Goal: Task Accomplishment & Management: Complete application form

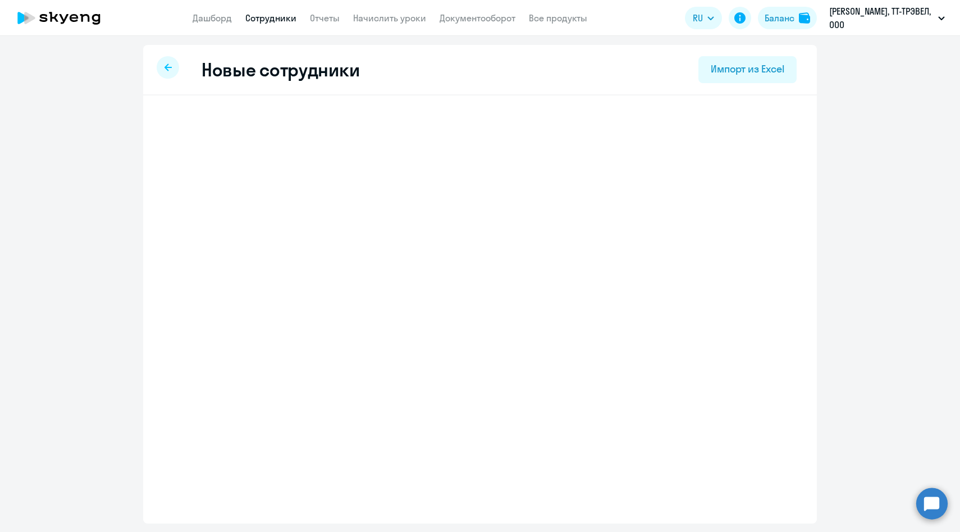
select select "english_adult_not_native_speaker"
select select "3"
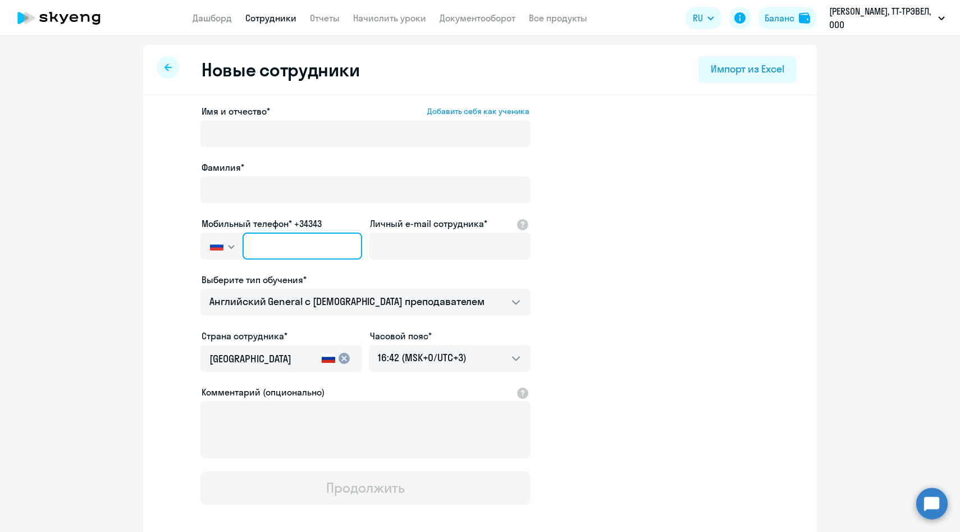
click at [339, 241] on input "text" at bounding box center [303, 246] width 120 height 27
paste input "[PHONE_NUMBER]"
type input "[PHONE_NUMBER]"
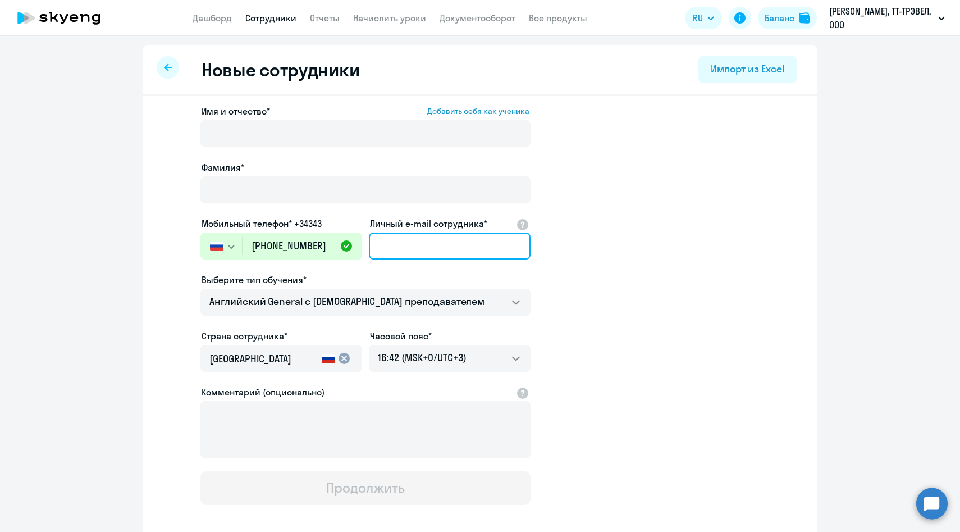
click at [426, 246] on input "Личный e-mail сотрудника*" at bounding box center [450, 246] width 162 height 27
paste input "[PERSON_NAME][EMAIL_ADDRESS][DOMAIN_NAME]"
type input "[PERSON_NAME][EMAIL_ADDRESS][DOMAIN_NAME]"
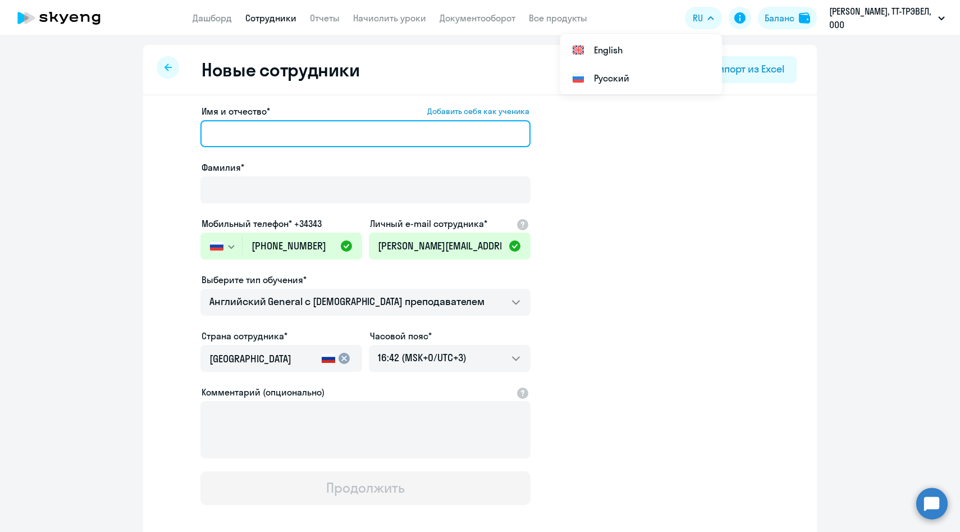
click at [318, 124] on input "Имя и отчество* Добавить себя как ученика" at bounding box center [366, 133] width 330 height 27
paste input "Потреба [PERSON_NAME]"
drag, startPoint x: 251, startPoint y: 134, endPoint x: 168, endPoint y: 130, distance: 82.7
click at [168, 130] on app-new-student-form "Имя и отчество* Добавить себя как ученика [PERSON_NAME]* Мобильный телефон* +34…" at bounding box center [480, 304] width 638 height 400
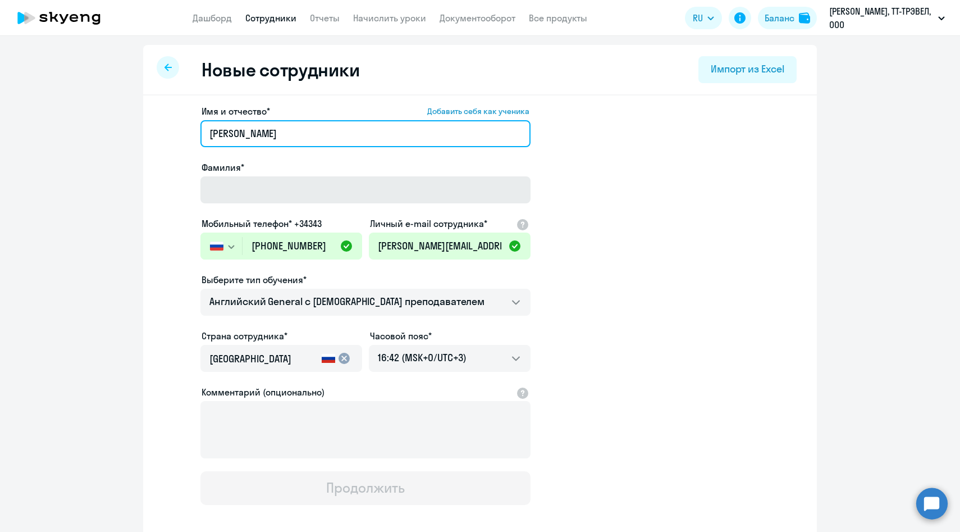
type input "[PERSON_NAME]"
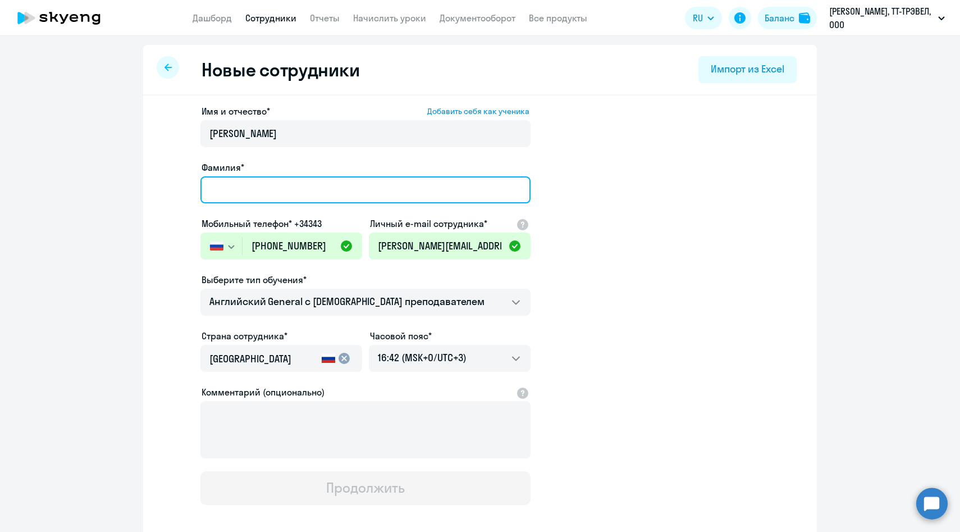
click at [222, 181] on input "Фамилия*" at bounding box center [366, 189] width 330 height 27
paste input "Потреба"
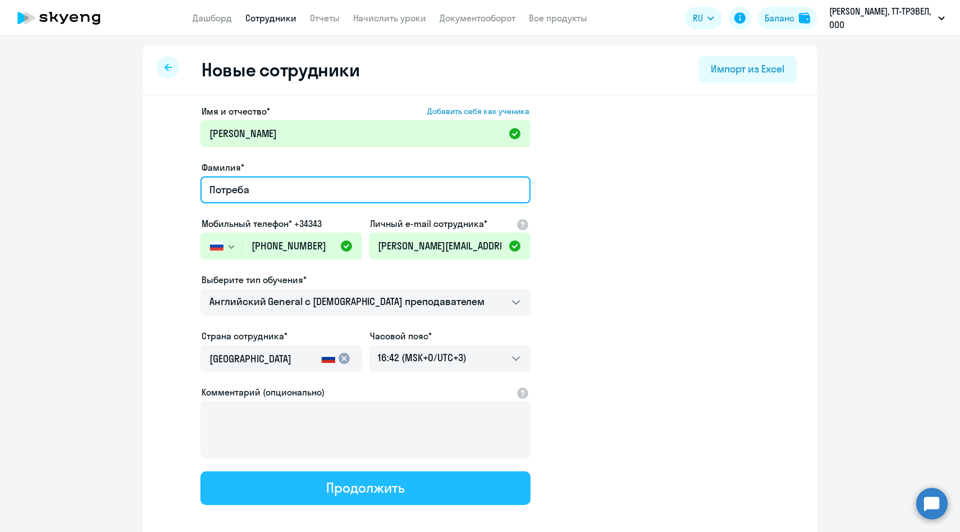
type input "Потреба"
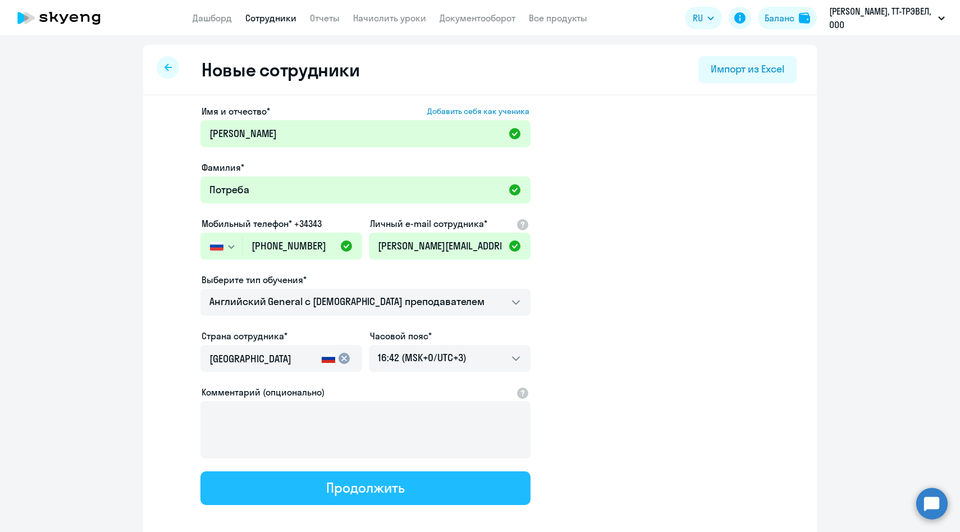
click at [307, 488] on button "Продолжить" at bounding box center [366, 488] width 330 height 34
select select "english_adult_not_native_speaker"
select select "3"
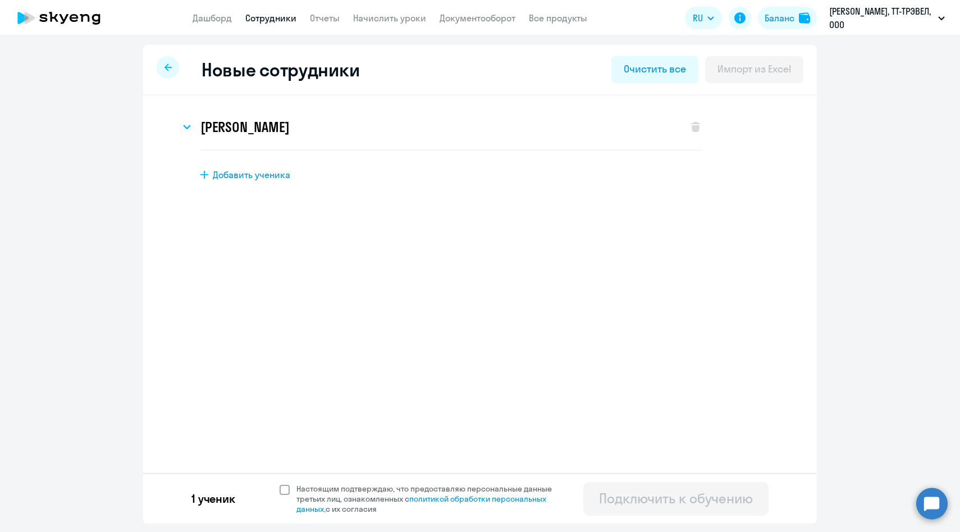
click at [308, 502] on span "Настоящим подтверждаю, что предоставляю персональные данные третьих лиц, ознако…" at bounding box center [431, 499] width 269 height 30
click at [280, 484] on input "Настоящим подтверждаю, что предоставляю персональные данные третьих лиц, ознако…" at bounding box center [279, 483] width 1 height 1
checkbox input "true"
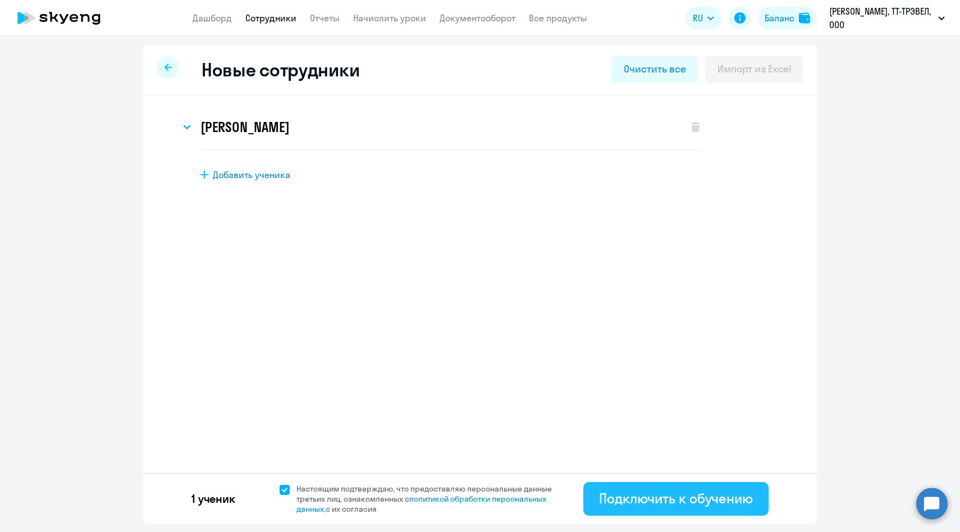
click at [645, 503] on div "Подключить к обучению" at bounding box center [676, 498] width 154 height 18
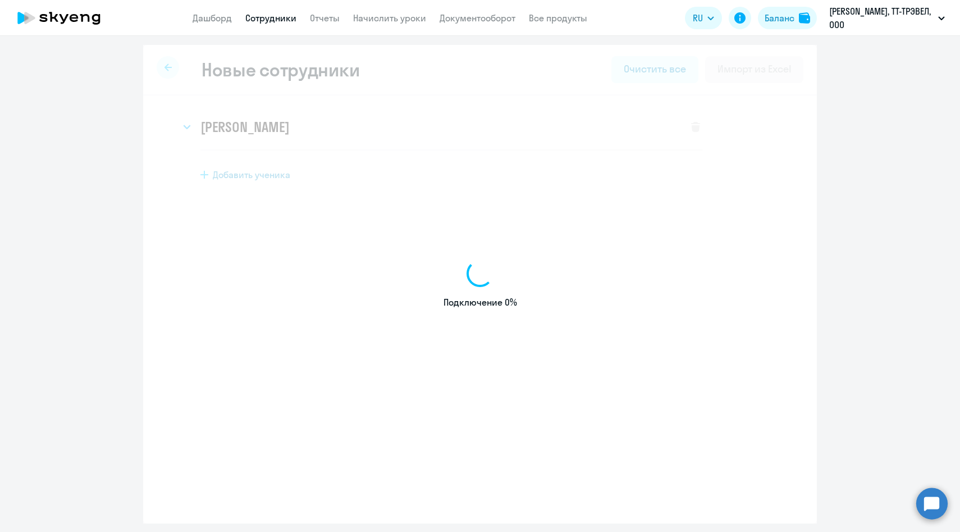
select select "english_adult_not_native_speaker"
select select "3"
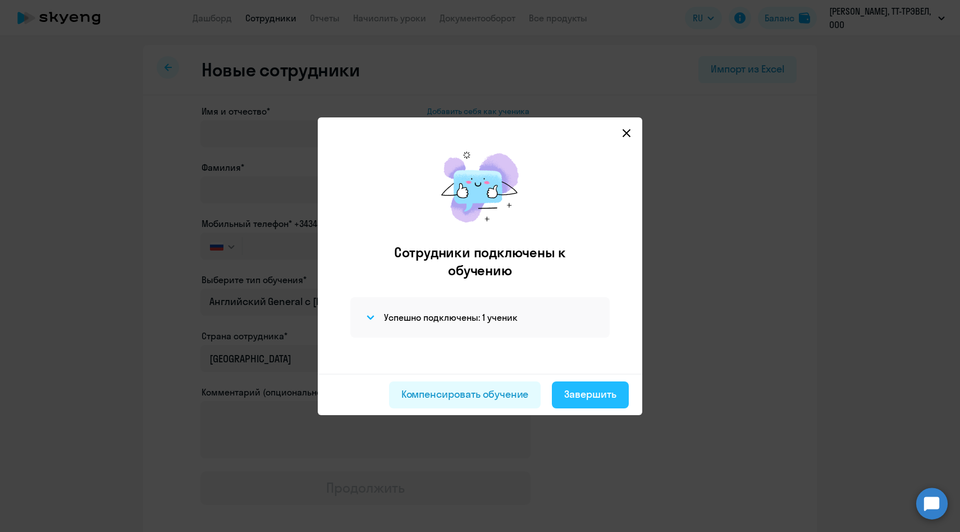
click at [586, 398] on div "Завершить" at bounding box center [590, 394] width 52 height 15
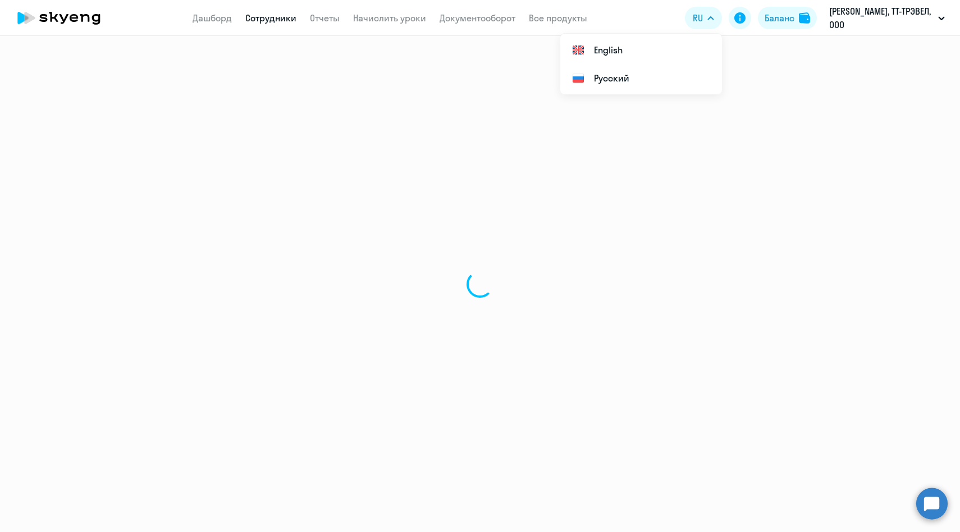
select select "30"
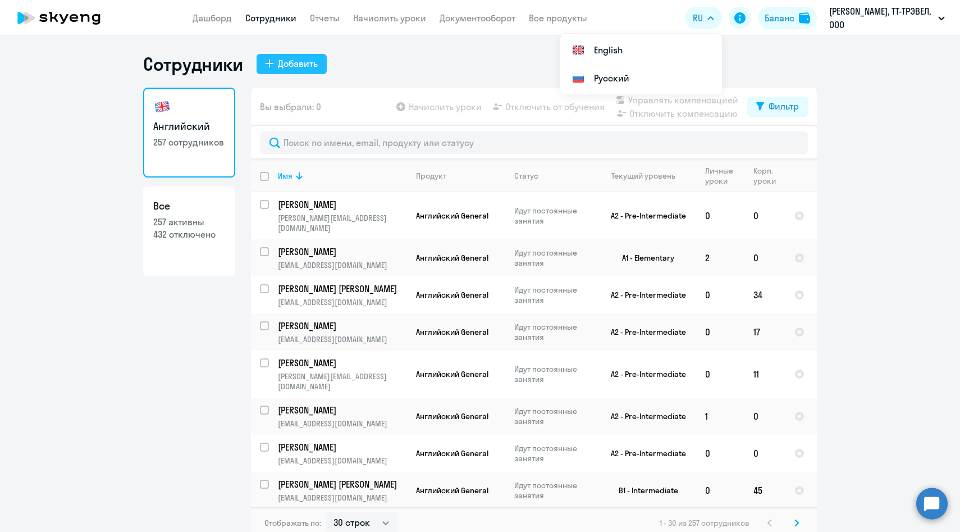
click at [290, 58] on div "Добавить" at bounding box center [298, 63] width 40 height 13
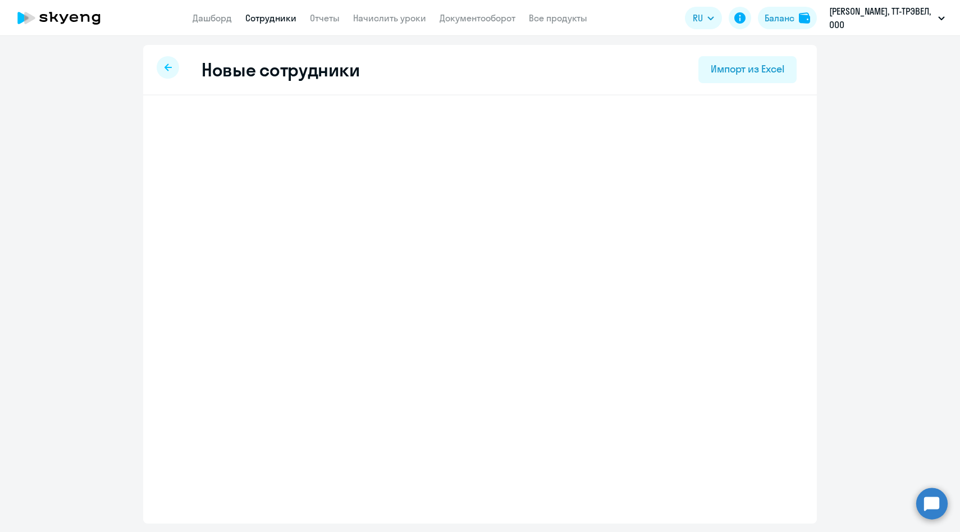
select select "english_adult_not_native_speaker"
select select "3"
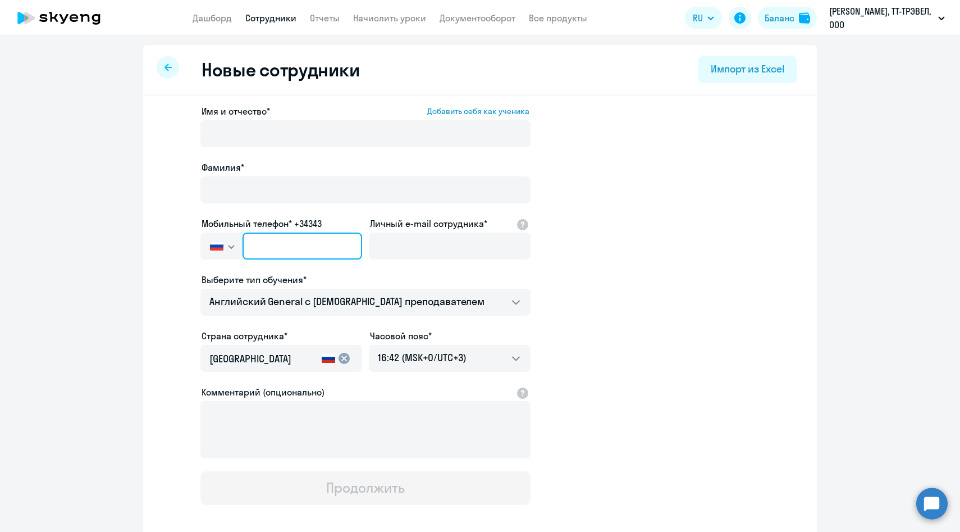
click at [288, 243] on input "text" at bounding box center [303, 246] width 120 height 27
paste input "[PHONE_NUMBER]"
type input "[PHONE_NUMBER]"
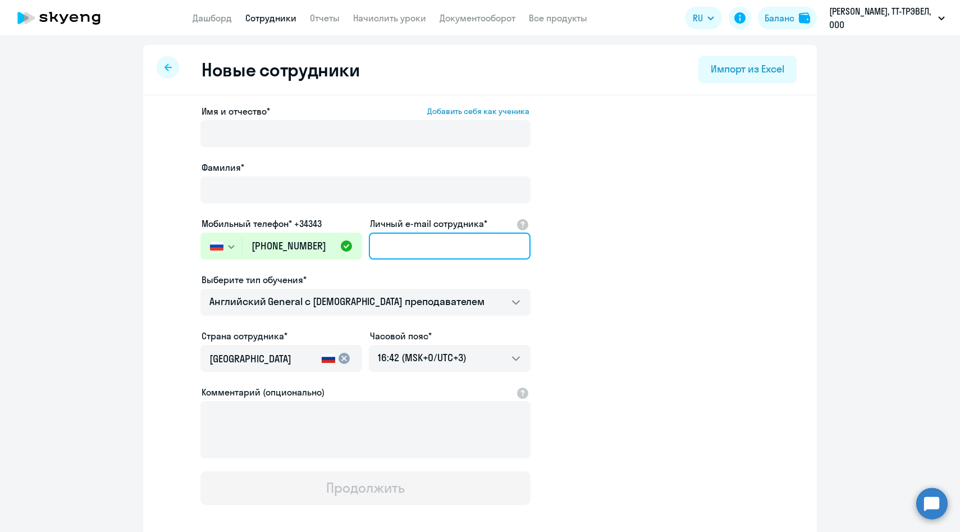
click at [425, 239] on input "Личный e-mail сотрудника*" at bounding box center [450, 246] width 162 height 27
paste input "[PERSON_NAME][EMAIL_ADDRESS][DOMAIN_NAME]"
type input "[PERSON_NAME][EMAIL_ADDRESS][DOMAIN_NAME]"
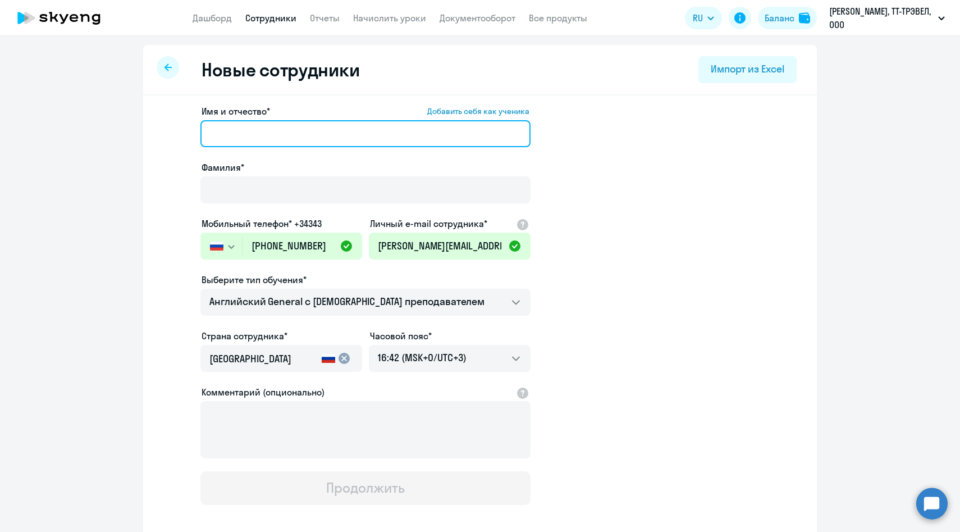
click at [348, 134] on input "Имя и отчество* Добавить себя как ученика" at bounding box center [366, 133] width 330 height 27
paste input "[PERSON_NAME]"
drag, startPoint x: 255, startPoint y: 134, endPoint x: 165, endPoint y: 131, distance: 89.9
click at [165, 131] on app-new-student-form "Имя и отчество* Добавить себя как ученика [PERSON_NAME]* Мобильный телефон* +34…" at bounding box center [480, 304] width 638 height 400
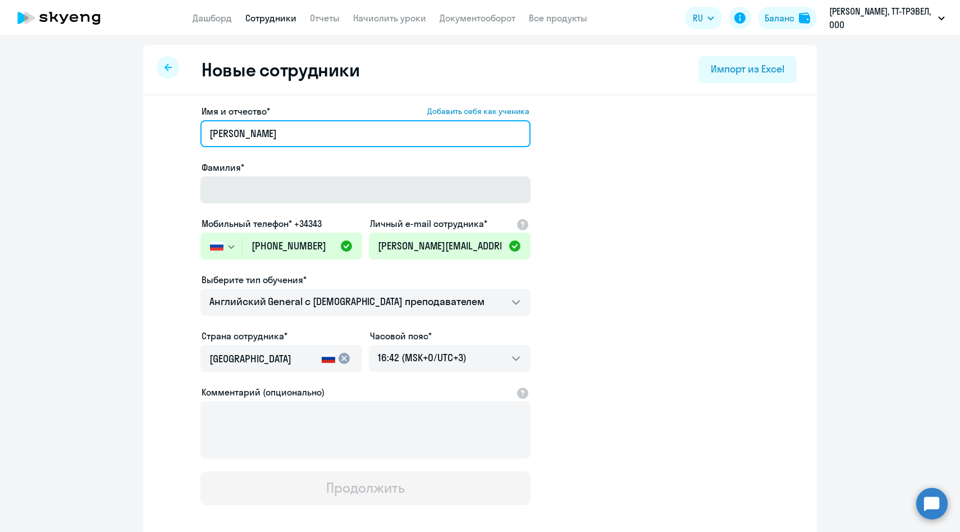
type input "[PERSON_NAME]"
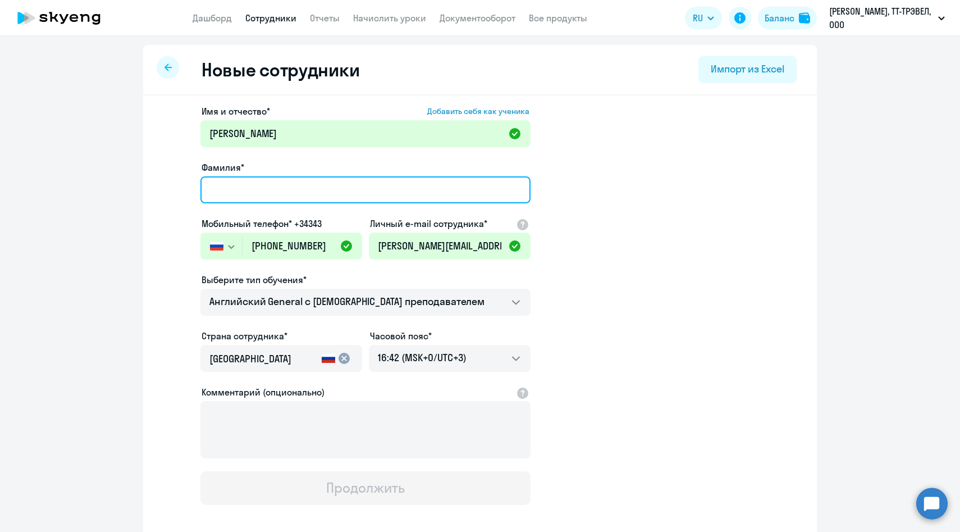
click at [249, 181] on input "Фамилия*" at bounding box center [366, 189] width 330 height 27
paste input "[PERSON_NAME]"
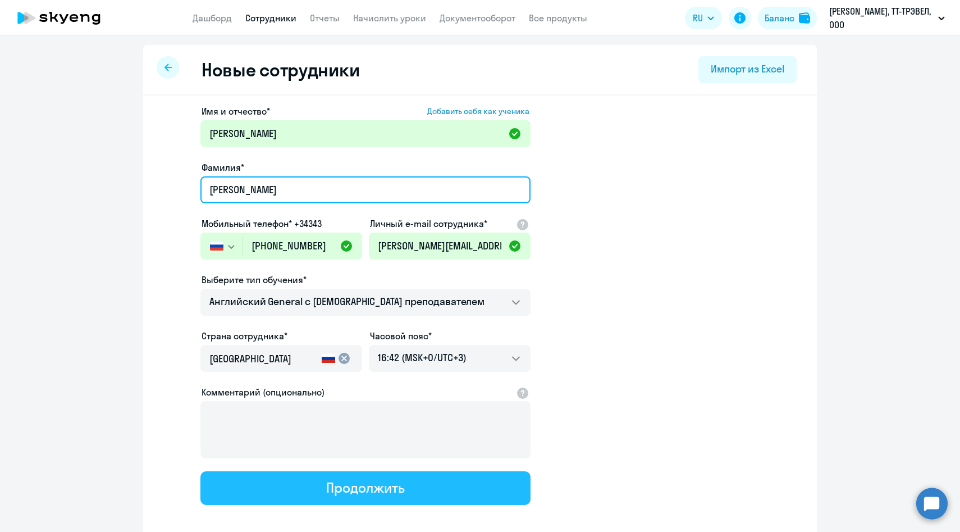
type input "[PERSON_NAME]"
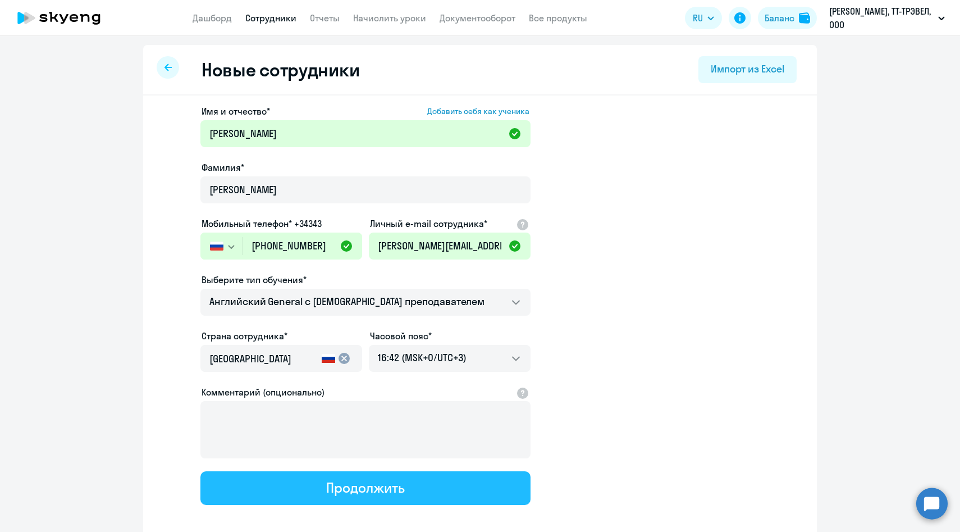
click at [272, 494] on button "Продолжить" at bounding box center [366, 488] width 330 height 34
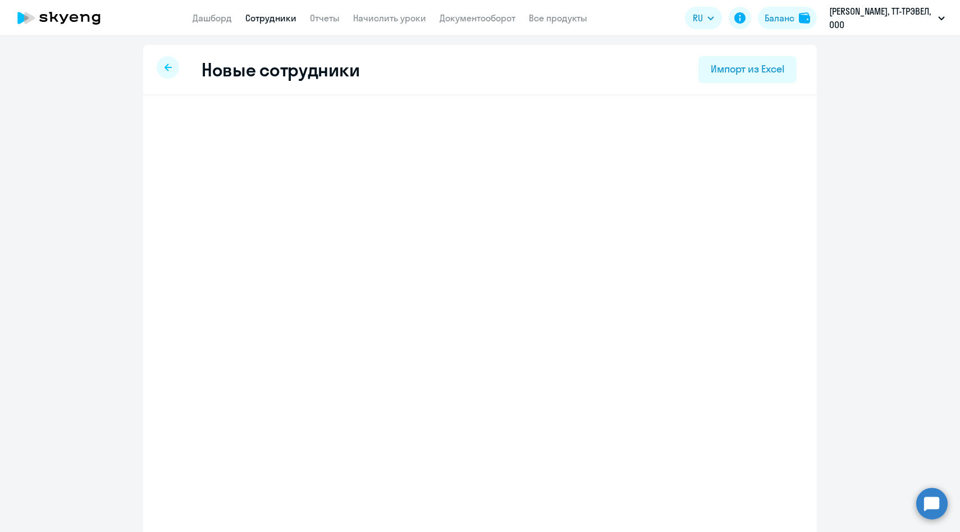
select select "english_adult_not_native_speaker"
select select "3"
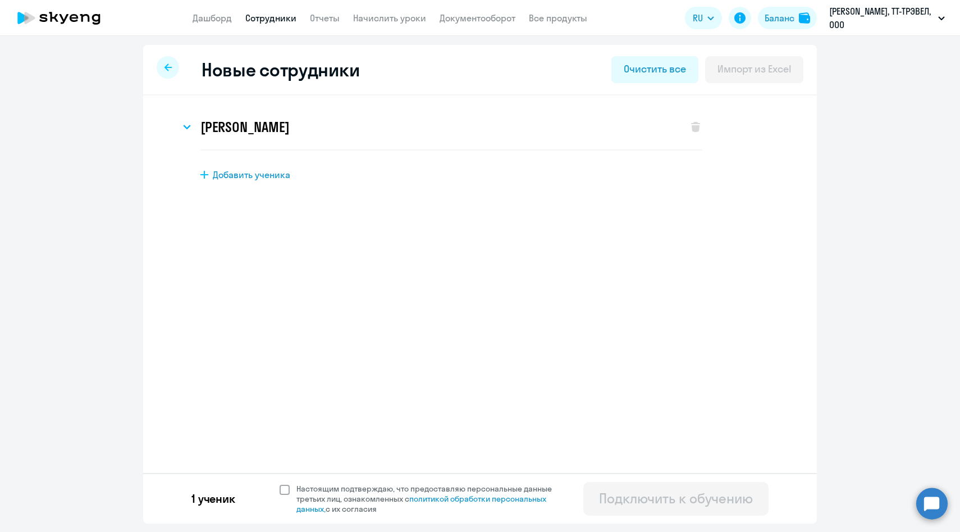
click at [318, 489] on span "Настоящим подтверждаю, что предоставляю персональные данные третьих лиц, ознако…" at bounding box center [431, 499] width 269 height 30
click at [280, 484] on input "Настоящим подтверждаю, что предоставляю персональные данные третьих лиц, ознако…" at bounding box center [279, 483] width 1 height 1
checkbox input "true"
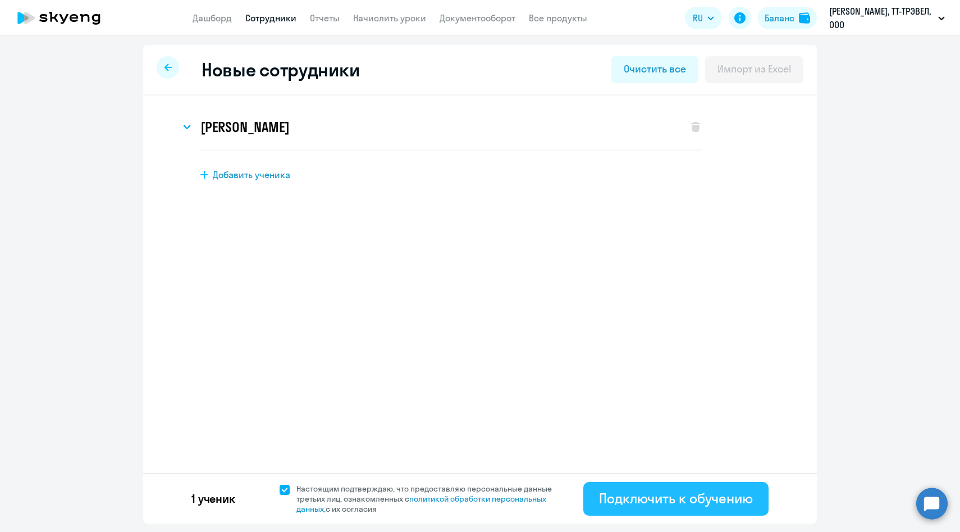
click at [611, 496] on div "Подключить к обучению" at bounding box center [676, 498] width 154 height 18
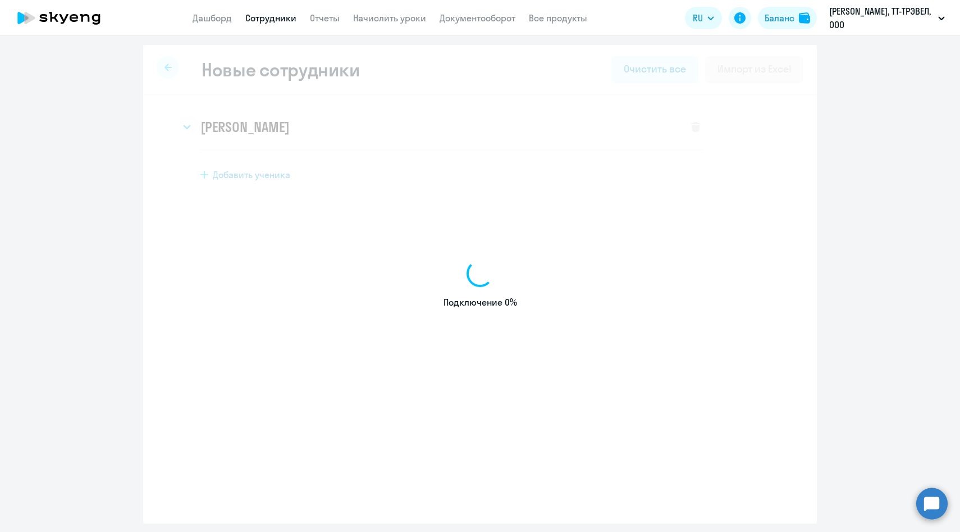
select select "english_adult_not_native_speaker"
select select "3"
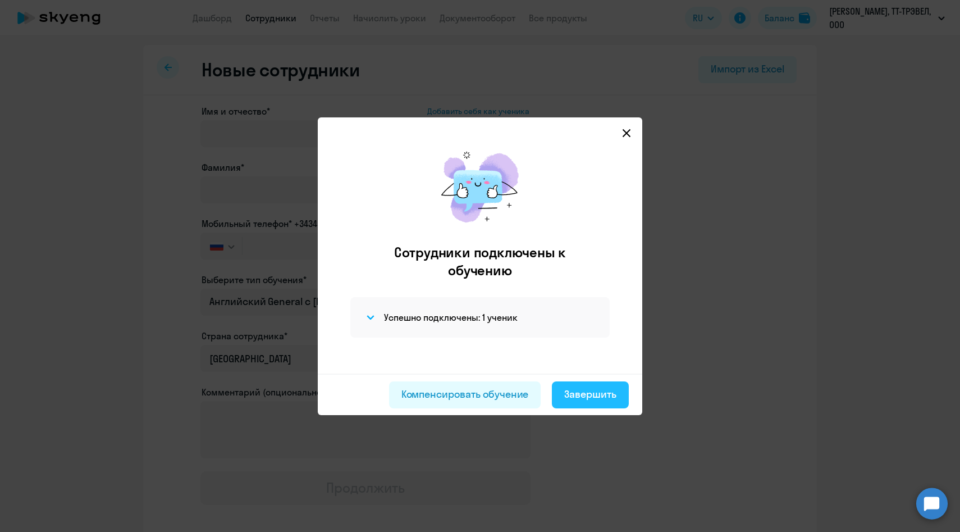
click at [572, 390] on div "Завершить" at bounding box center [590, 394] width 52 height 15
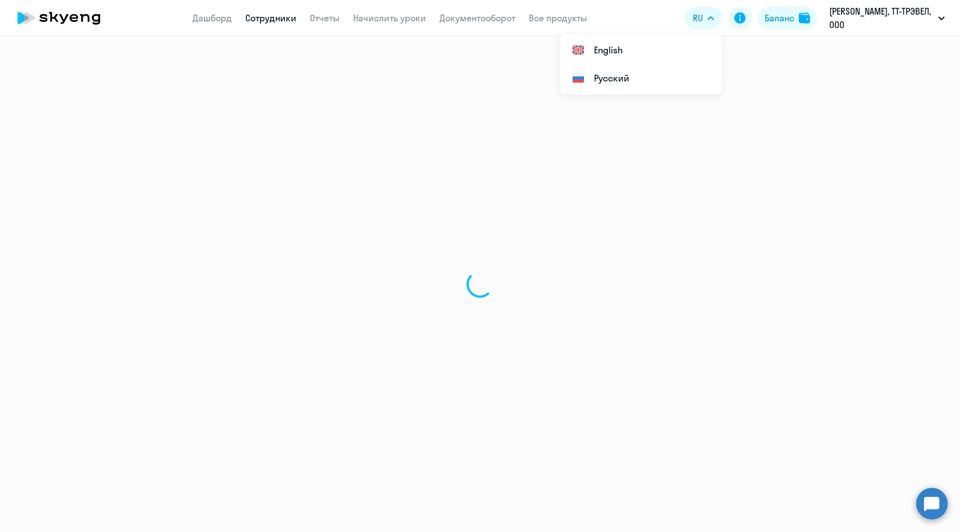
select select "30"
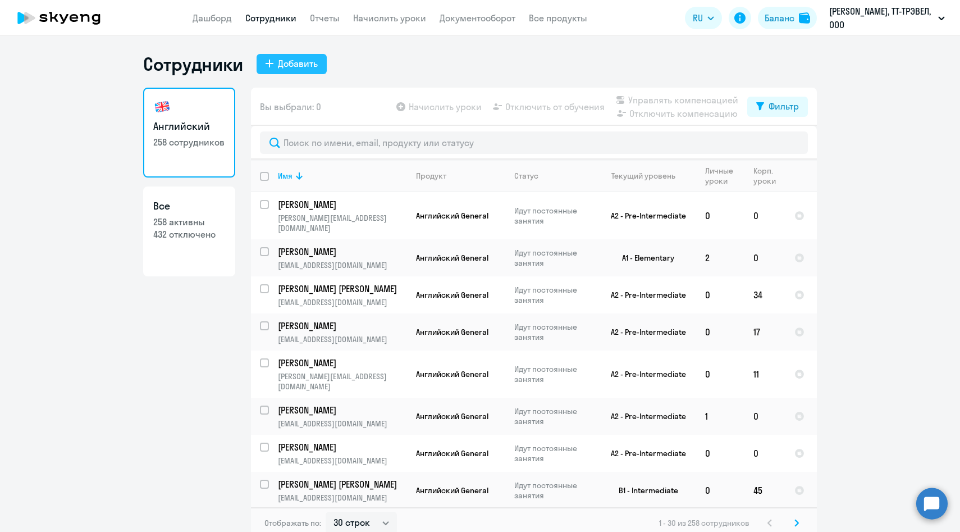
click at [312, 60] on div "Добавить" at bounding box center [298, 63] width 40 height 13
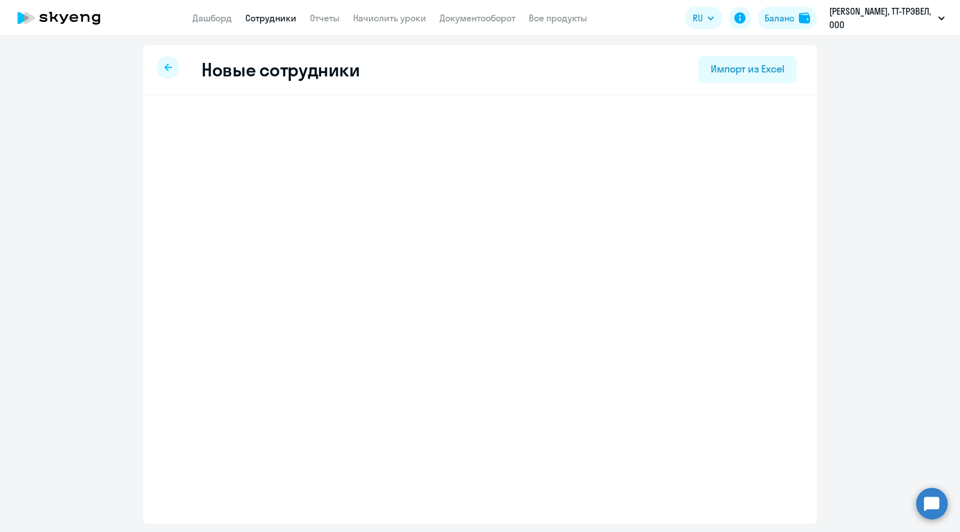
select select "english_adult_not_native_speaker"
select select "3"
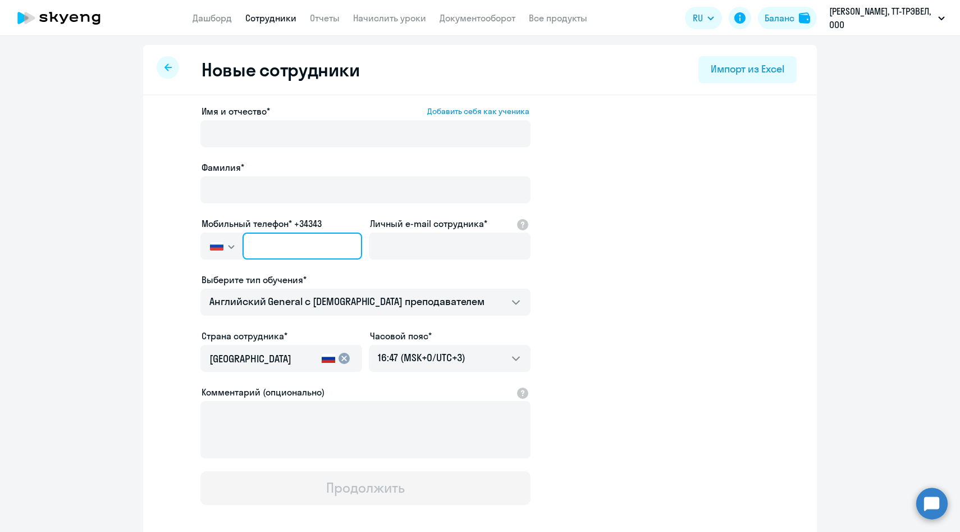
click at [307, 243] on input "text" at bounding box center [303, 246] width 120 height 27
paste input "[PHONE_NUMBER]"
type input "[PHONE_NUMBER]"
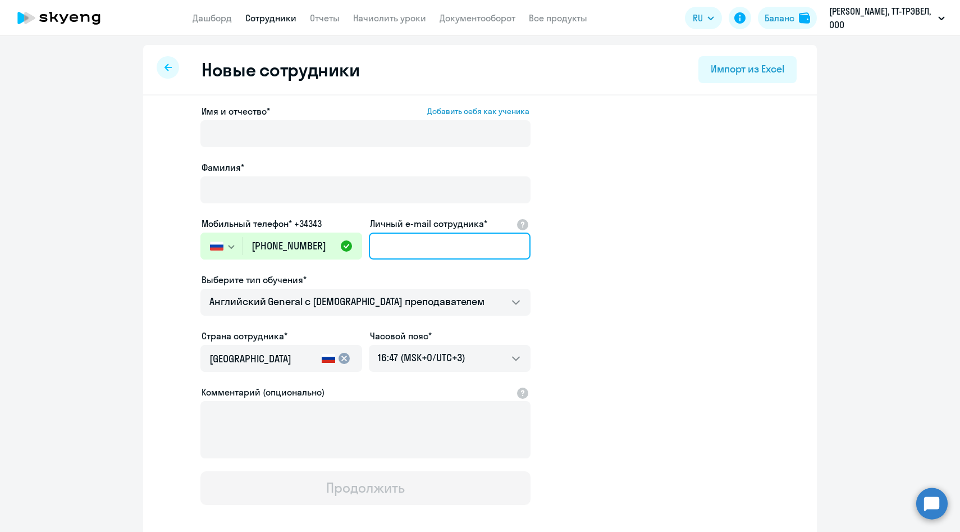
click at [397, 244] on input "Личный e-mail сотрудника*" at bounding box center [450, 246] width 162 height 27
paste input "[EMAIL_ADDRESS][DOMAIN_NAME]"
type input "[EMAIL_ADDRESS][DOMAIN_NAME]"
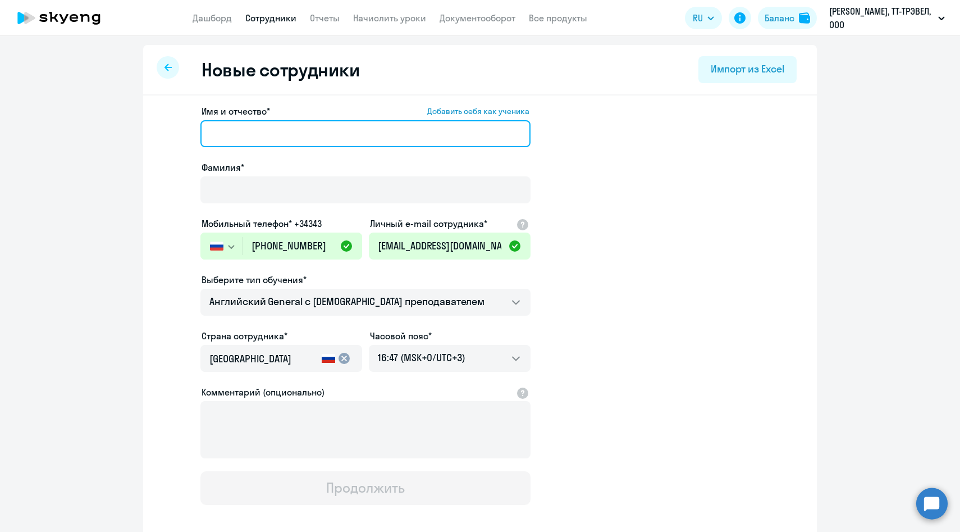
click at [325, 135] on input "Имя и отчество* Добавить себя как ученика" at bounding box center [366, 133] width 330 height 27
paste input "[PERSON_NAME]"
drag, startPoint x: 268, startPoint y: 136, endPoint x: 179, endPoint y: 128, distance: 89.6
click at [181, 131] on app-new-student-form "Имя и отчество* Добавить себя как ученика [PERSON_NAME]* Мобильный телефон* +34…" at bounding box center [480, 304] width 638 height 400
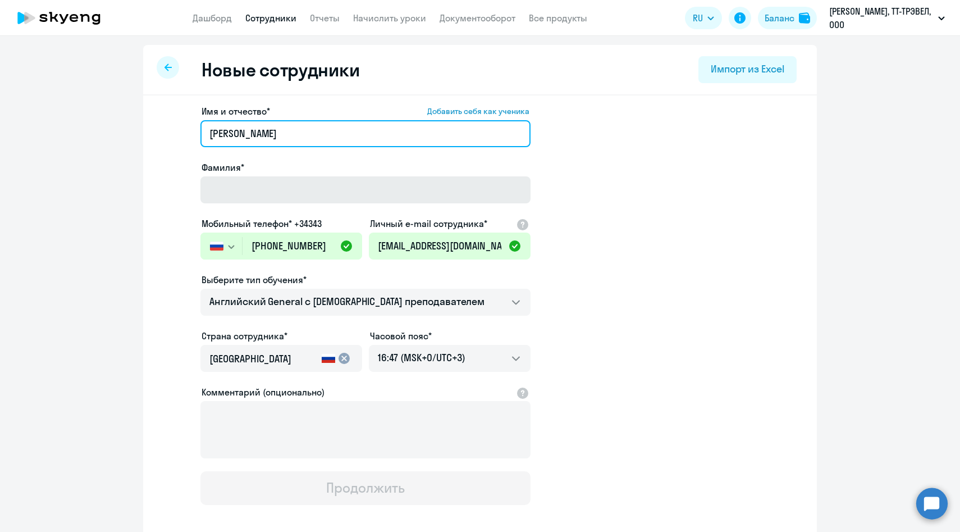
type input "[PERSON_NAME]"
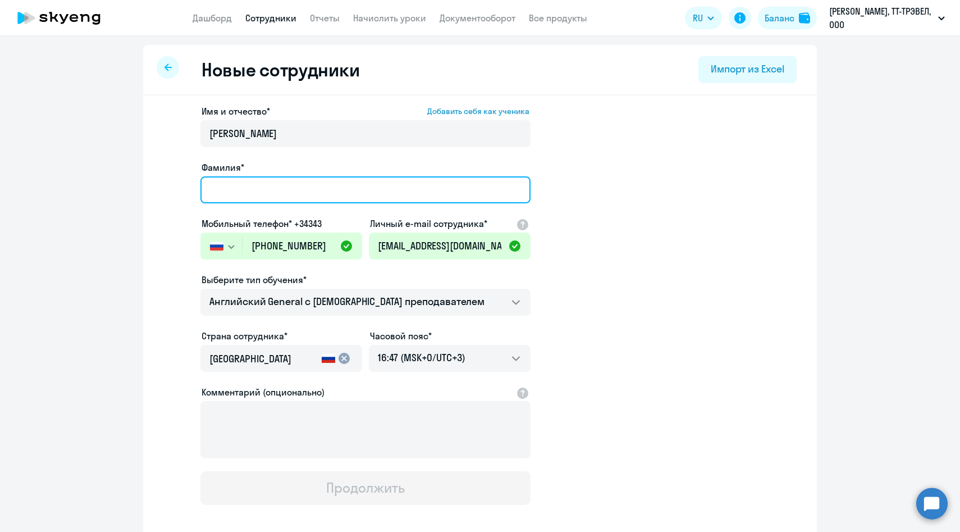
click at [270, 185] on input "Фамилия*" at bounding box center [366, 189] width 330 height 27
paste input "[PERSON_NAME]"
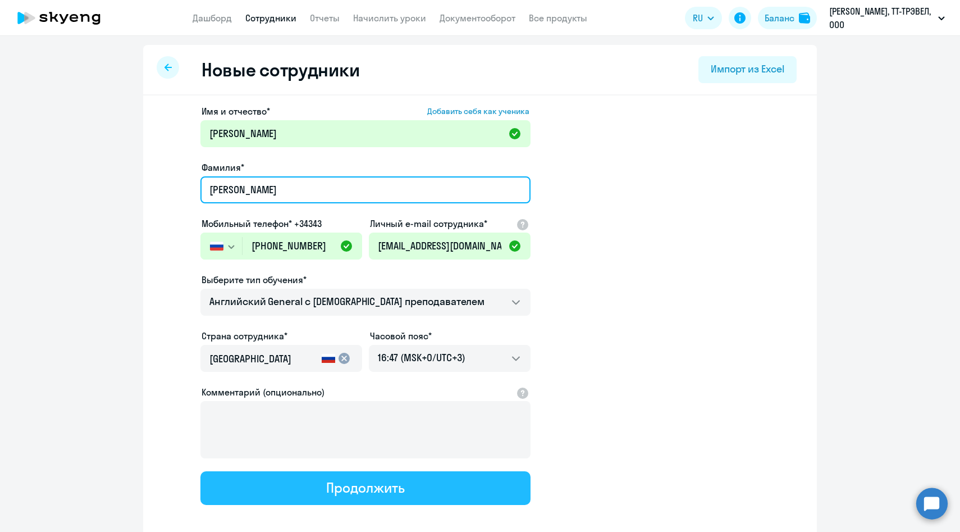
type input "[PERSON_NAME]"
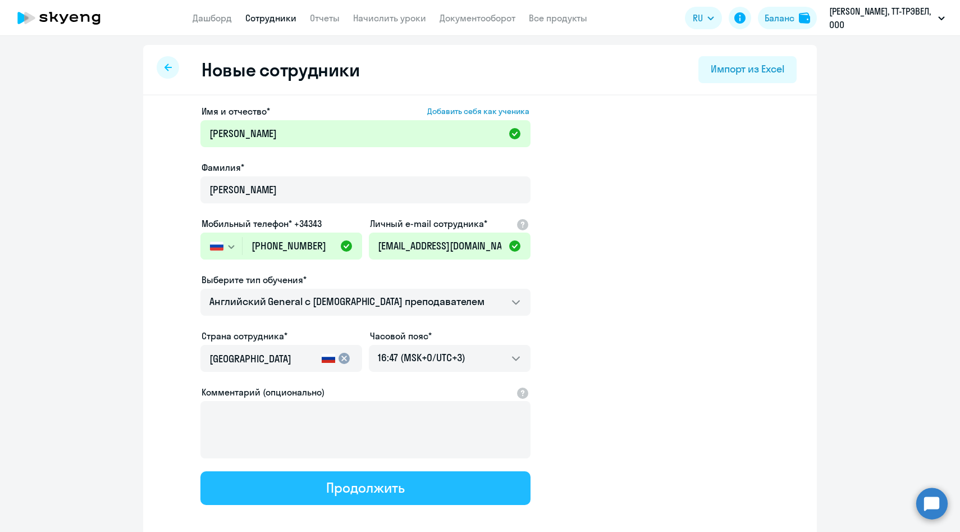
click at [284, 497] on button "Продолжить" at bounding box center [366, 488] width 330 height 34
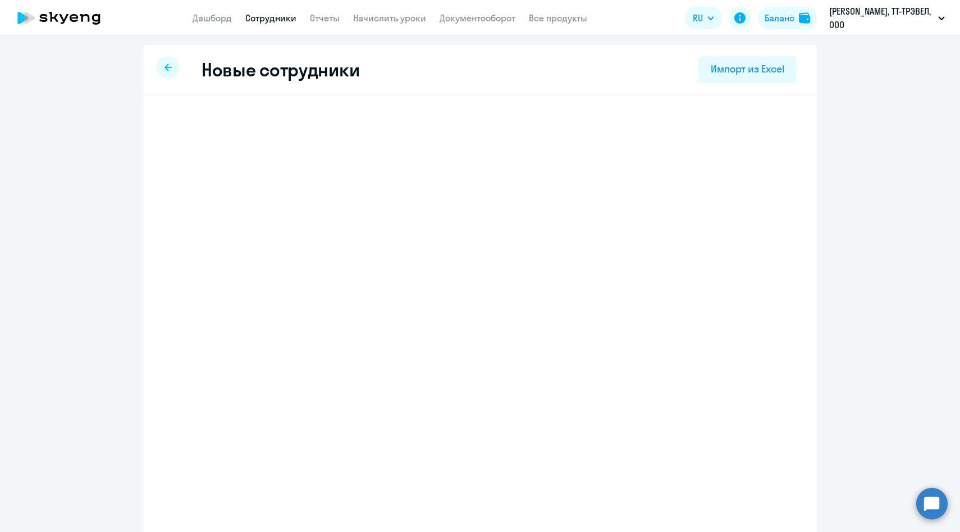
select select "english_adult_not_native_speaker"
select select "3"
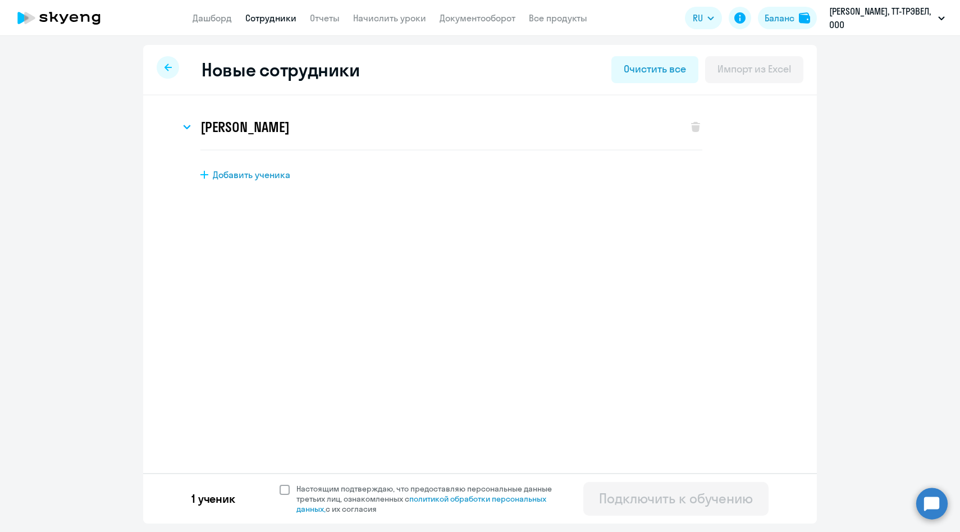
click at [301, 499] on span "Настоящим подтверждаю, что предоставляю персональные данные третьих лиц, ознако…" at bounding box center [431, 499] width 269 height 30
click at [280, 484] on input "Настоящим подтверждаю, что предоставляю персональные данные третьих лиц, ознако…" at bounding box center [279, 483] width 1 height 1
checkbox input "true"
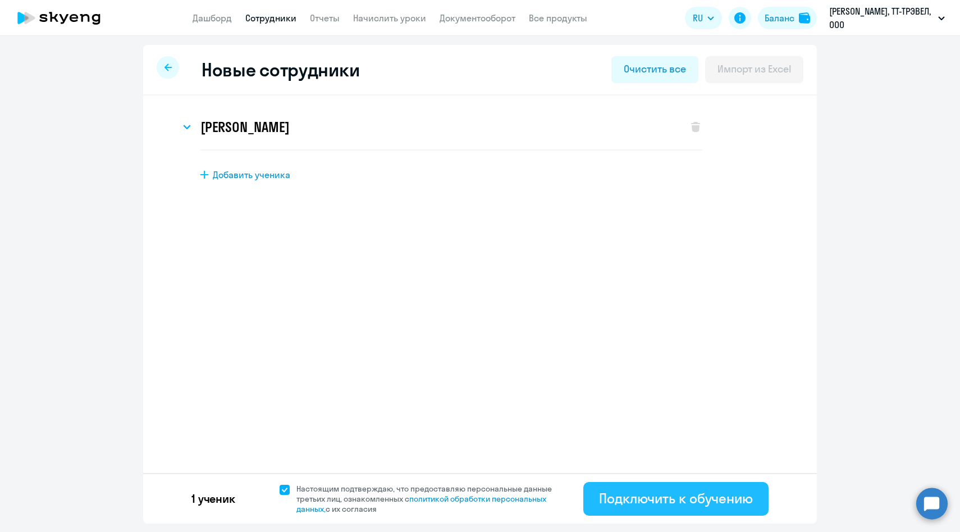
click at [684, 502] on div "Подключить к обучению" at bounding box center [676, 498] width 154 height 18
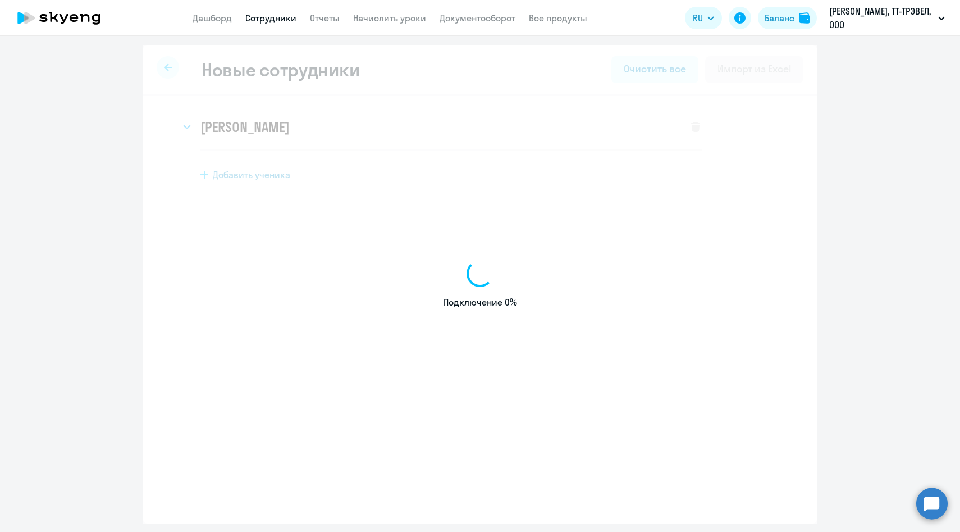
select select "english_adult_not_native_speaker"
select select "3"
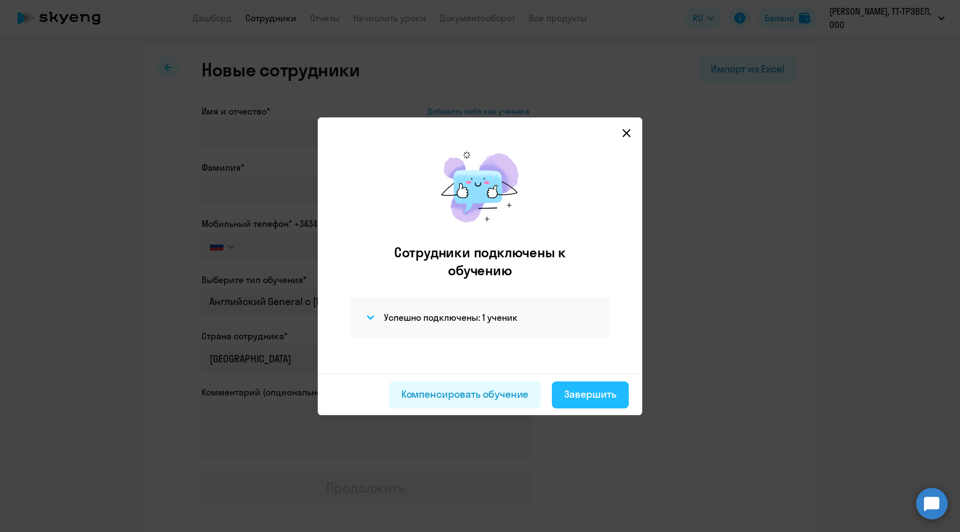
click at [567, 392] on div "Завершить" at bounding box center [590, 394] width 52 height 15
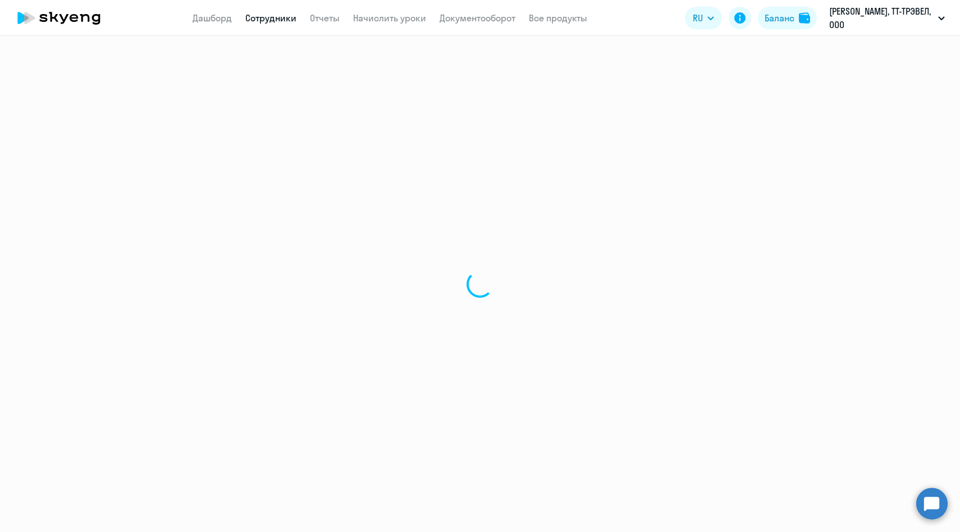
select select "30"
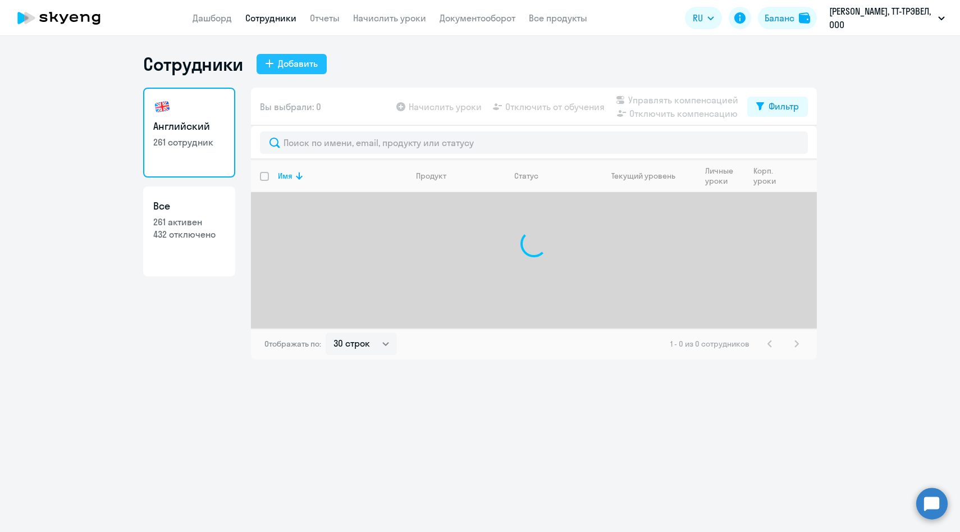
click at [277, 71] on button "Добавить" at bounding box center [292, 64] width 70 height 20
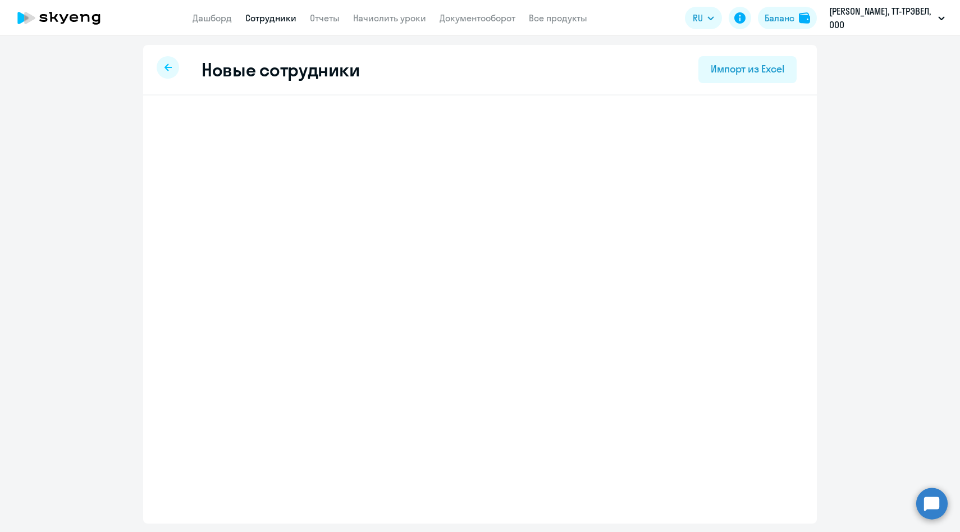
select select "english_adult_not_native_speaker"
select select "3"
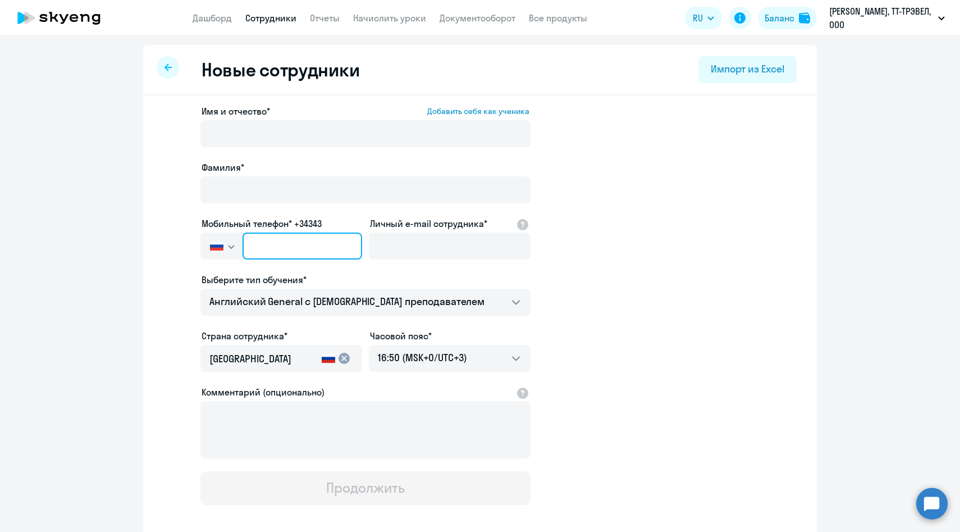
click at [345, 242] on input "text" at bounding box center [303, 246] width 120 height 27
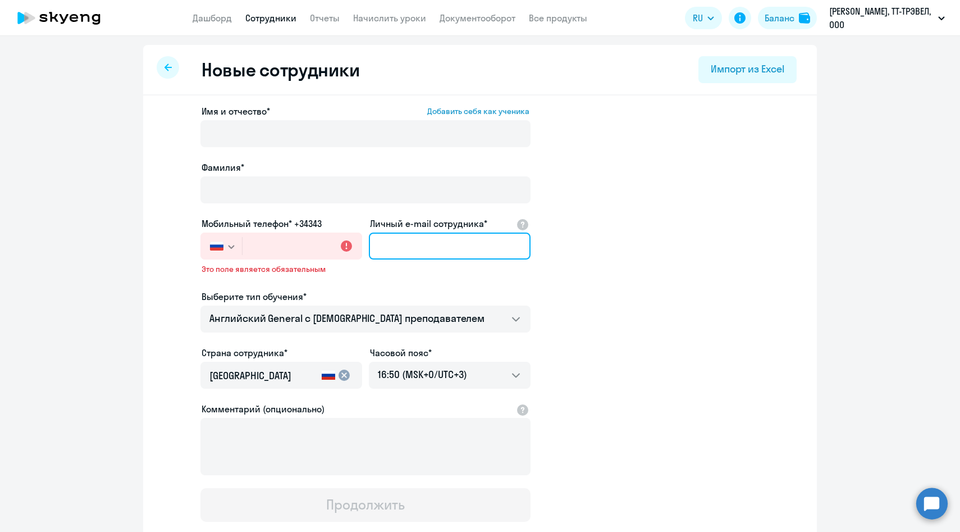
click at [403, 245] on input "Личный e-mail сотрудника*" at bounding box center [450, 246] width 162 height 27
paste input "[PHONE_NUMBER]"
type input "[PHONE_NUMBER]"
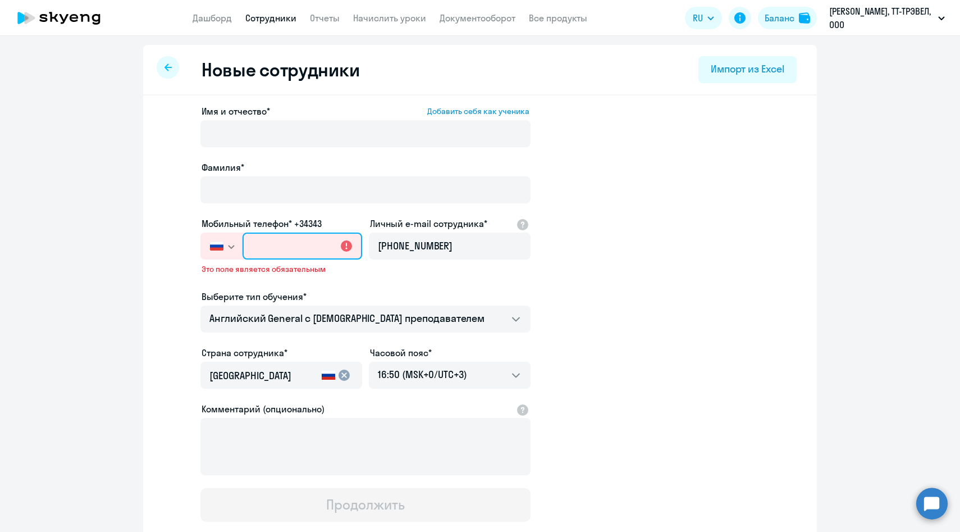
click at [307, 249] on input "text" at bounding box center [303, 246] width 120 height 27
paste input "[PHONE_NUMBER]"
type input "[PHONE_NUMBER]"
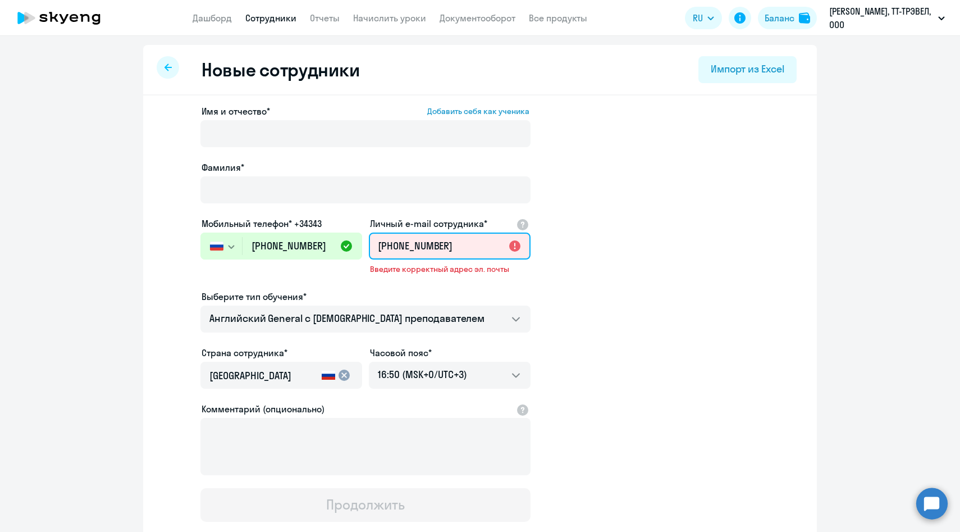
drag, startPoint x: 437, startPoint y: 247, endPoint x: 350, endPoint y: 243, distance: 86.6
click at [350, 243] on div "Имя и отчество* Добавить себя как ученика [PERSON_NAME]* Мобильный телефон* +34…" at bounding box center [366, 312] width 330 height 417
paste input "[PERSON_NAME][EMAIL_ADDRESS][DOMAIN_NAME]"
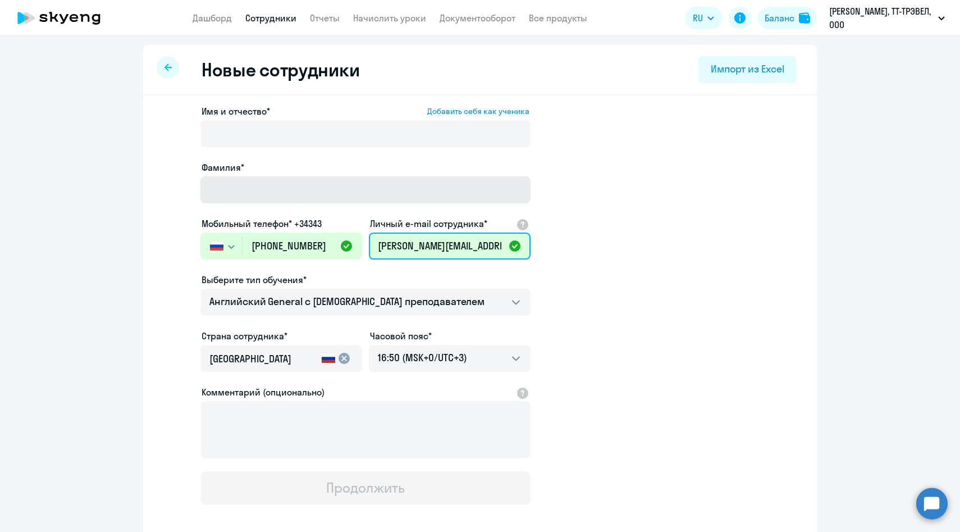
scroll to position [0, 14]
type input "[PERSON_NAME][EMAIL_ADDRESS][DOMAIN_NAME]"
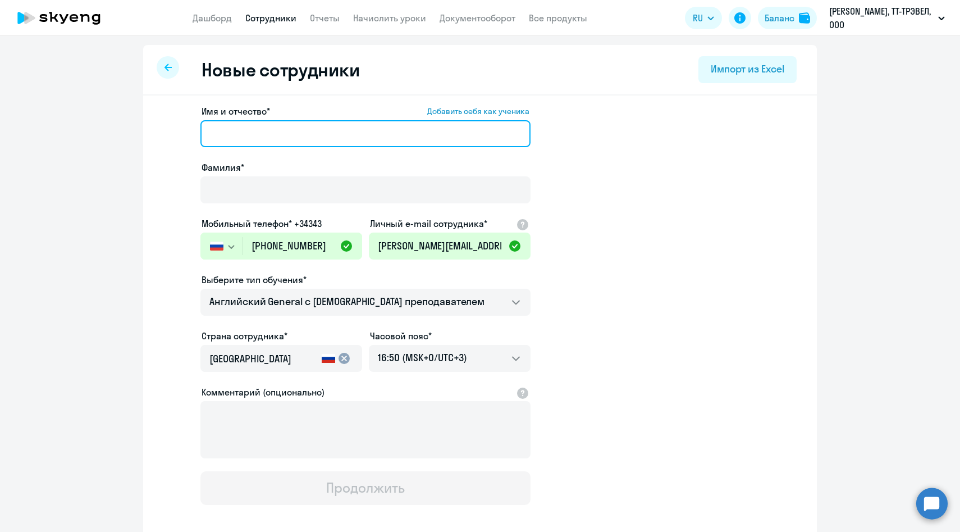
click at [387, 126] on input "Имя и отчество* Добавить себя как ученика" at bounding box center [366, 133] width 330 height 27
paste input "[PERSON_NAME]"
drag, startPoint x: 253, startPoint y: 135, endPoint x: 160, endPoint y: 131, distance: 92.8
click at [160, 131] on div "Имя и отчество* Добавить себя как ученика [PERSON_NAME]* Мобильный телефон* +34…" at bounding box center [480, 342] width 674 height 494
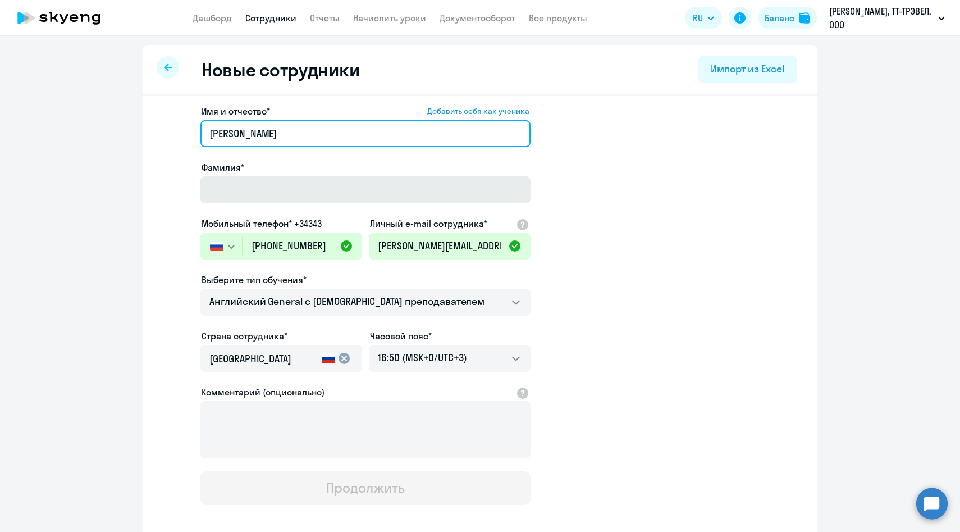
type input "[PERSON_NAME]"
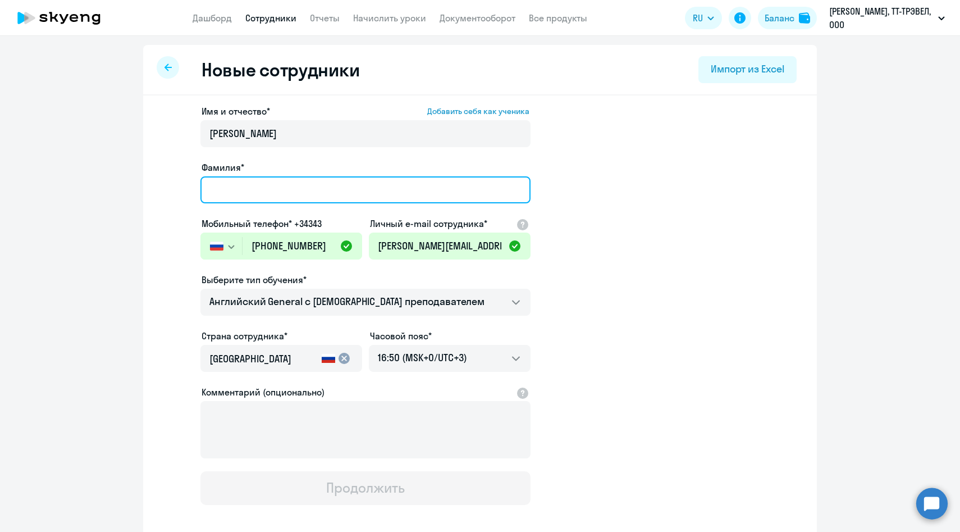
click at [273, 193] on input "Фамилия*" at bounding box center [366, 189] width 330 height 27
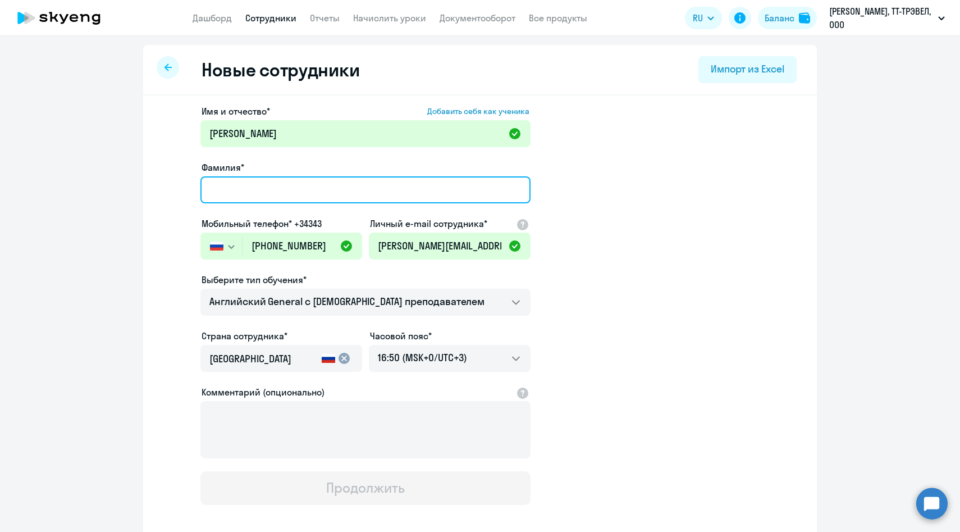
paste input "[PERSON_NAME]"
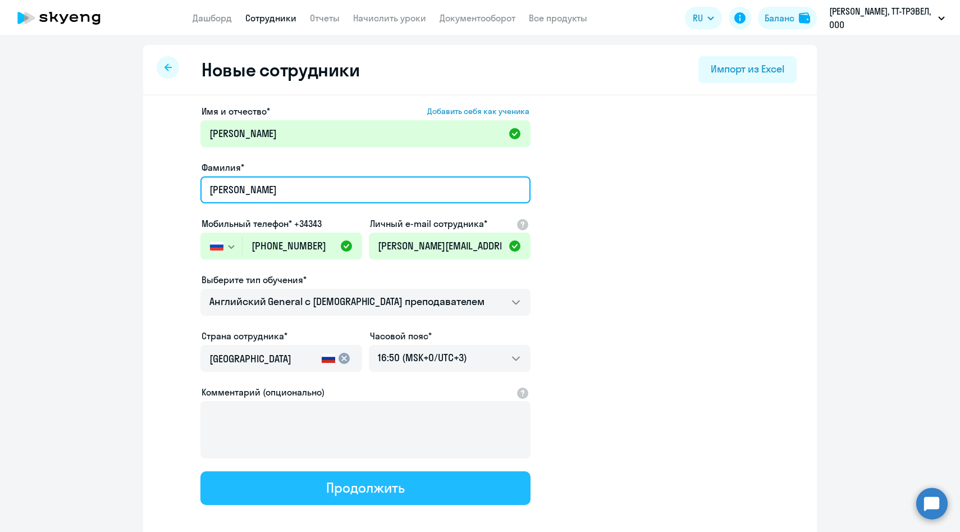
type input "[PERSON_NAME]"
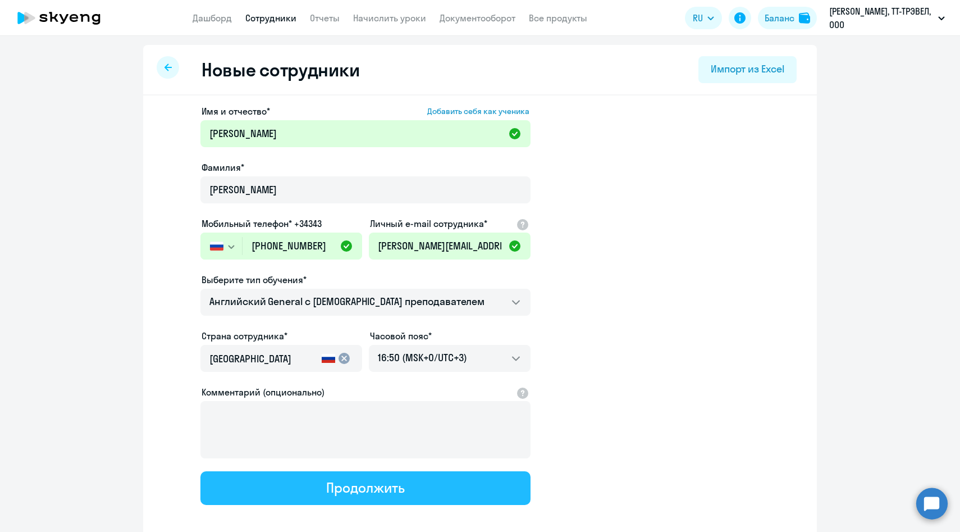
click at [268, 482] on button "Продолжить" at bounding box center [366, 488] width 330 height 34
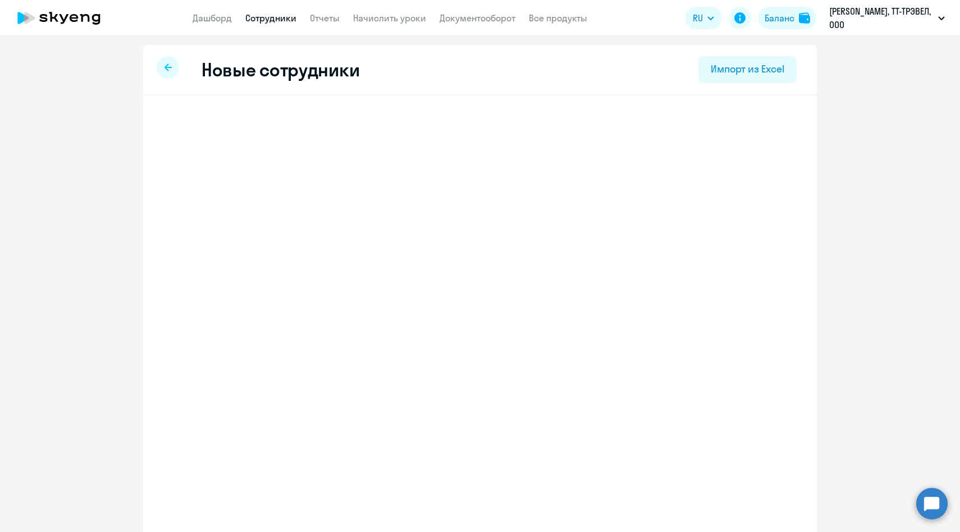
select select "english_adult_not_native_speaker"
select select "3"
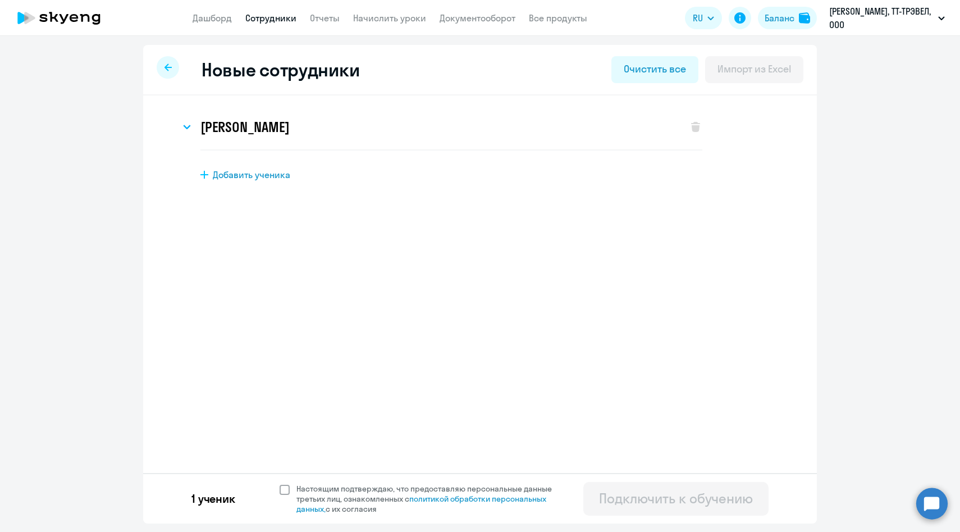
click at [300, 501] on span "Настоящим подтверждаю, что предоставляю персональные данные третьих лиц, ознако…" at bounding box center [431, 499] width 269 height 30
click at [280, 484] on input "Настоящим подтверждаю, что предоставляю персональные данные третьих лиц, ознако…" at bounding box center [279, 483] width 1 height 1
checkbox input "true"
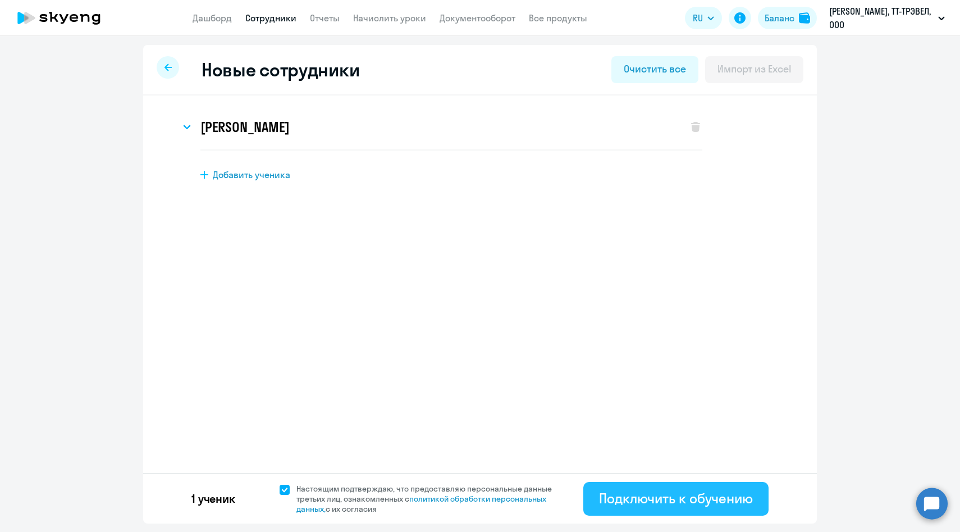
click at [655, 492] on div "Подключить к обучению" at bounding box center [676, 498] width 154 height 18
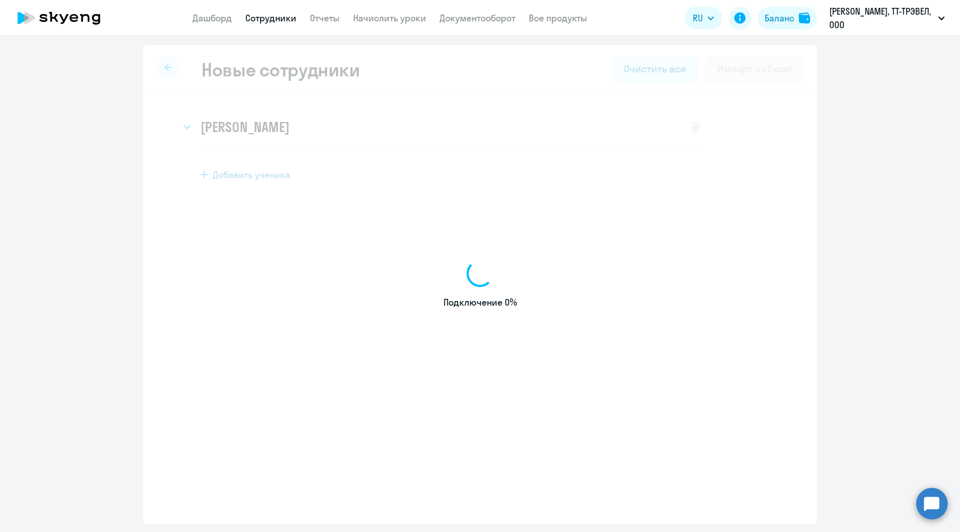
select select "english_adult_not_native_speaker"
select select "3"
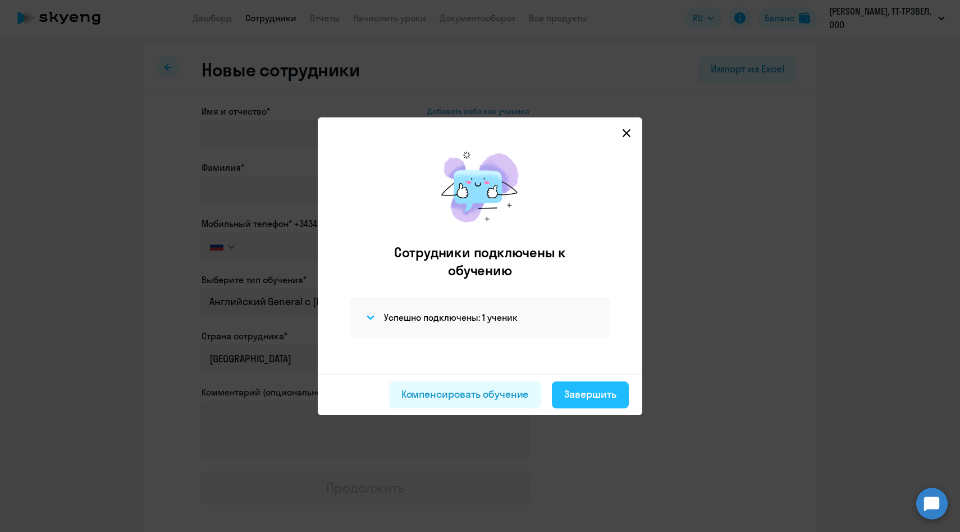
click at [576, 397] on div "Завершить" at bounding box center [590, 394] width 52 height 15
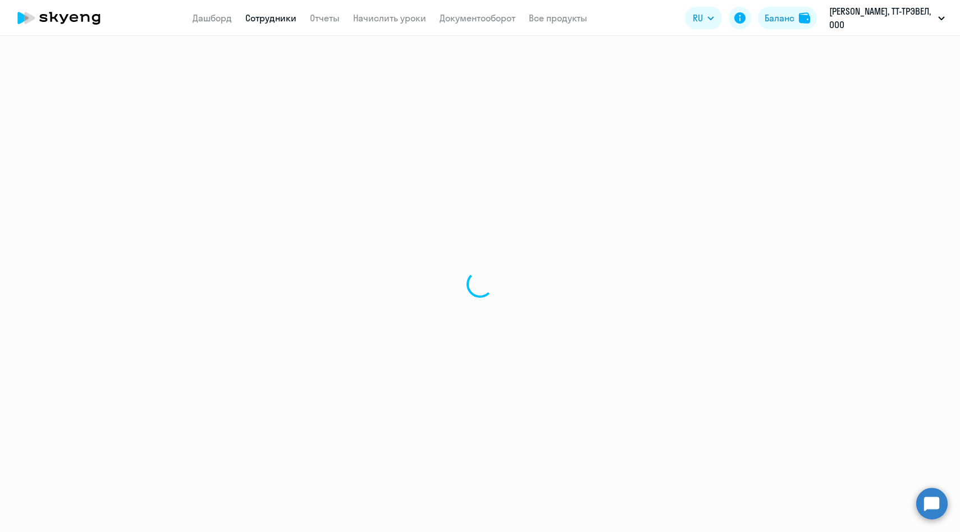
select select "30"
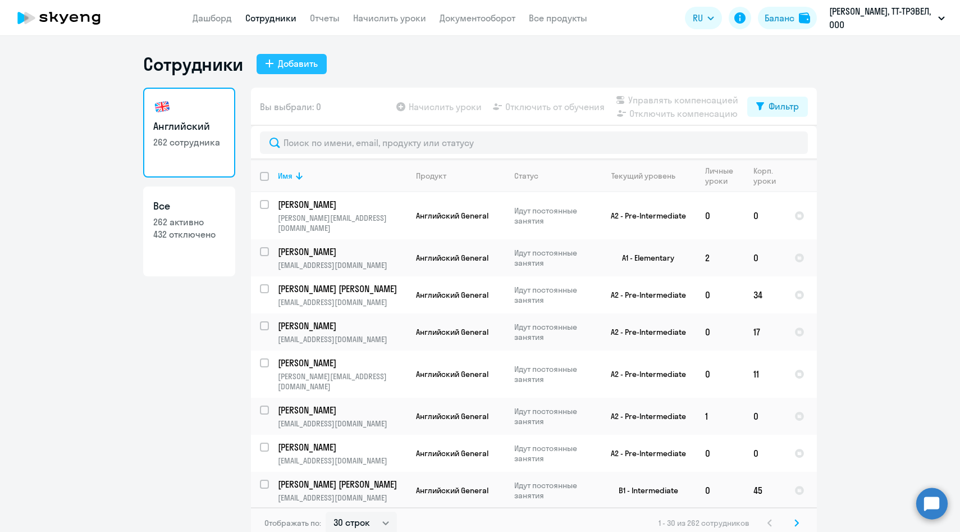
click at [291, 56] on button "Добавить" at bounding box center [292, 64] width 70 height 20
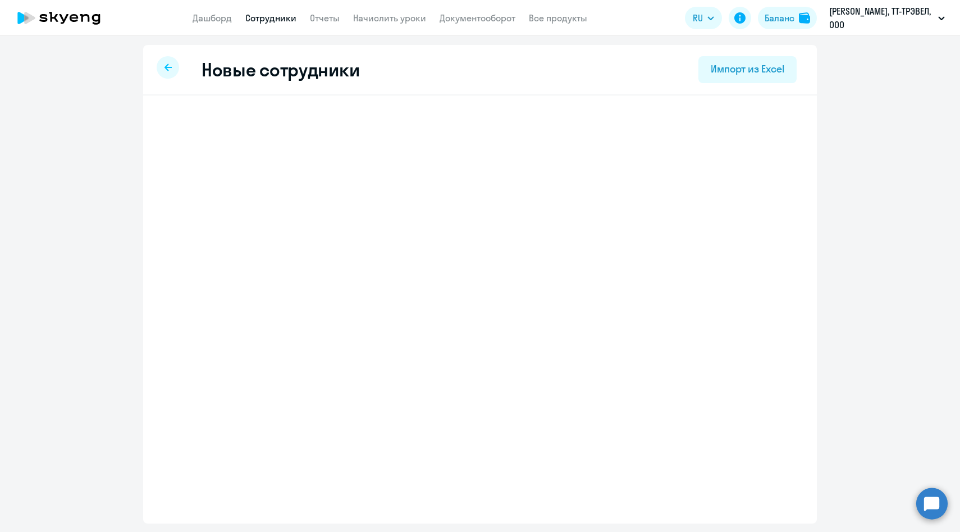
select select "english_adult_not_native_speaker"
select select "3"
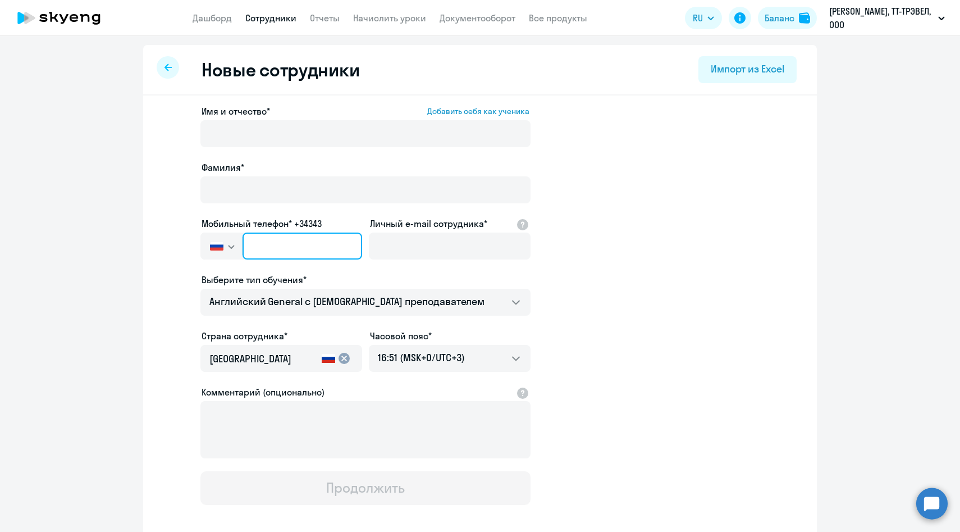
click at [317, 243] on input "text" at bounding box center [303, 246] width 120 height 27
paste input "[PHONE_NUMBER]"
type input "[PHONE_NUMBER]"
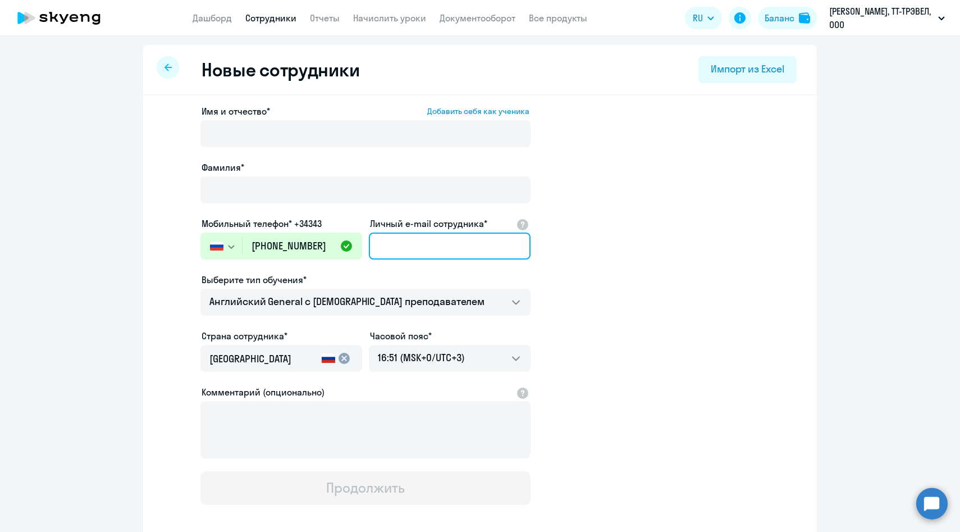
click at [380, 252] on input "Личный e-mail сотрудника*" at bounding box center [450, 246] width 162 height 27
paste input "[PERSON_NAME][EMAIL_ADDRESS][DOMAIN_NAME]"
type input "[PERSON_NAME][EMAIL_ADDRESS][DOMAIN_NAME]"
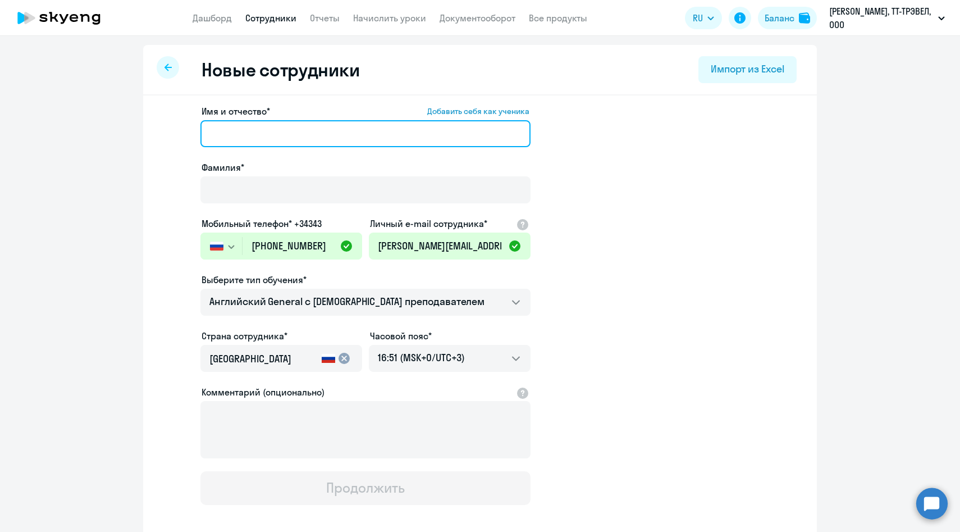
click at [288, 142] on input "Имя и отчество* Добавить себя как ученика" at bounding box center [366, 133] width 330 height 27
paste input "[PERSON_NAME]"
drag, startPoint x: 233, startPoint y: 133, endPoint x: 145, endPoint y: 126, distance: 87.8
click at [146, 127] on div "Имя и отчество* Добавить себя как ученика [PERSON_NAME]* Мобильный телефон* +34…" at bounding box center [480, 342] width 674 height 494
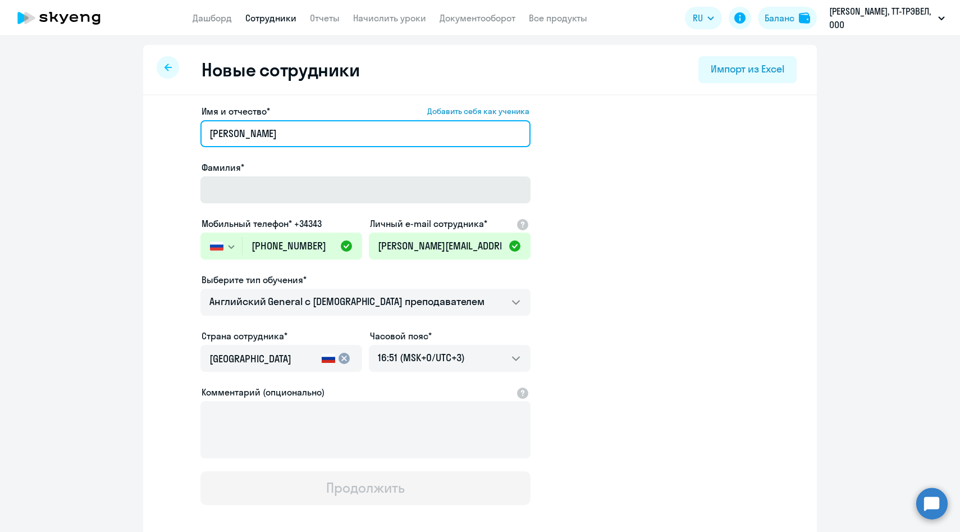
type input "[PERSON_NAME]"
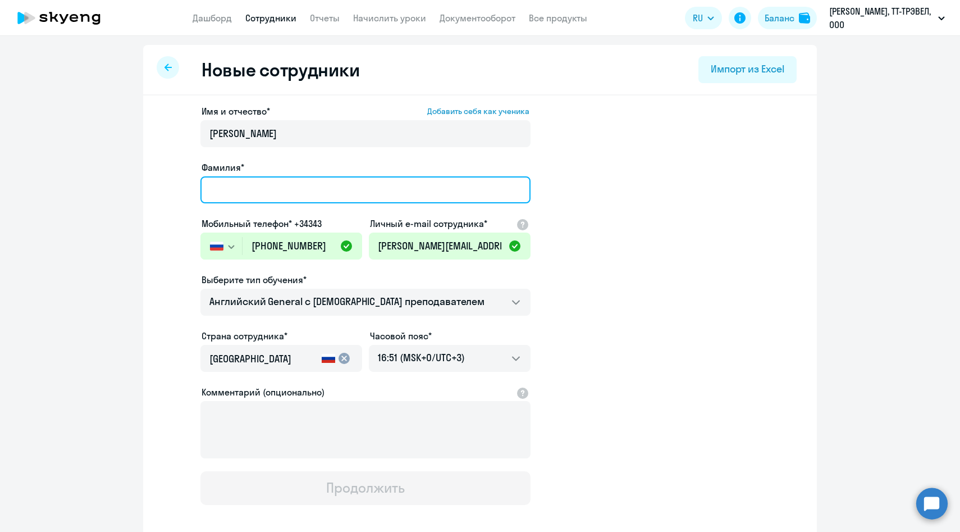
click at [239, 184] on input "Фамилия*" at bounding box center [366, 189] width 330 height 27
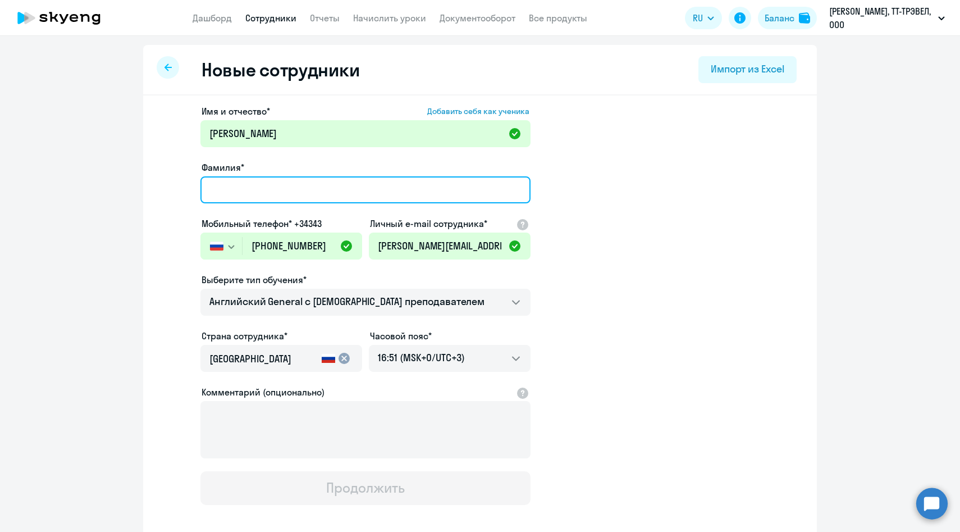
paste input "Рунг"
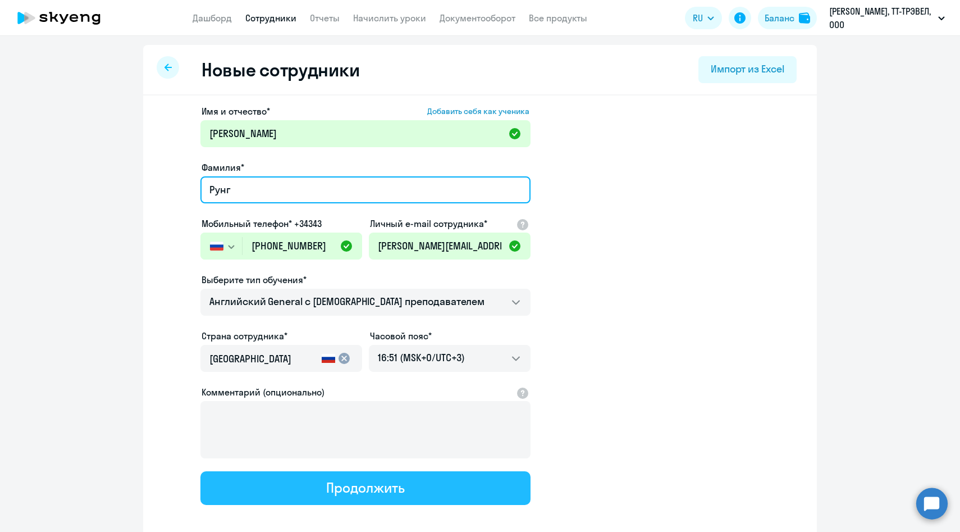
type input "Рунг"
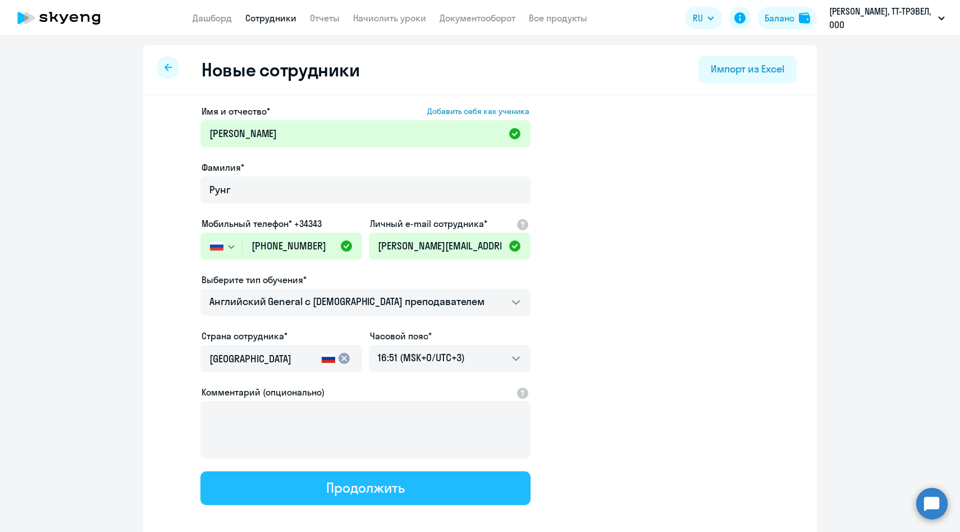
click at [276, 480] on button "Продолжить" at bounding box center [366, 488] width 330 height 34
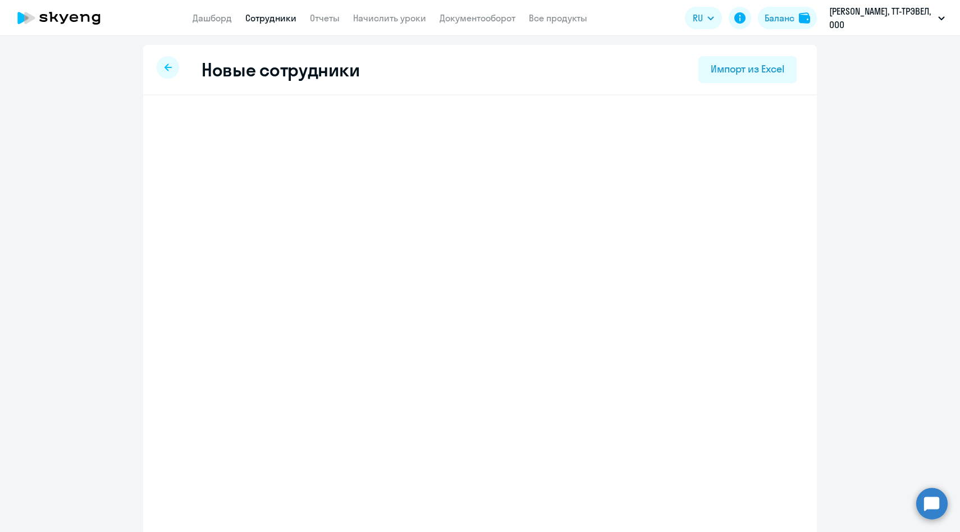
select select "english_adult_not_native_speaker"
select select "3"
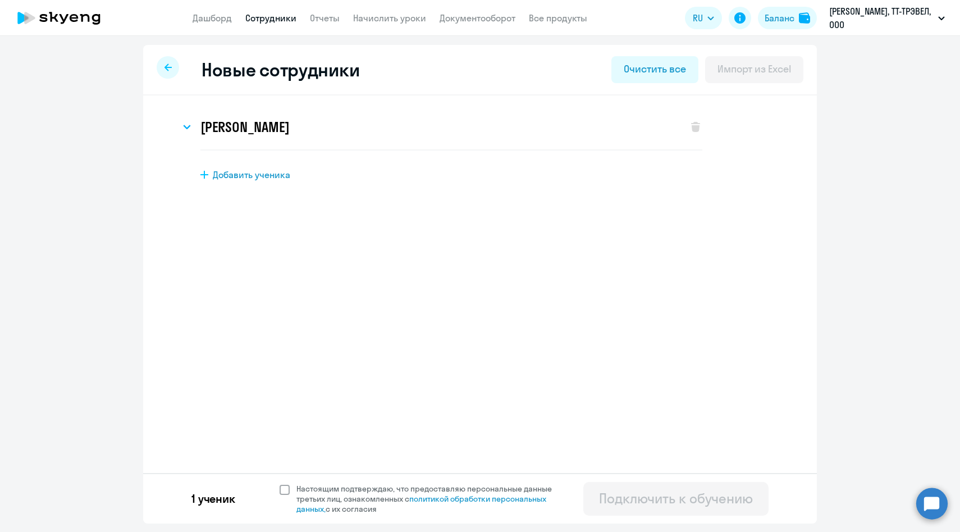
click at [281, 490] on span at bounding box center [285, 490] width 10 height 10
click at [280, 484] on input "Настоящим подтверждаю, что предоставляю персональные данные третьих лиц, ознако…" at bounding box center [279, 483] width 1 height 1
checkbox input "true"
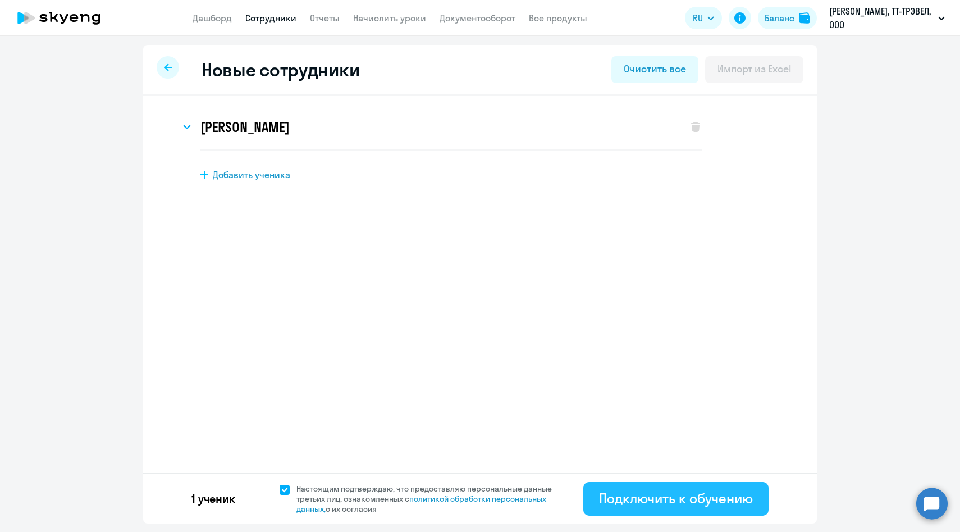
click at [644, 495] on div "Подключить к обучению" at bounding box center [676, 498] width 154 height 18
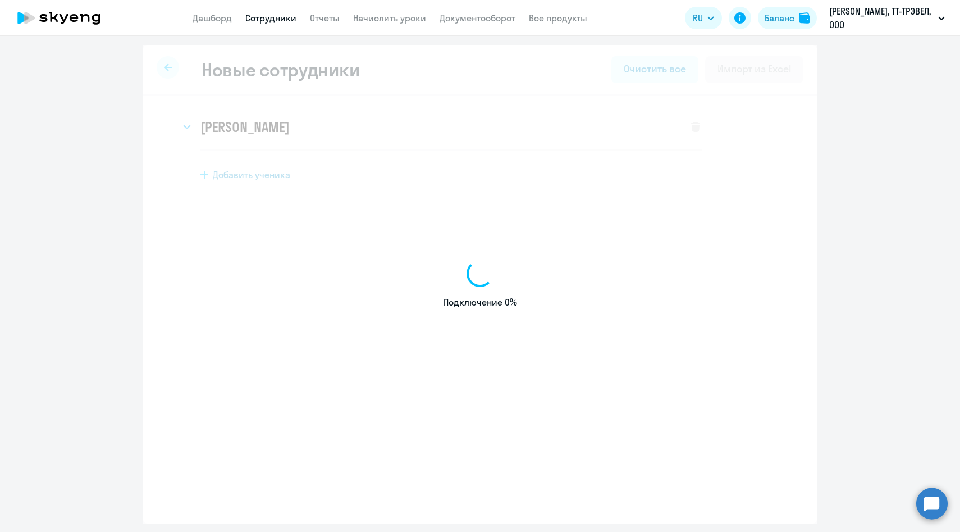
select select "english_adult_not_native_speaker"
select select "3"
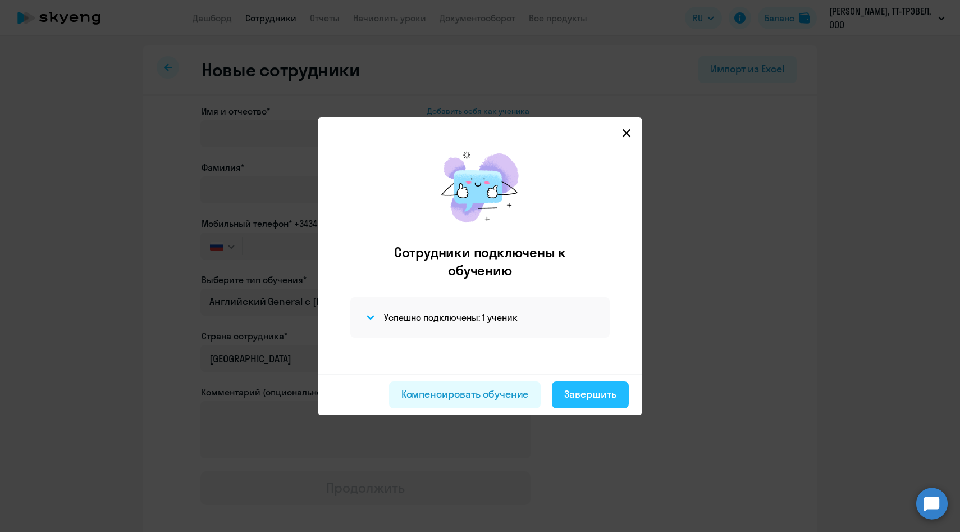
click at [585, 395] on div "Завершить" at bounding box center [590, 394] width 52 height 15
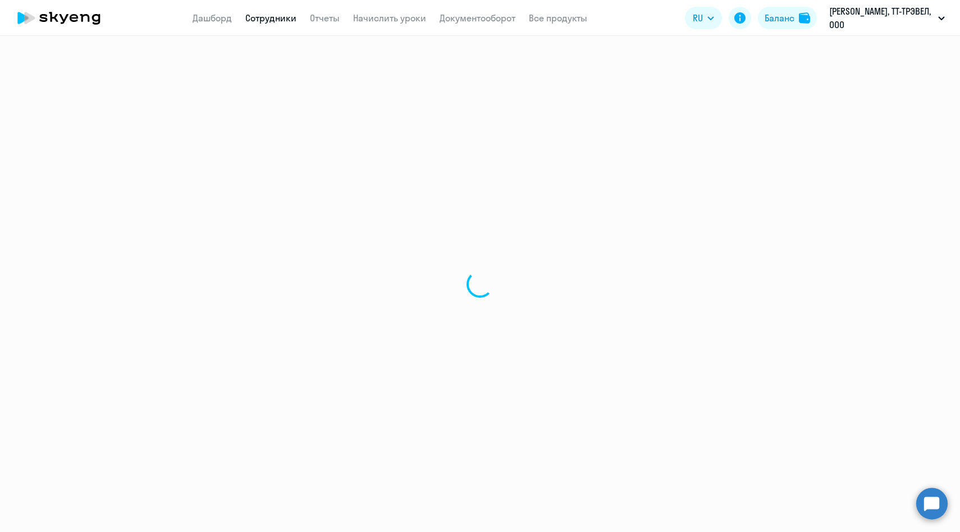
select select "30"
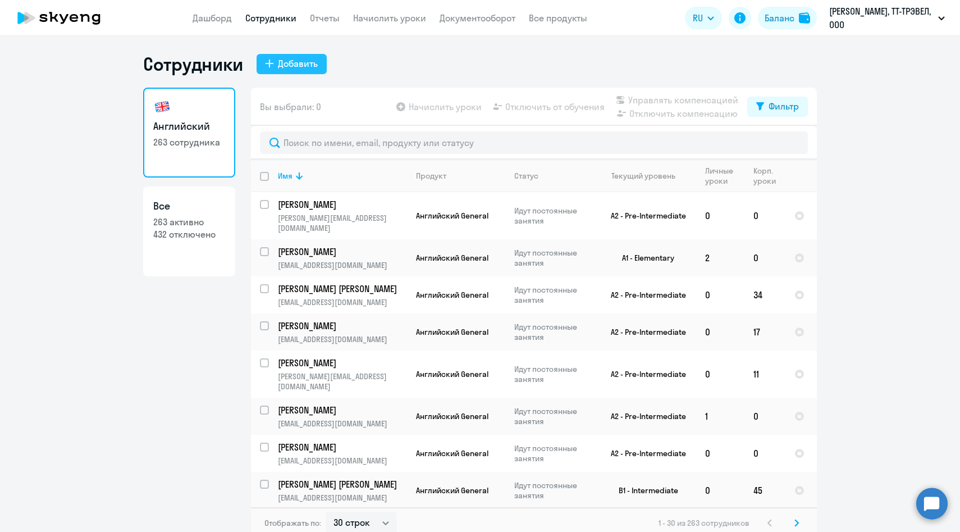
click at [308, 66] on div "Добавить" at bounding box center [298, 63] width 40 height 13
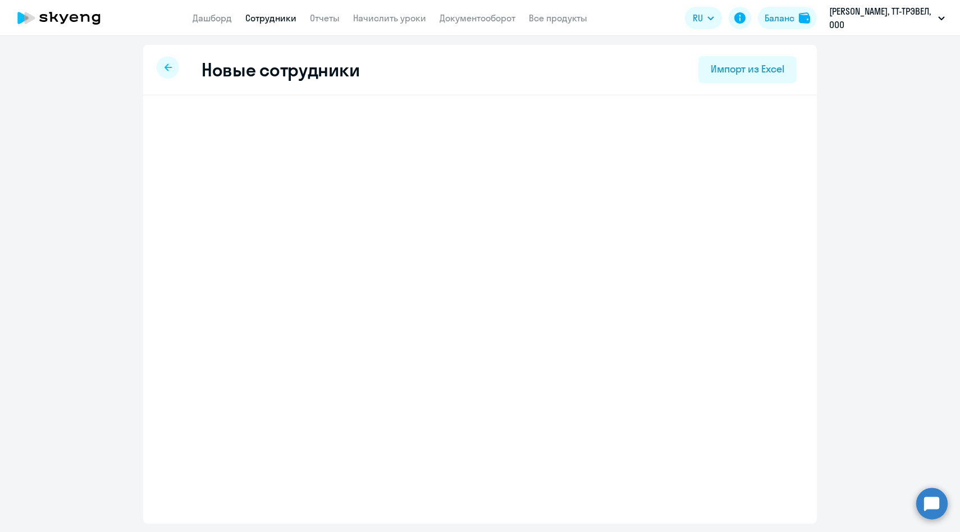
select select "english_adult_not_native_speaker"
select select "3"
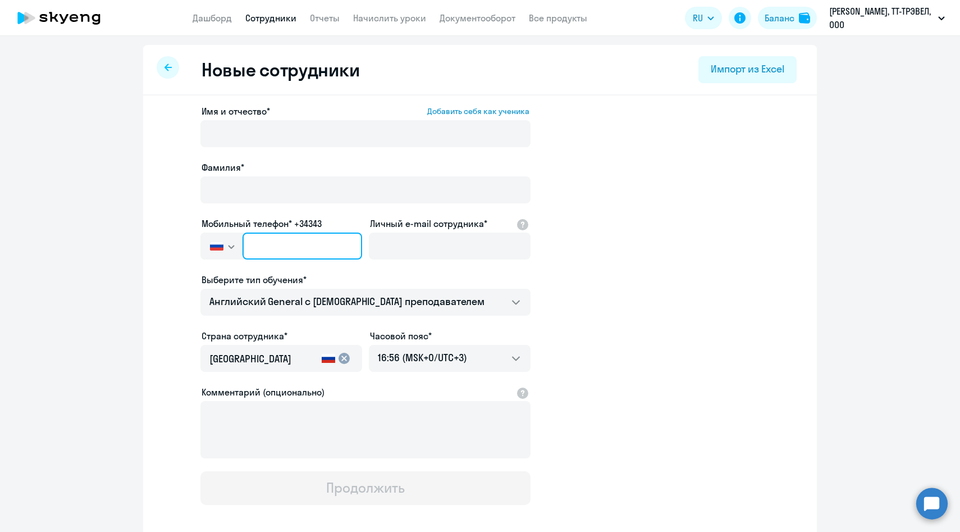
click at [332, 251] on input "text" at bounding box center [303, 246] width 120 height 27
paste input "[PHONE_NUMBER]"
type input "[PHONE_NUMBER]"
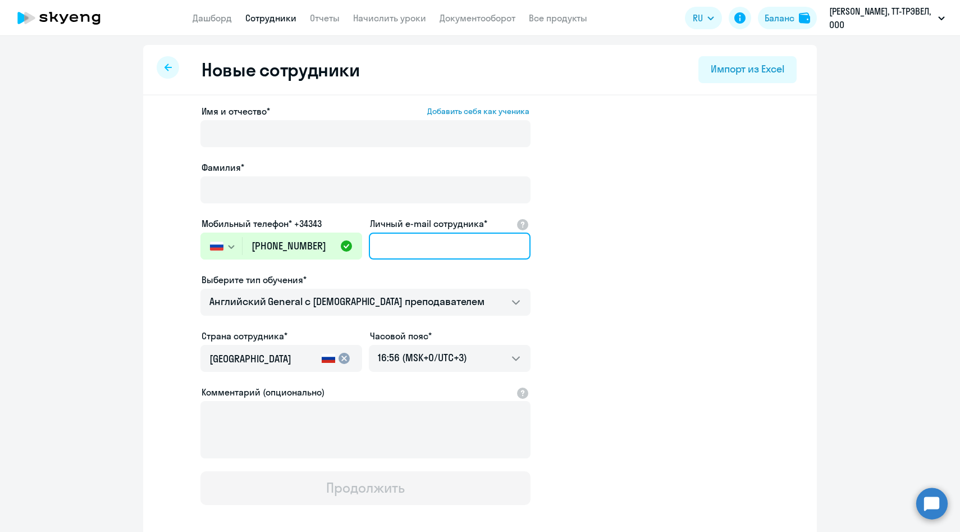
click at [393, 253] on input "Личный e-mail сотрудника*" at bounding box center [450, 246] width 162 height 27
paste input "[PERSON_NAME][EMAIL_ADDRESS][DOMAIN_NAME]"
type input "[PERSON_NAME][EMAIL_ADDRESS][DOMAIN_NAME]"
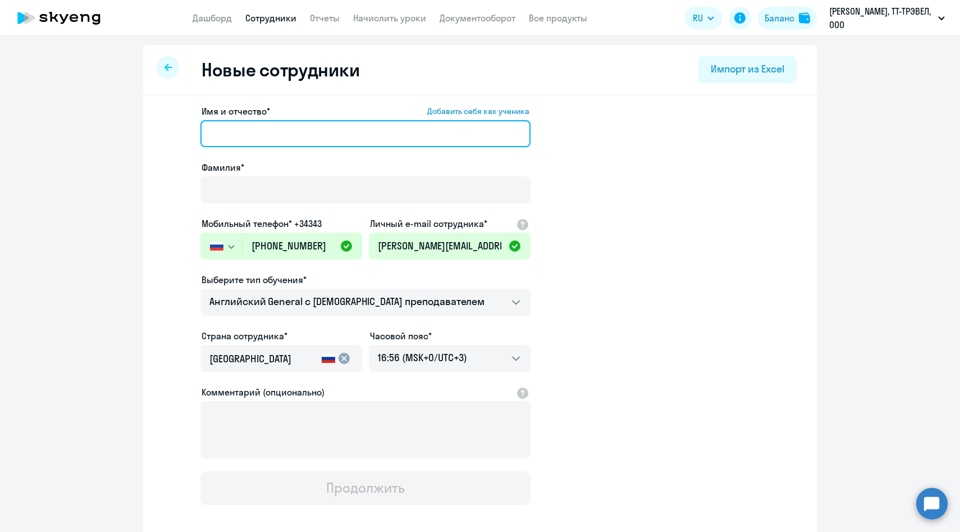
click at [291, 140] on input "Имя и отчество* Добавить себя как ученика" at bounding box center [366, 133] width 330 height 27
paste input "[PERSON_NAME]"
drag, startPoint x: 267, startPoint y: 131, endPoint x: 163, endPoint y: 124, distance: 103.6
click at [163, 124] on app-new-student-form "Имя и отчество* Добавить себя как ученика [PERSON_NAME]* Мобильный телефон* +34…" at bounding box center [480, 304] width 638 height 400
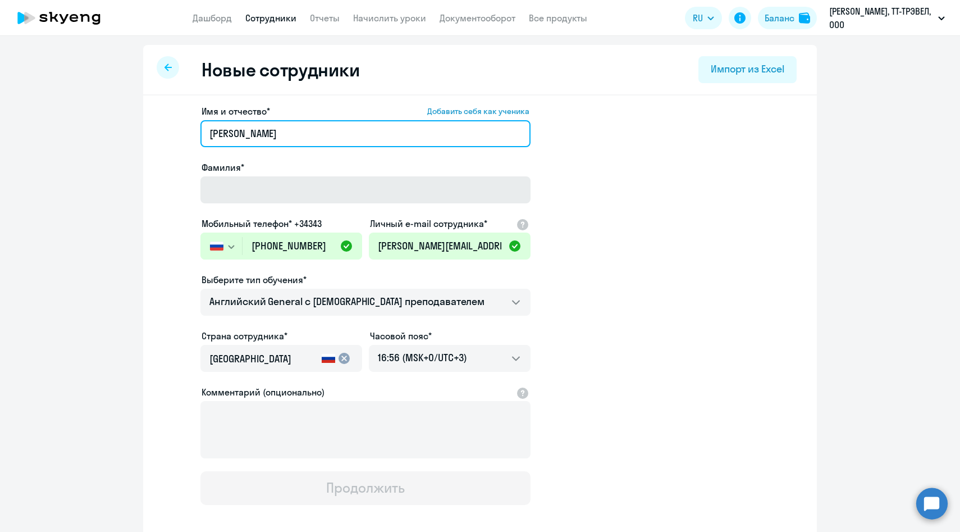
type input "[PERSON_NAME]"
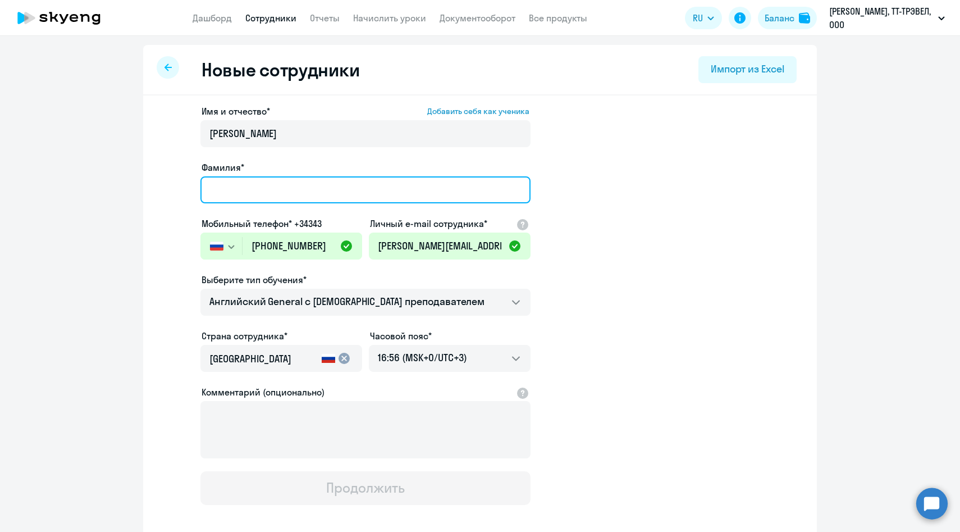
click at [232, 185] on input "Фамилия*" at bounding box center [366, 189] width 330 height 27
paste input "[PERSON_NAME] [PERSON_NAME]"
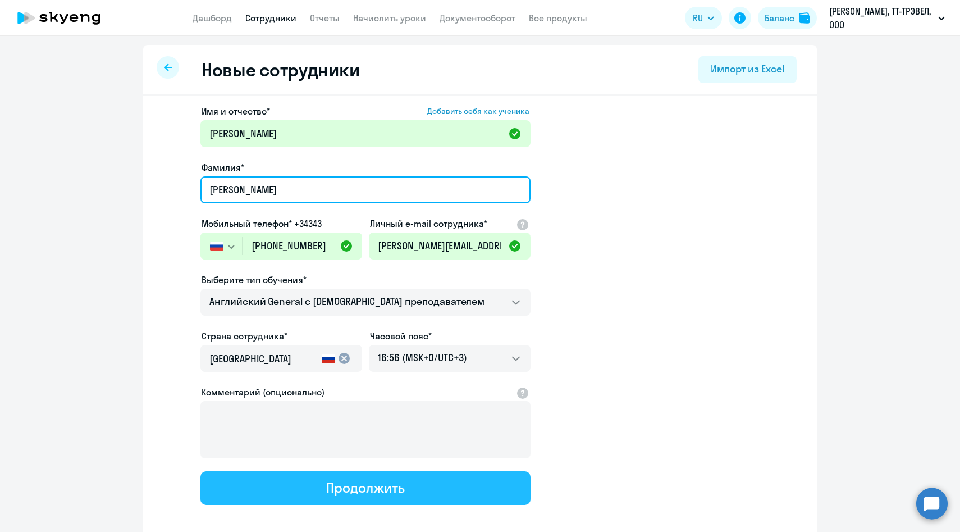
type input "[PERSON_NAME]"
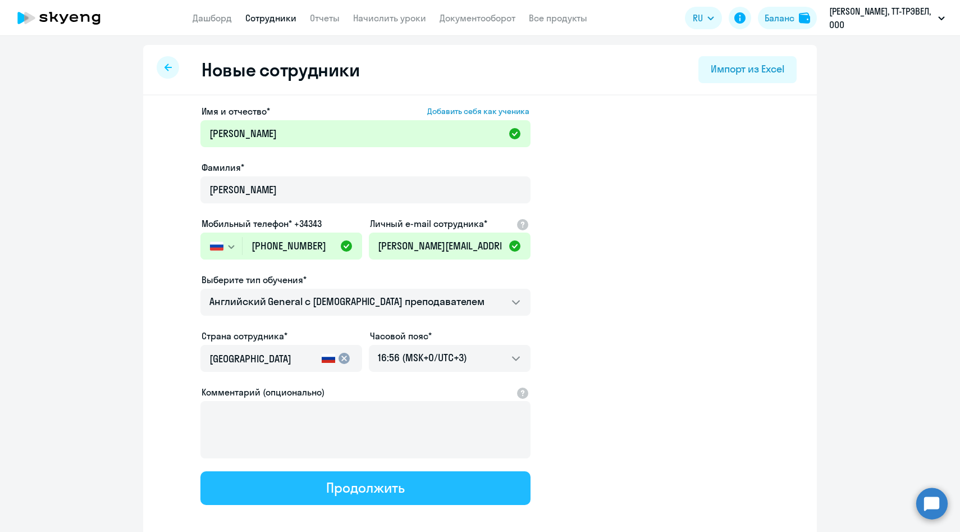
click at [279, 473] on button "Продолжить" at bounding box center [366, 488] width 330 height 34
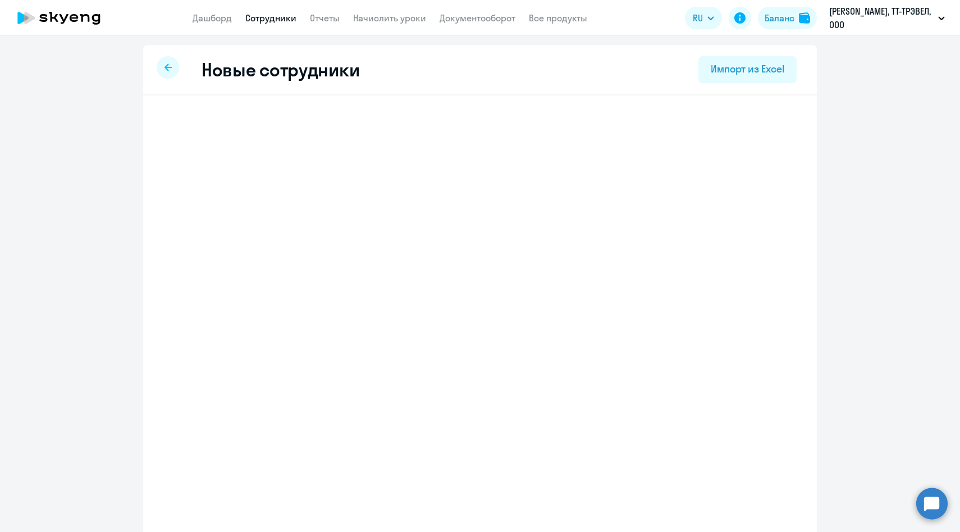
select select "english_adult_not_native_speaker"
select select "3"
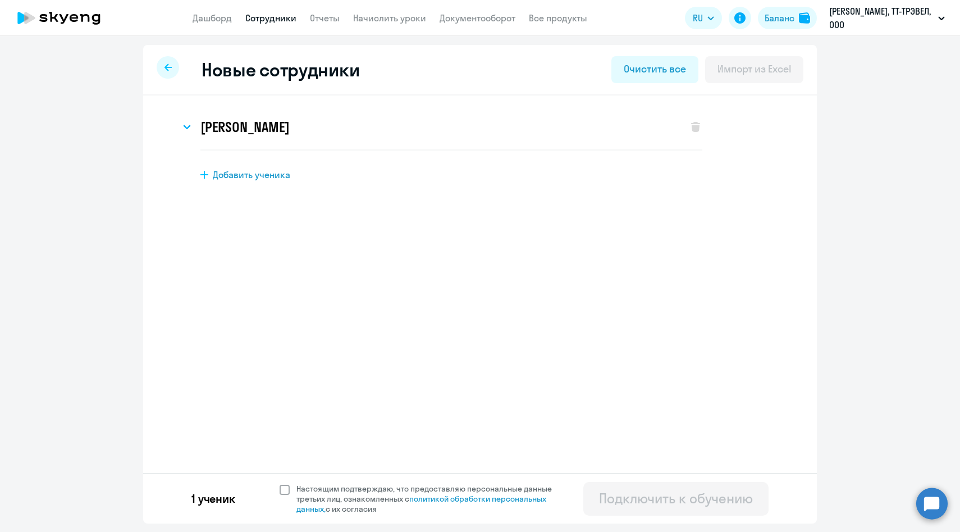
click at [311, 493] on span "Настоящим подтверждаю, что предоставляю персональные данные третьих лиц, ознако…" at bounding box center [431, 499] width 269 height 30
click at [280, 484] on input "Настоящим подтверждаю, что предоставляю персональные данные третьих лиц, ознако…" at bounding box center [279, 483] width 1 height 1
checkbox input "true"
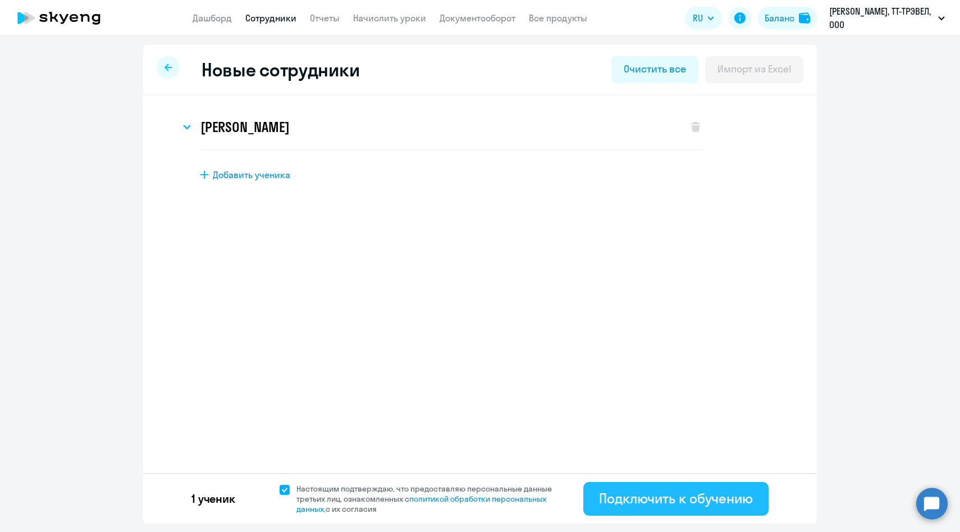
click at [645, 488] on button "Подключить к обучению" at bounding box center [676, 499] width 185 height 34
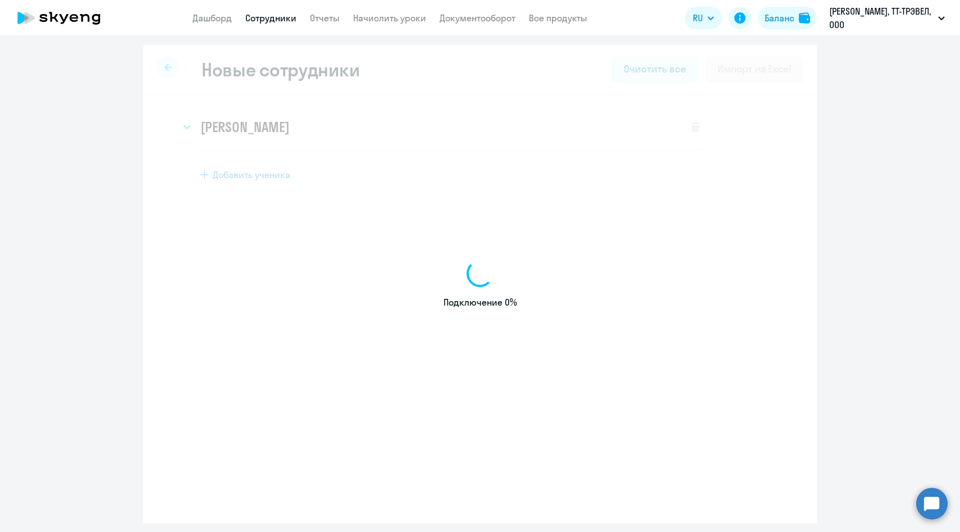
select select "english_adult_not_native_speaker"
select select "3"
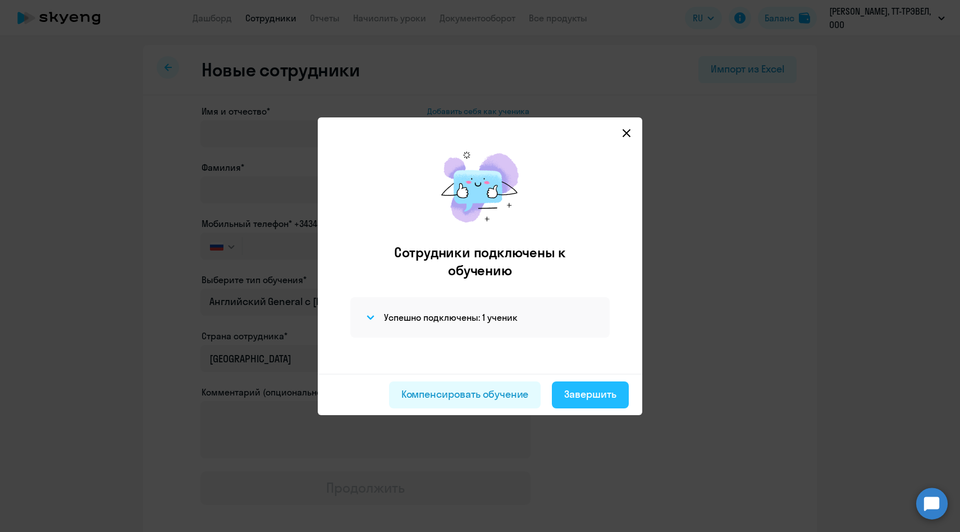
click at [586, 395] on div "Завершить" at bounding box center [590, 394] width 52 height 15
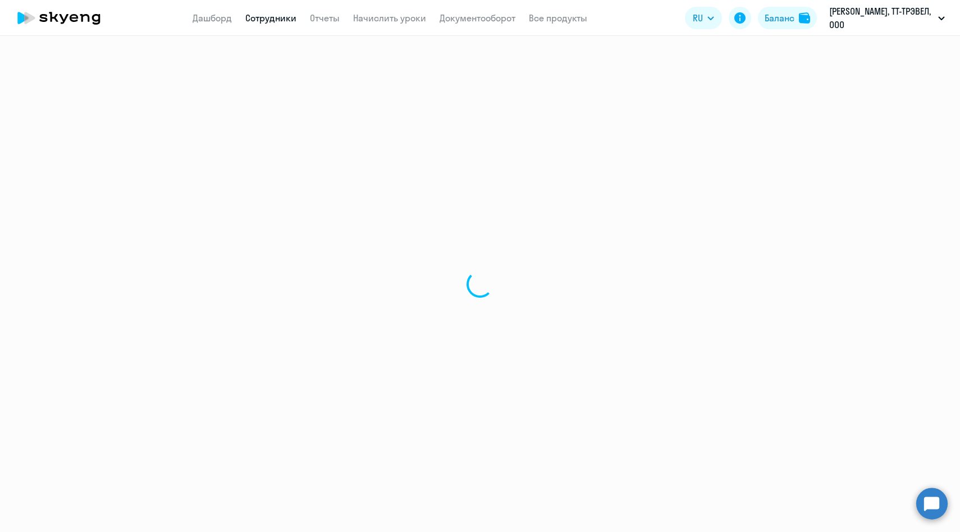
select select "30"
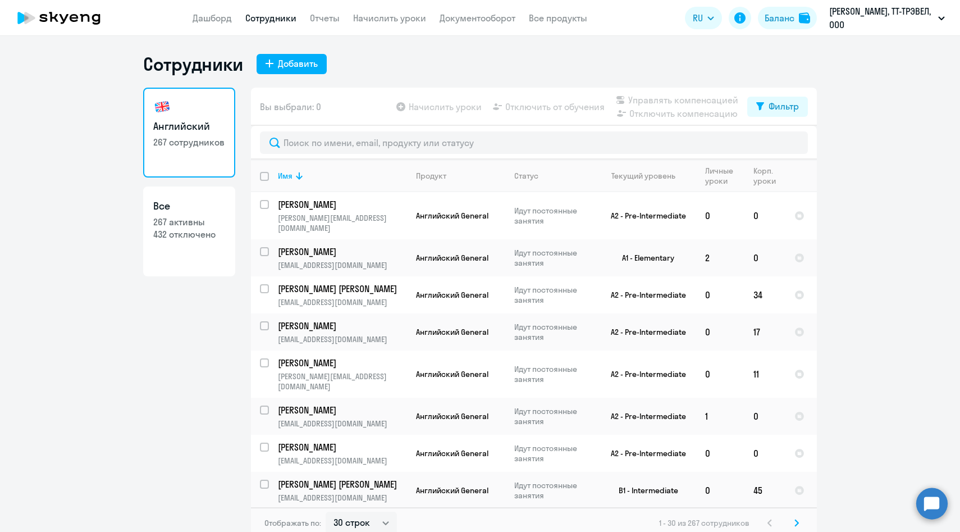
click at [302, 75] on div "Сотрудники Добавить" at bounding box center [480, 64] width 674 height 22
click at [297, 67] on div "Добавить" at bounding box center [298, 63] width 40 height 13
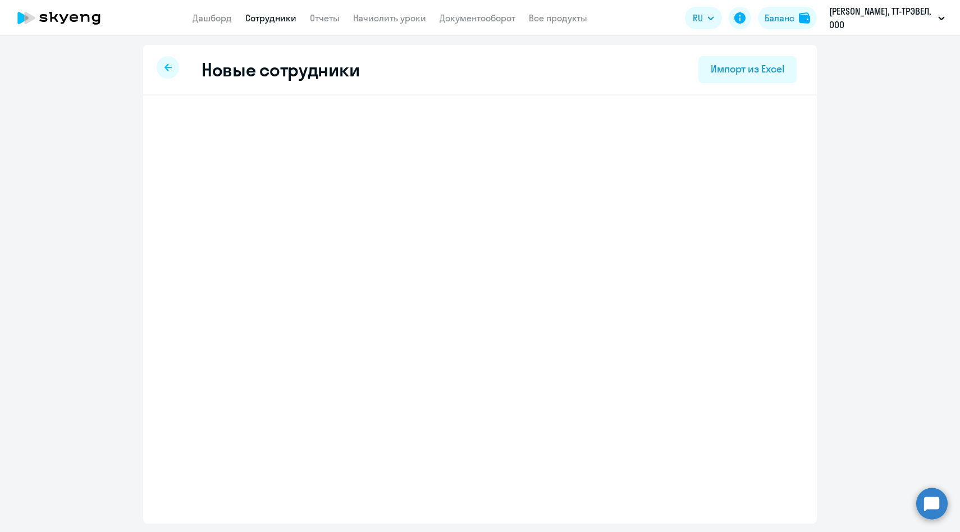
select select "english_adult_not_native_speaker"
select select "3"
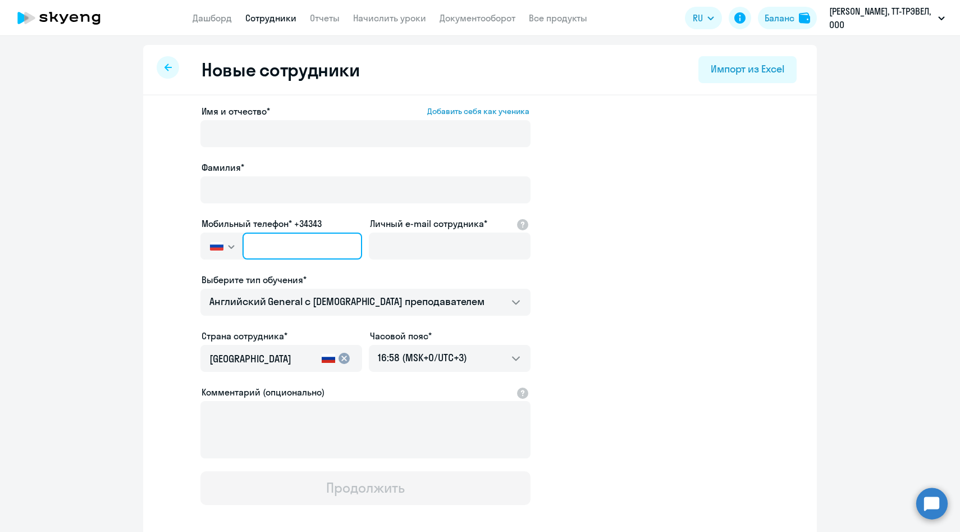
click at [332, 252] on input "text" at bounding box center [303, 246] width 120 height 27
paste input "[PHONE_NUMBER]"
type input "[PHONE_NUMBER]"
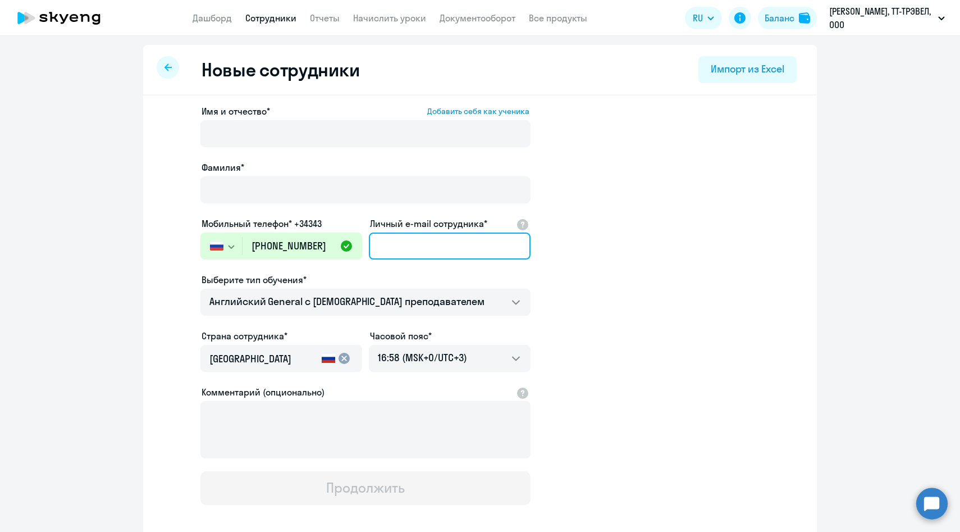
click at [433, 247] on input "Личный e-mail сотрудника*" at bounding box center [450, 246] width 162 height 27
paste input "[EMAIL_ADDRESS][DOMAIN_NAME]"
type input "[EMAIL_ADDRESS][DOMAIN_NAME]"
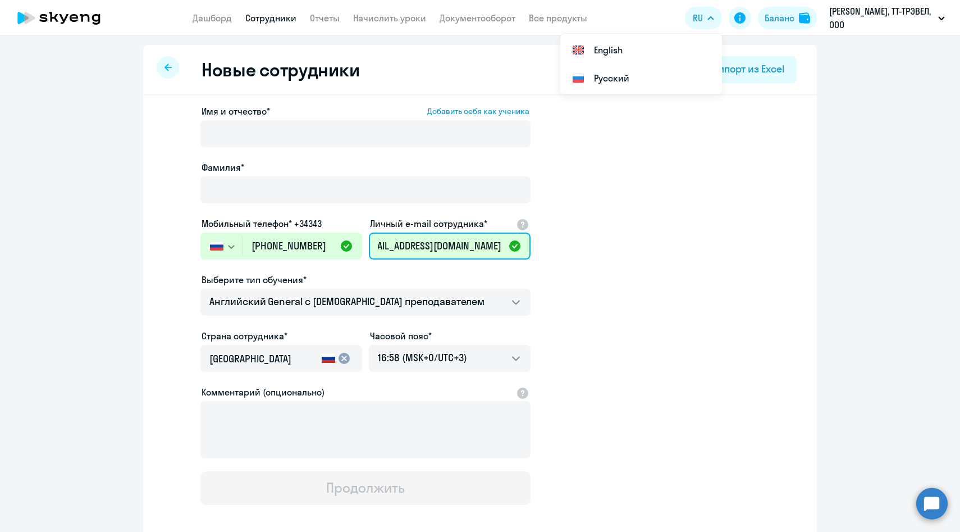
scroll to position [0, 0]
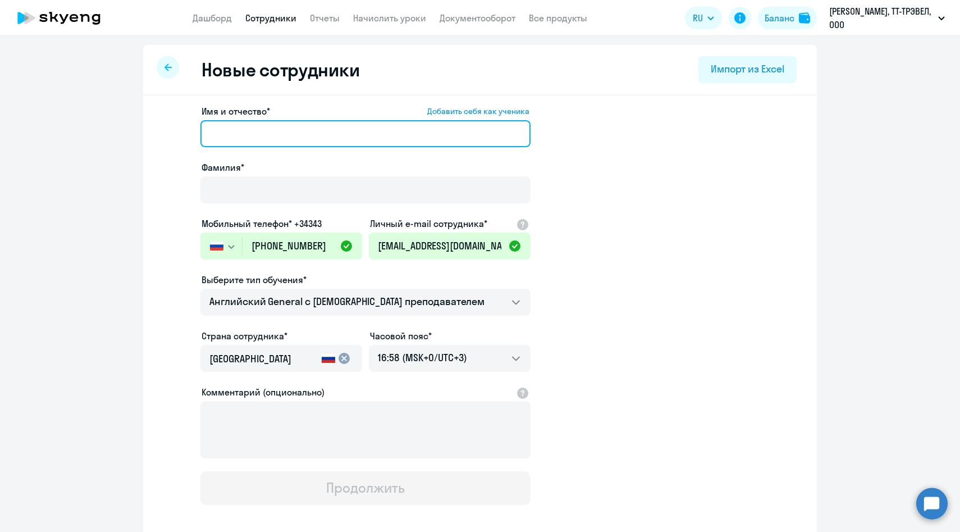
click at [331, 131] on input "Имя и отчество* Добавить себя как ученика" at bounding box center [366, 133] width 330 height 27
paste input "[PERSON_NAME]"
drag, startPoint x: 260, startPoint y: 133, endPoint x: 98, endPoint y: 131, distance: 162.3
click at [98, 131] on ng-component "Новые сотрудники Импорт из Excel Имя и отчество* Добавить себя как ученика [PER…" at bounding box center [480, 317] width 960 height 544
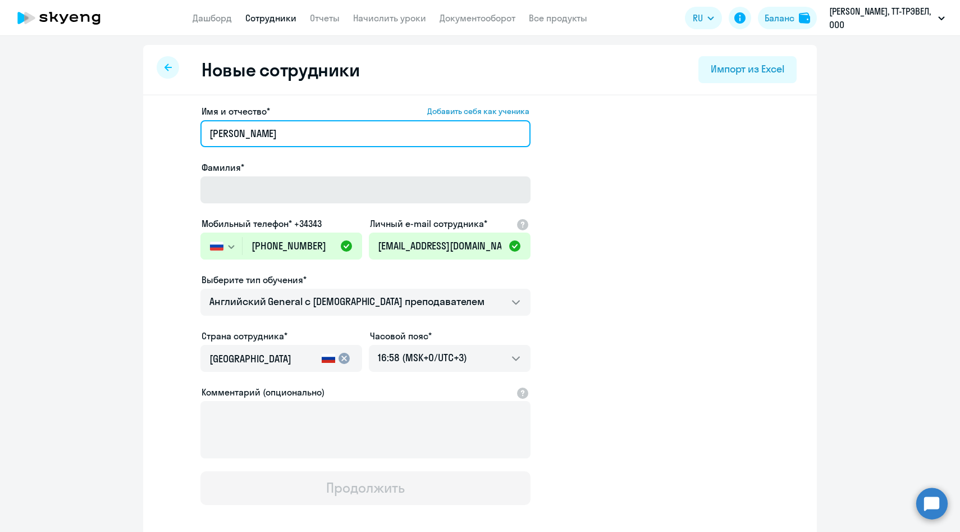
type input "[PERSON_NAME]"
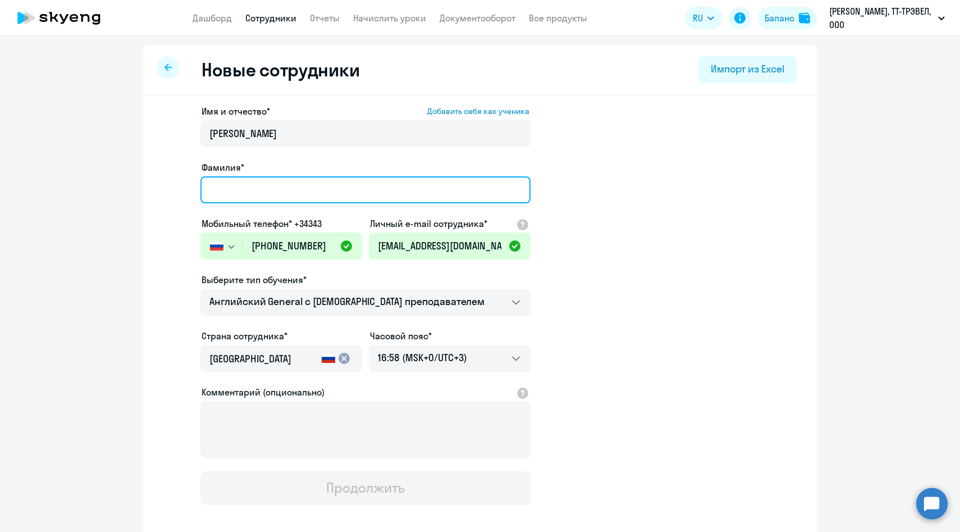
click at [234, 189] on input "Фамилия*" at bounding box center [366, 189] width 330 height 27
paste input "[PERSON_NAME]"
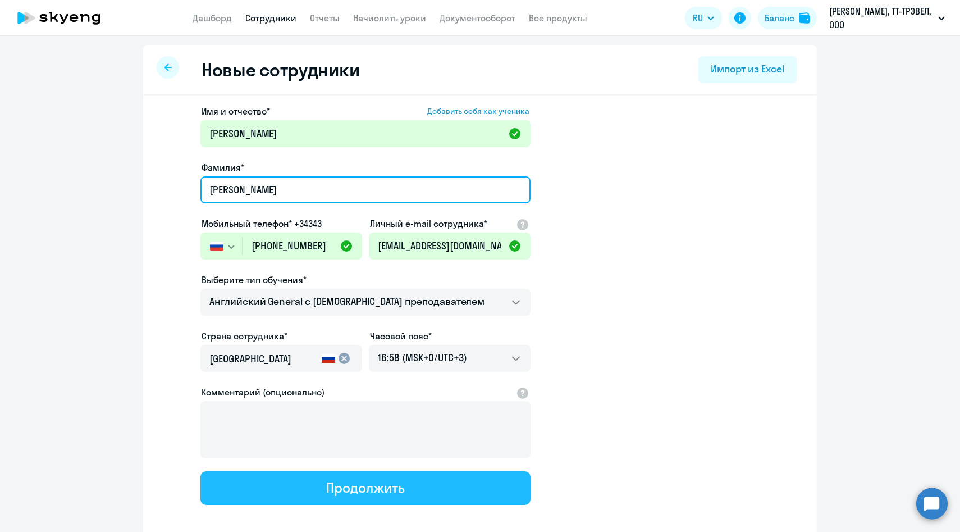
type input "[PERSON_NAME]"
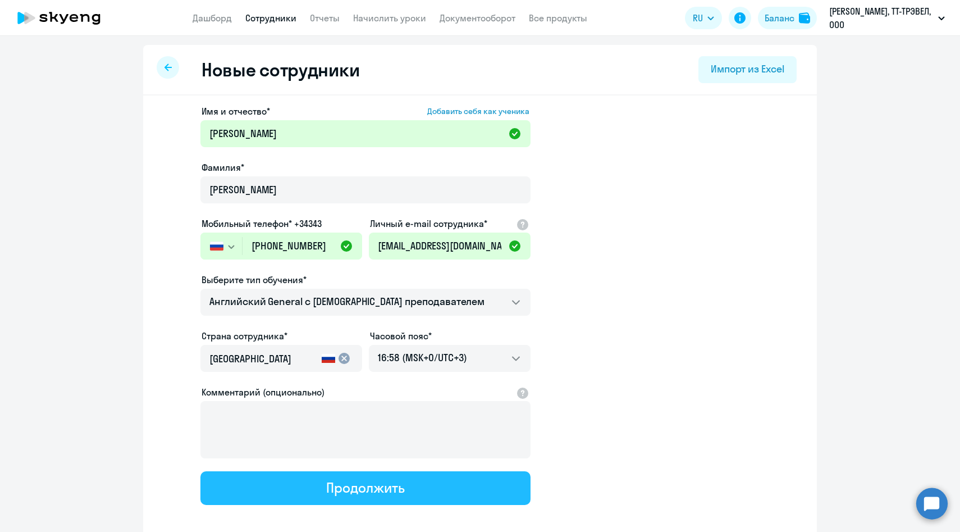
click at [258, 476] on button "Продолжить" at bounding box center [366, 488] width 330 height 34
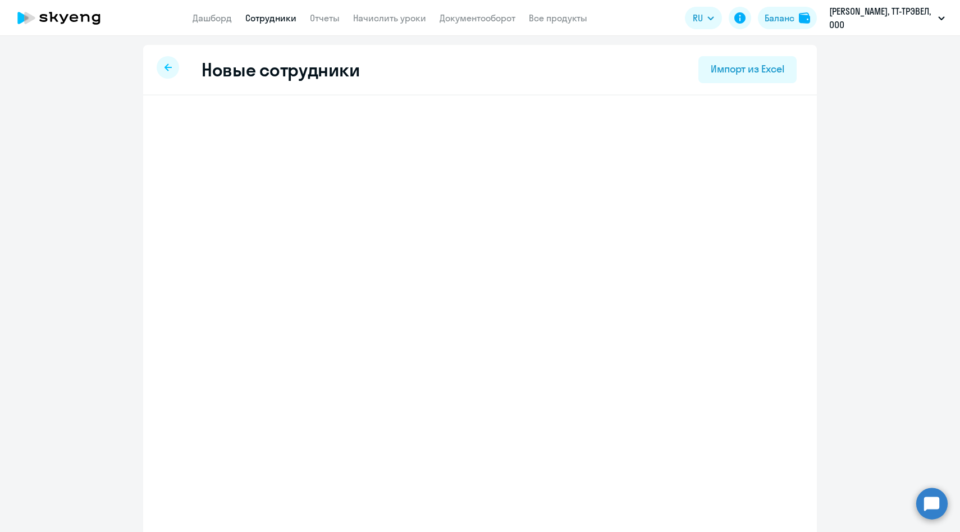
select select "english_adult_not_native_speaker"
select select "3"
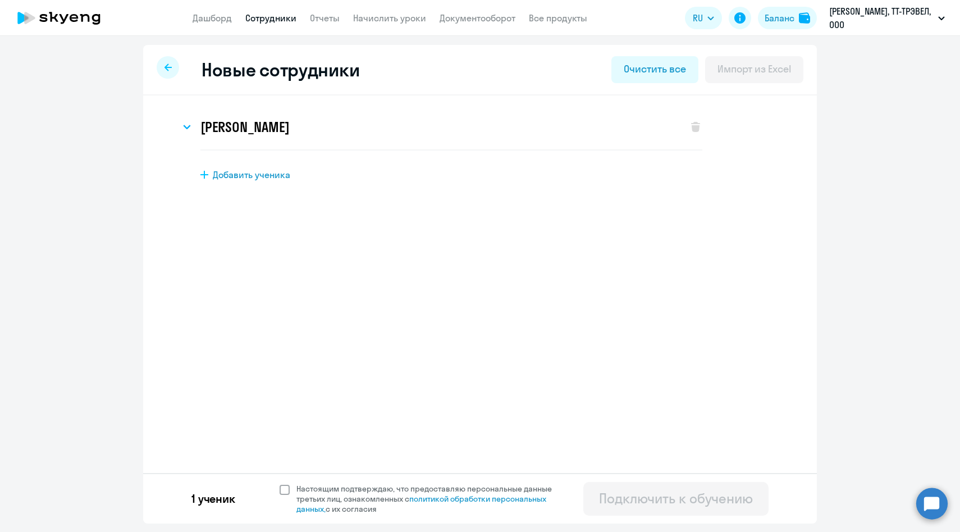
click at [288, 485] on span at bounding box center [285, 490] width 10 height 10
click at [280, 484] on input "Настоящим подтверждаю, что предоставляю персональные данные третьих лиц, ознако…" at bounding box center [279, 483] width 1 height 1
checkbox input "true"
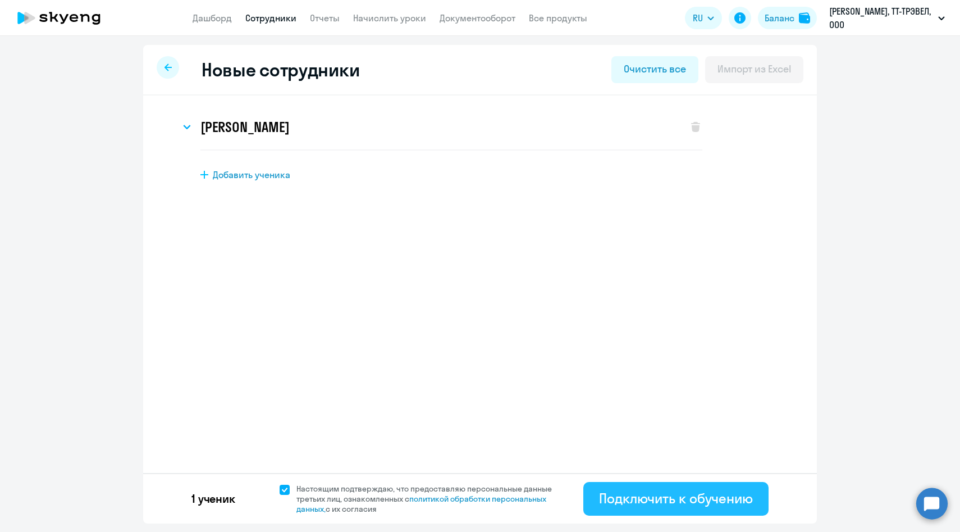
click at [652, 507] on button "Подключить к обучению" at bounding box center [676, 499] width 185 height 34
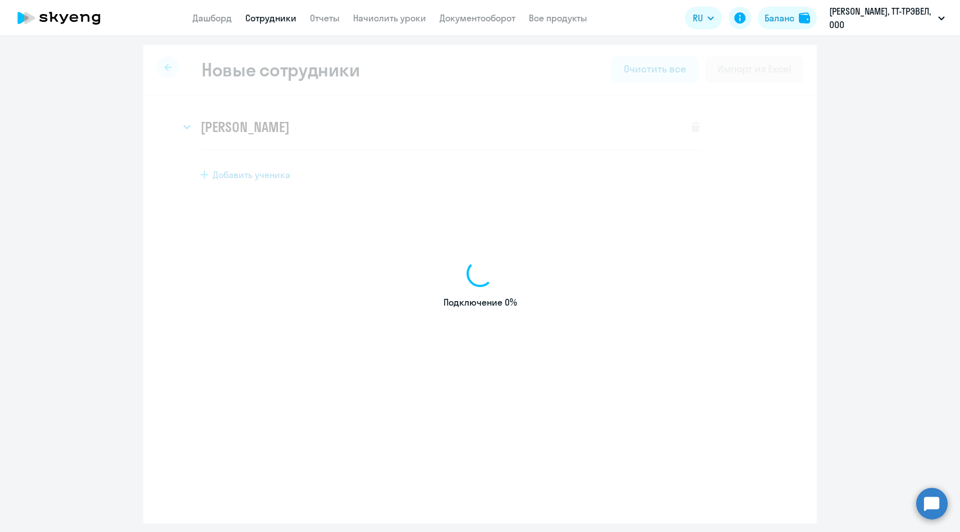
select select "english_adult_not_native_speaker"
select select "3"
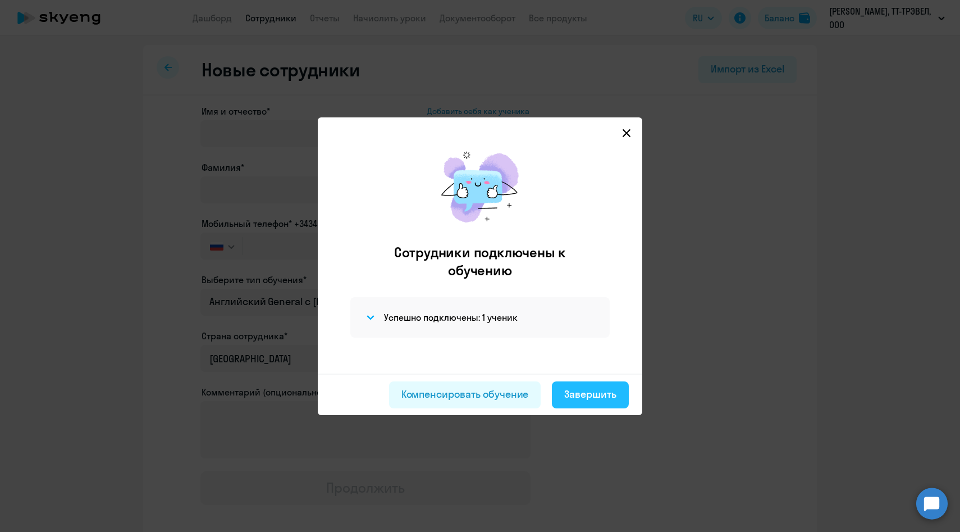
click at [585, 400] on div "Завершить" at bounding box center [590, 394] width 52 height 15
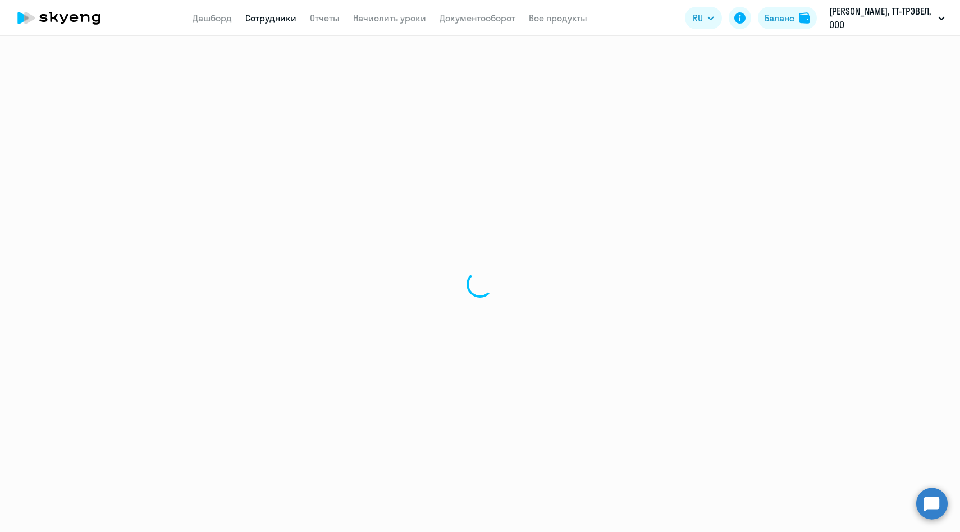
select select "30"
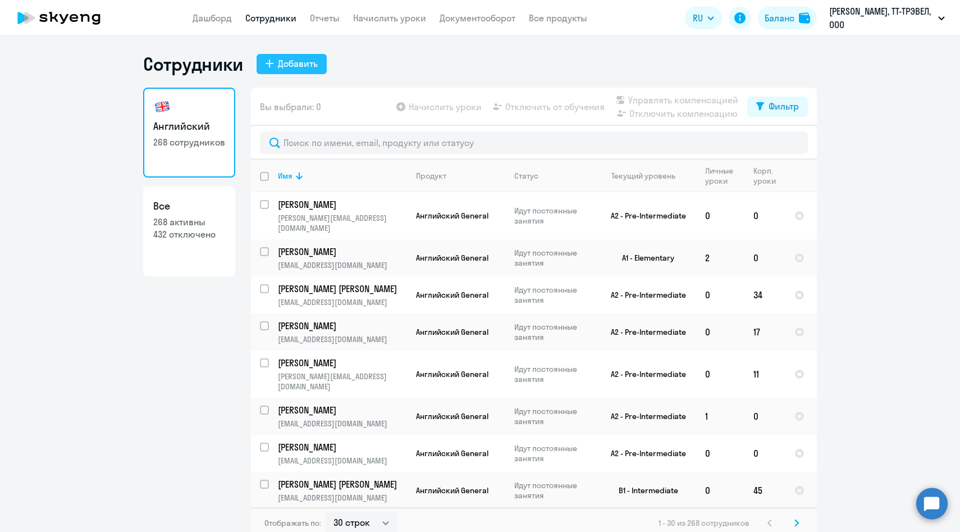
click at [298, 68] on div "Добавить" at bounding box center [298, 63] width 40 height 13
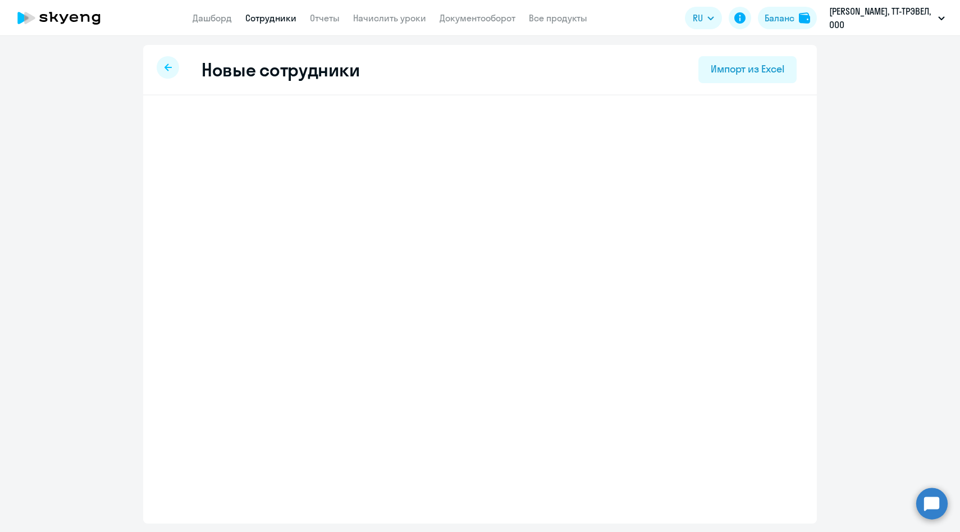
select select "english_adult_not_native_speaker"
select select "3"
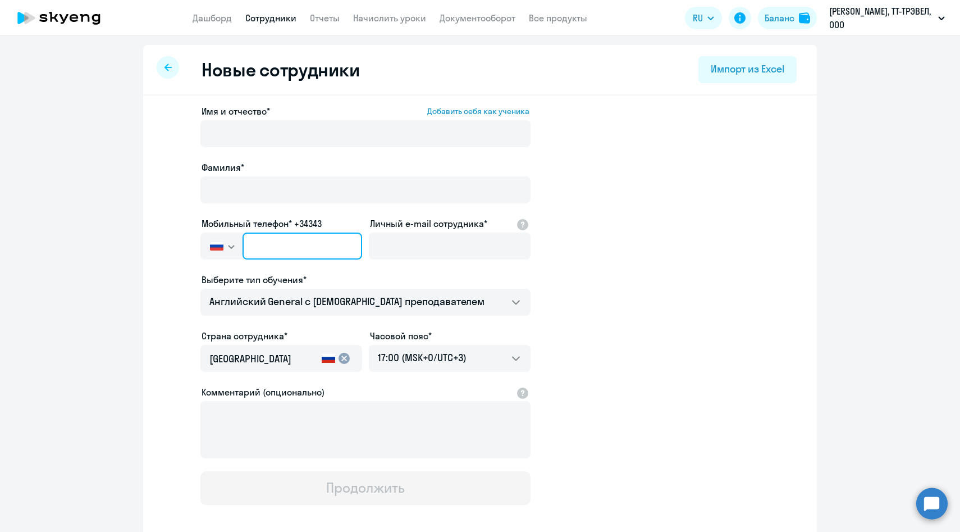
click at [329, 238] on input "text" at bounding box center [303, 246] width 120 height 27
paste input "[PHONE_NUMBER]"
type input "[PHONE_NUMBER]"
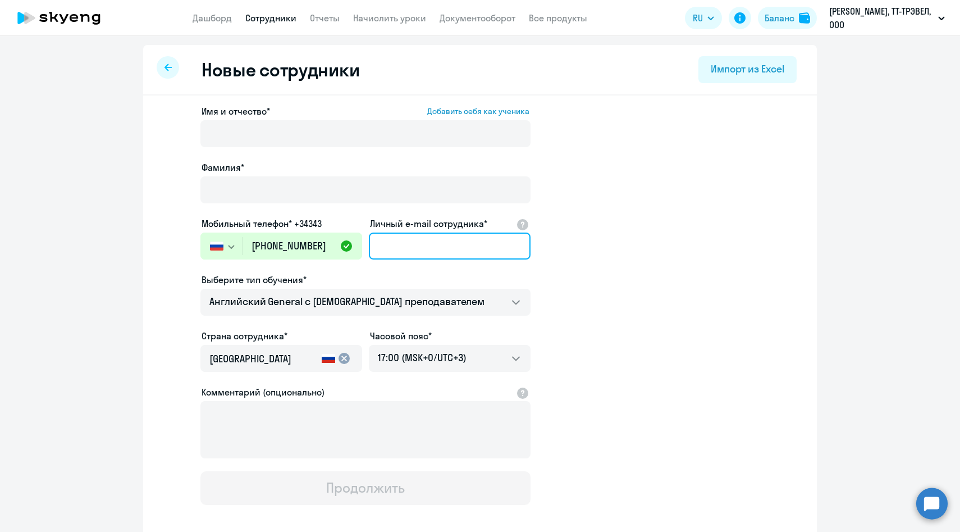
click at [402, 251] on input "Личный e-mail сотрудника*" at bounding box center [450, 246] width 162 height 27
paste input "[EMAIL_ADDRESS][DOMAIN_NAME]"
type input "[EMAIL_ADDRESS][DOMAIN_NAME]"
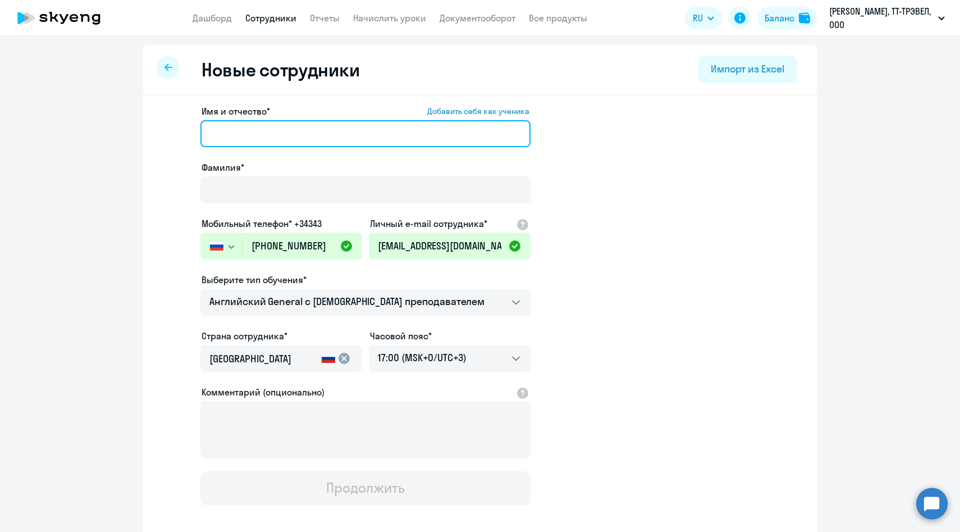
click at [298, 139] on input "Имя и отчество* Добавить себя как ученика" at bounding box center [366, 133] width 330 height 27
paste input "[PERSON_NAME]"
drag, startPoint x: 278, startPoint y: 132, endPoint x: 75, endPoint y: 113, distance: 204.2
click at [75, 113] on ng-component "Новые сотрудники Импорт из Excel Имя и отчество* Добавить себя как ученика [PER…" at bounding box center [480, 317] width 960 height 544
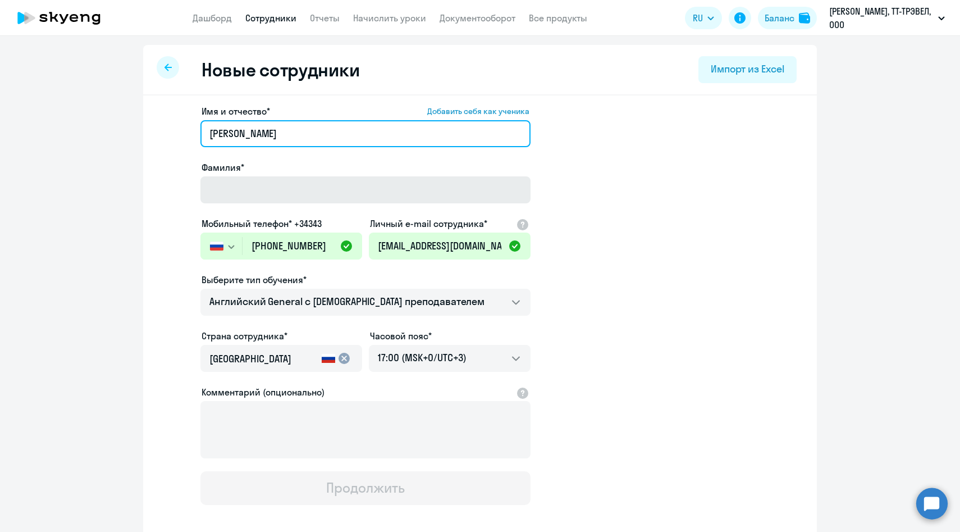
type input "[PERSON_NAME]"
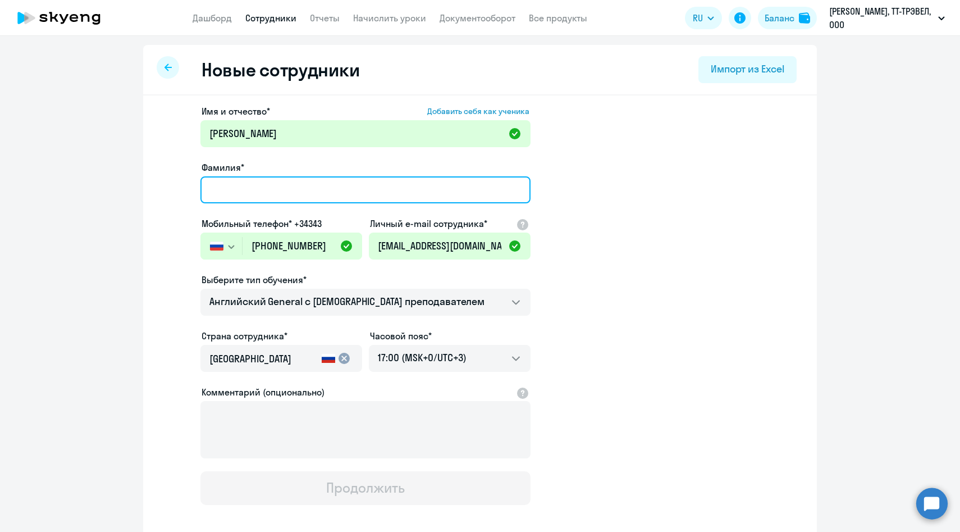
click at [225, 190] on input "Фамилия*" at bounding box center [366, 189] width 330 height 27
paste input "[PERSON_NAME]"
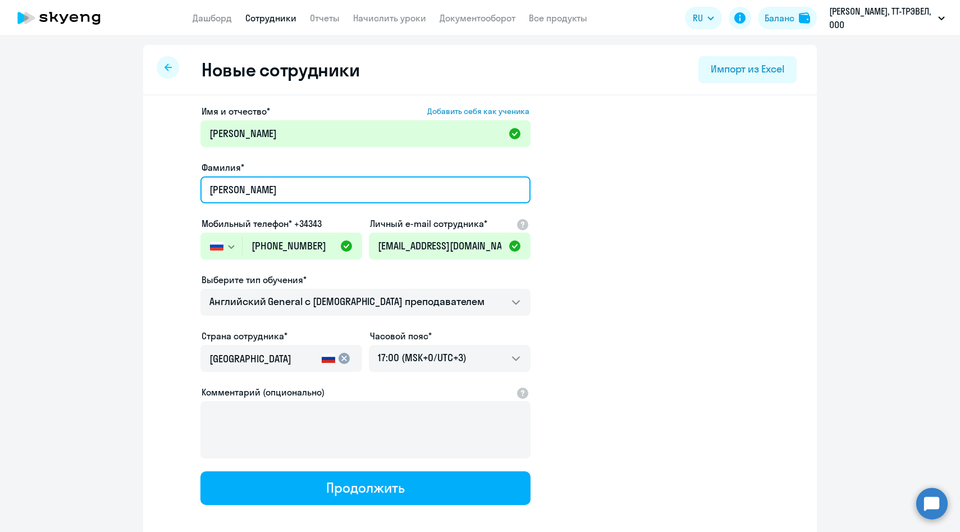
scroll to position [57, 0]
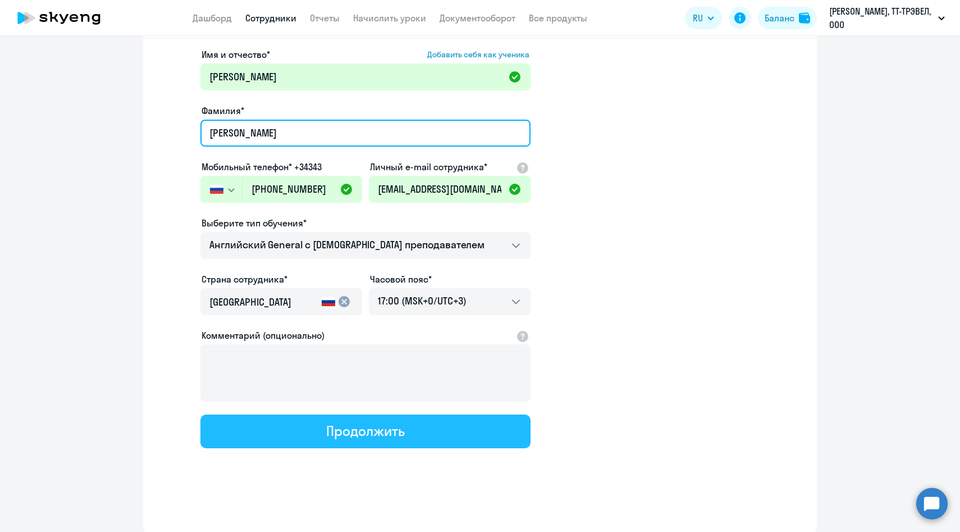
type input "[PERSON_NAME]"
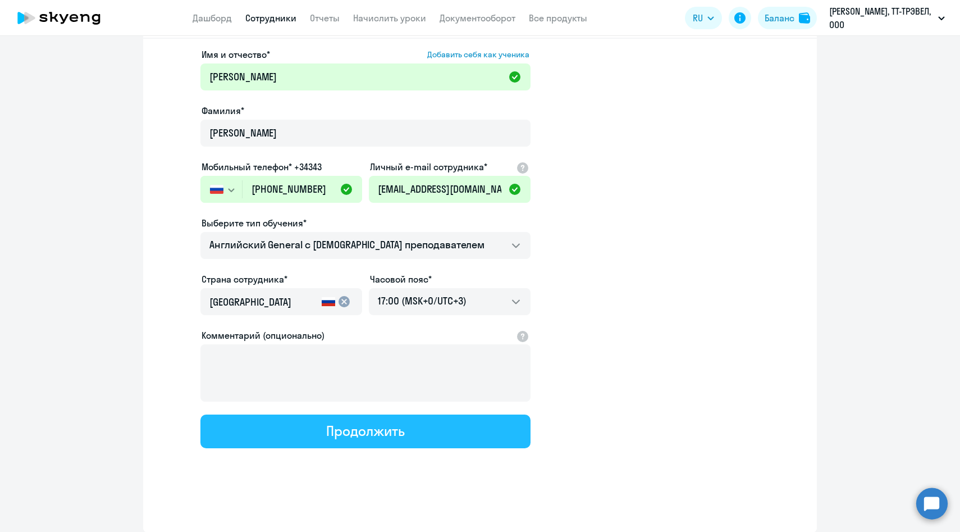
click at [296, 425] on button "Продолжить" at bounding box center [366, 432] width 330 height 34
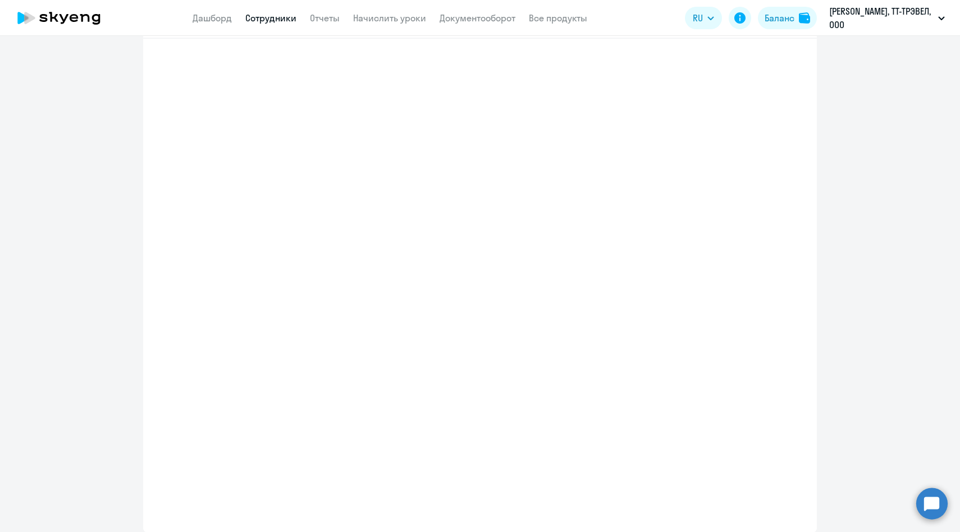
select select "english_adult_not_native_speaker"
select select "3"
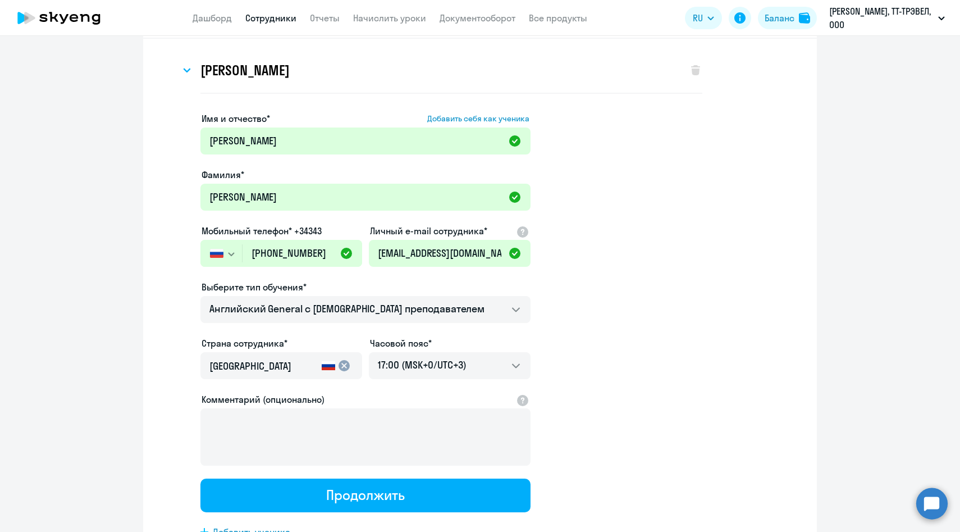
scroll to position [0, 0]
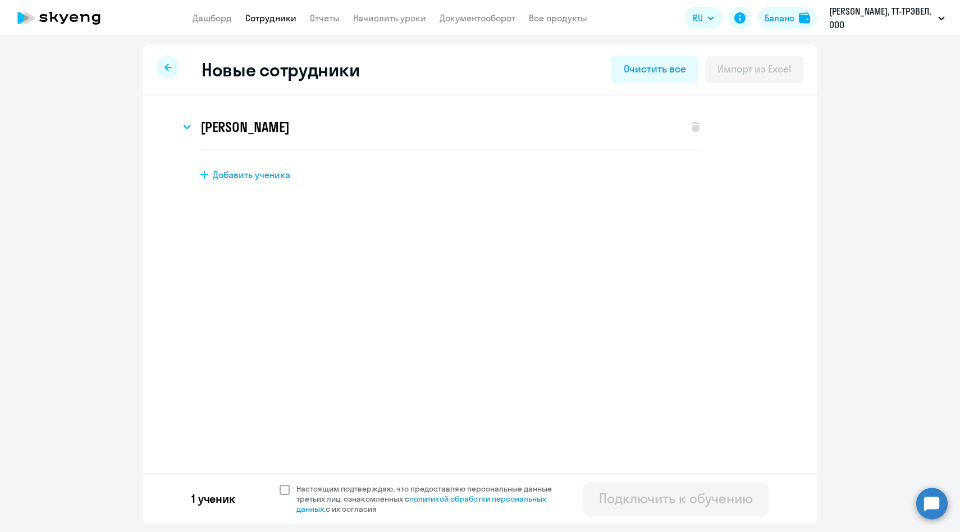
click at [297, 485] on span "Настоящим подтверждаю, что предоставляю персональные данные третьих лиц, ознако…" at bounding box center [431, 499] width 269 height 30
click at [280, 484] on input "Настоящим подтверждаю, что предоставляю персональные данные третьих лиц, ознако…" at bounding box center [279, 483] width 1 height 1
checkbox input "true"
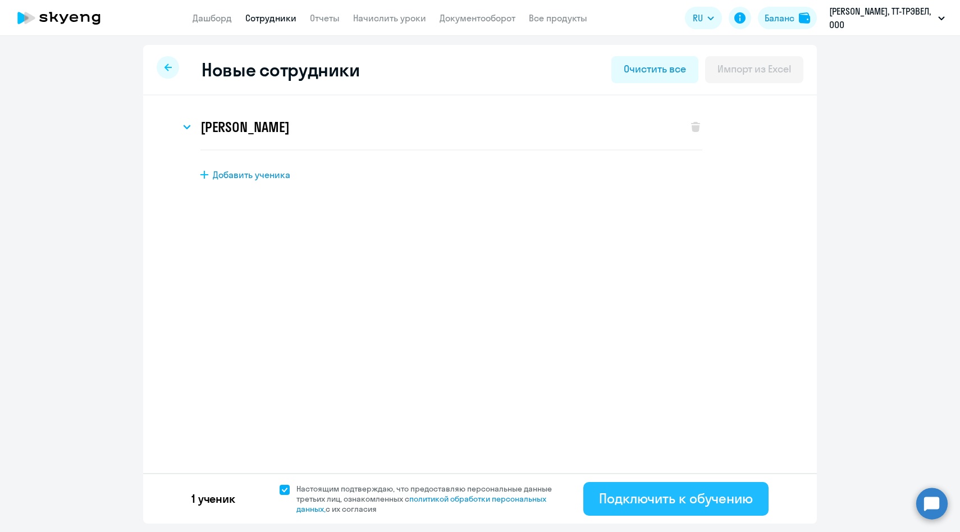
click at [645, 502] on div "Подключить к обучению" at bounding box center [676, 498] width 154 height 18
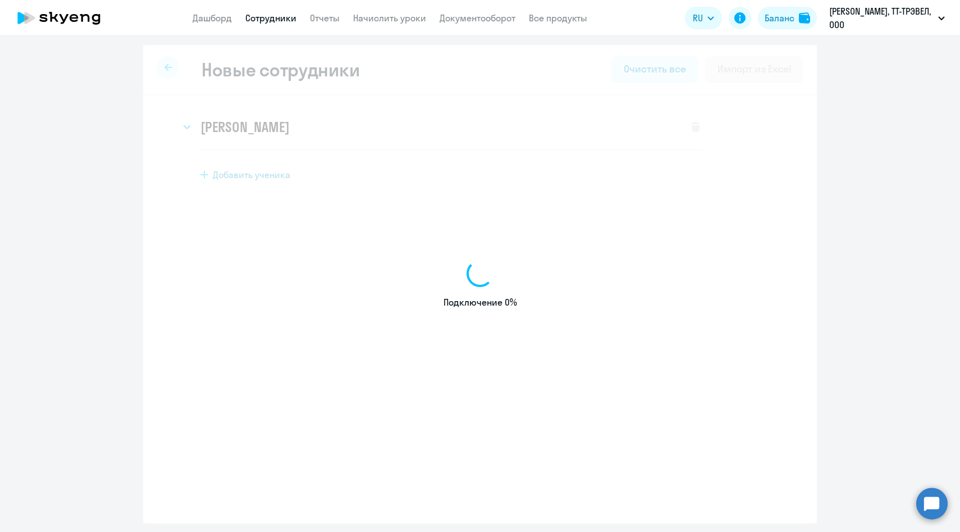
select select "english_adult_not_native_speaker"
select select "3"
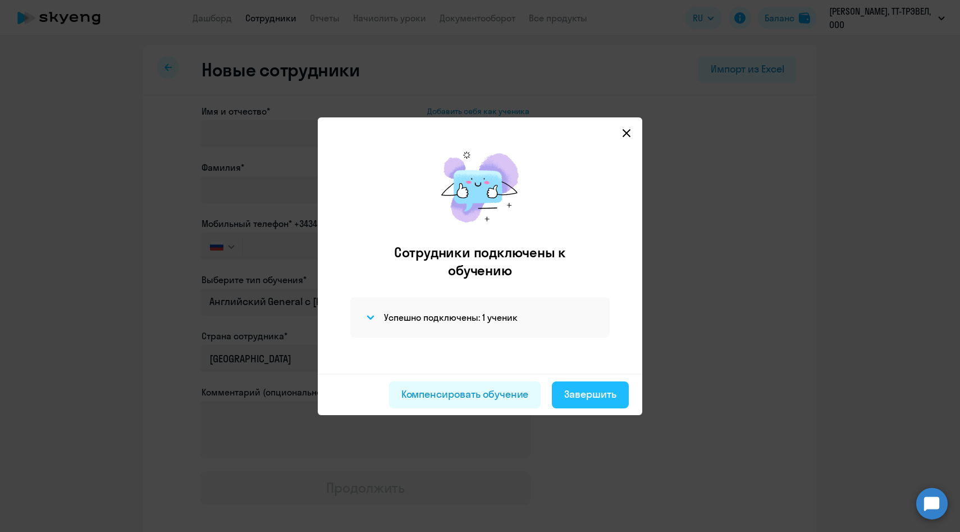
click at [584, 387] on div "Завершить" at bounding box center [590, 394] width 52 height 15
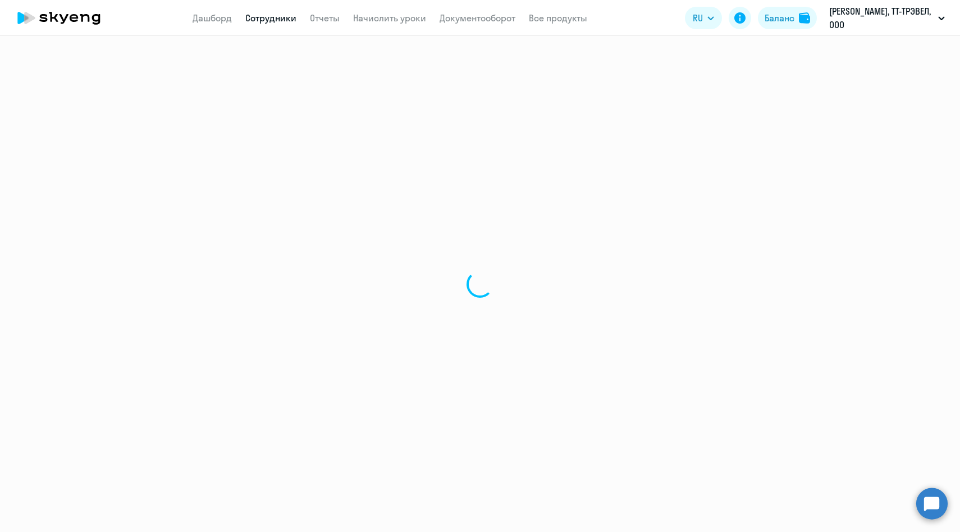
select select "30"
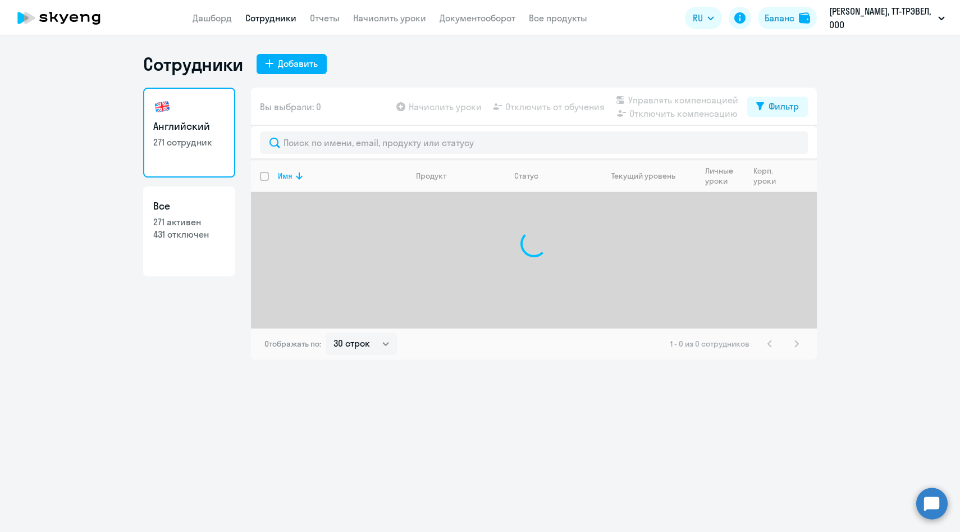
click at [297, 77] on div "Сотрудники Добавить Английский 271 сотрудник Все 271 активен 431 отключен Вы вы…" at bounding box center [480, 206] width 674 height 307
click at [297, 65] on div "Добавить" at bounding box center [298, 63] width 40 height 13
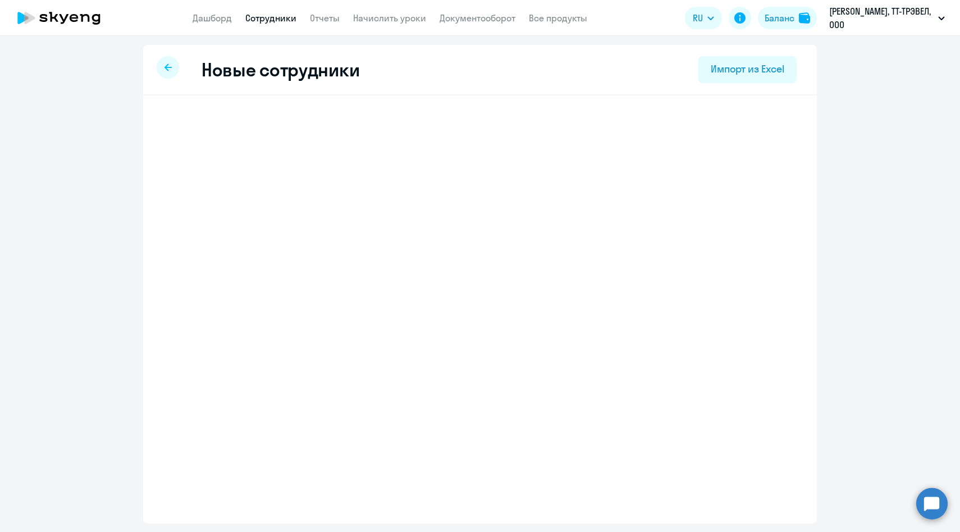
select select "english_adult_not_native_speaker"
select select "3"
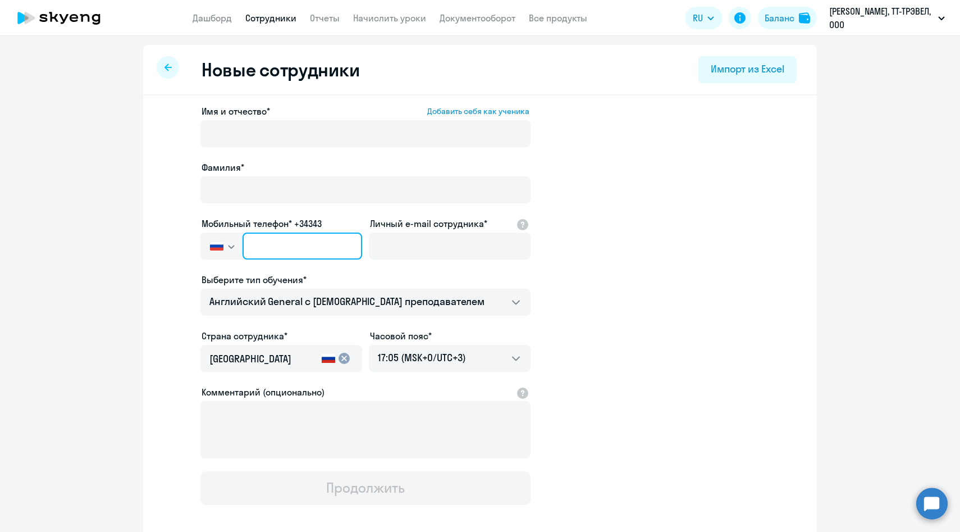
click at [304, 247] on input "text" at bounding box center [303, 246] width 120 height 27
paste input "[PHONE_NUMBER]"
type input "[PHONE_NUMBER]"
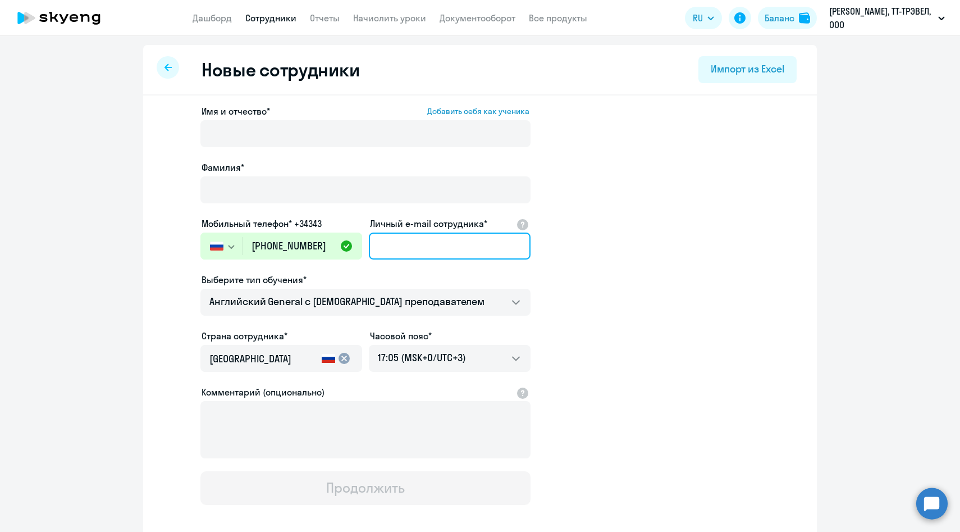
click at [450, 245] on input "Личный e-mail сотрудника*" at bounding box center [450, 246] width 162 height 27
paste input "[EMAIL_ADDRESS][DOMAIN_NAME]"
type input "[EMAIL_ADDRESS][DOMAIN_NAME]"
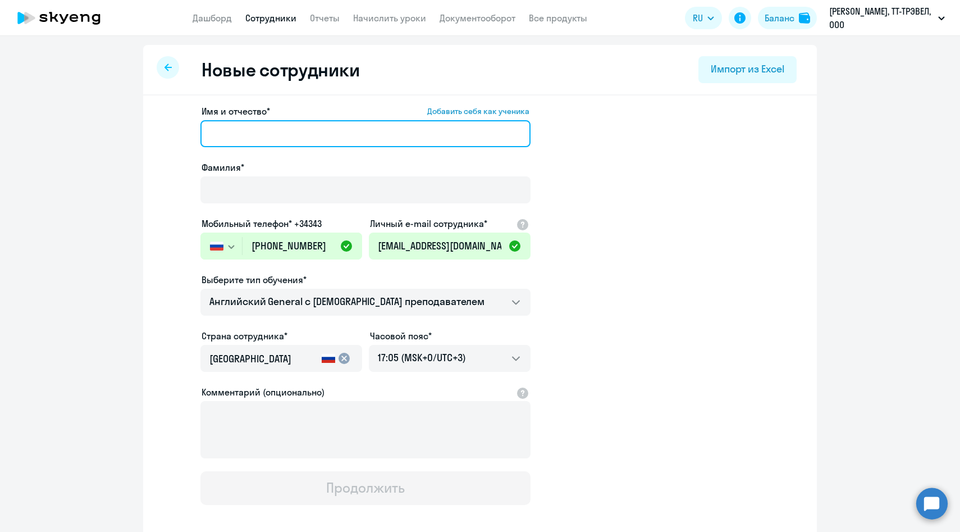
click at [338, 126] on input "Имя и отчество* Добавить себя как ученика" at bounding box center [366, 133] width 330 height 27
paste input "[PERSON_NAME]"
drag, startPoint x: 251, startPoint y: 130, endPoint x: 133, endPoint y: 130, distance: 117.4
click at [133, 130] on ng-component "Новые сотрудники Импорт из Excel Имя и отчество* Добавить себя как ученика [PER…" at bounding box center [480, 317] width 960 height 544
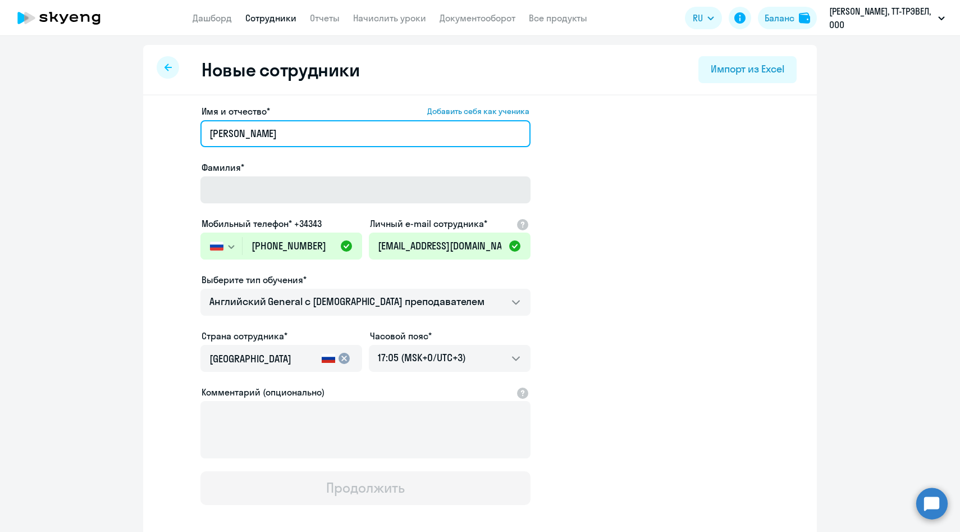
type input "[PERSON_NAME]"
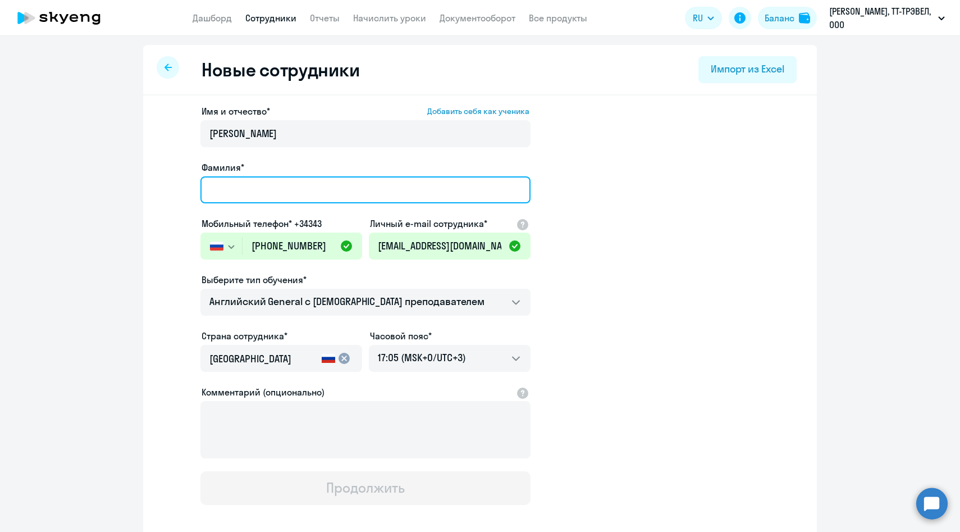
click at [299, 194] on input "Фамилия*" at bounding box center [366, 189] width 330 height 27
paste input "[PERSON_NAME]"
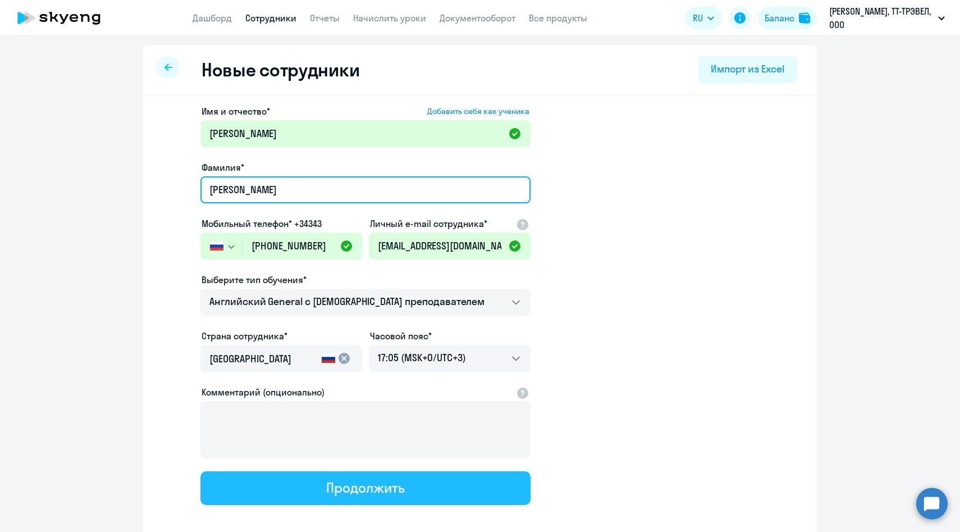
type input "[PERSON_NAME]"
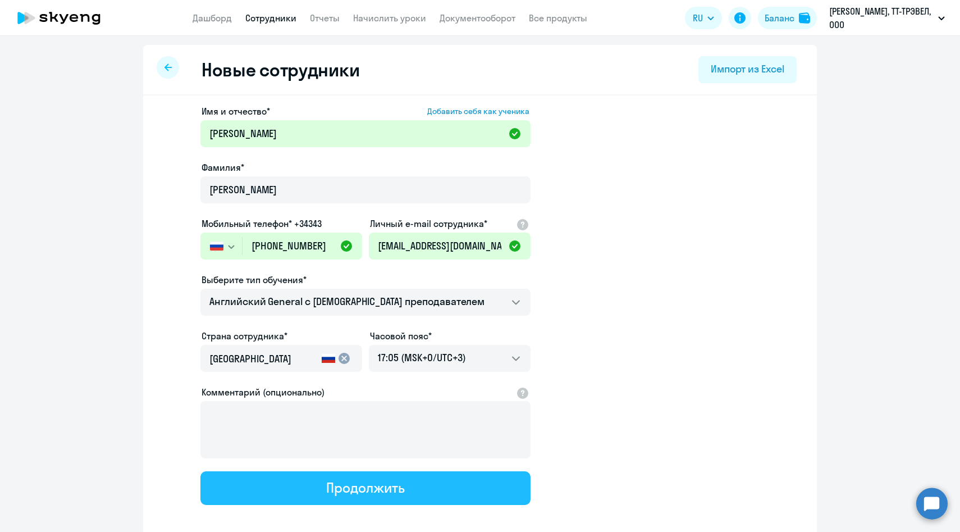
click at [329, 484] on div "Продолжить" at bounding box center [365, 488] width 78 height 18
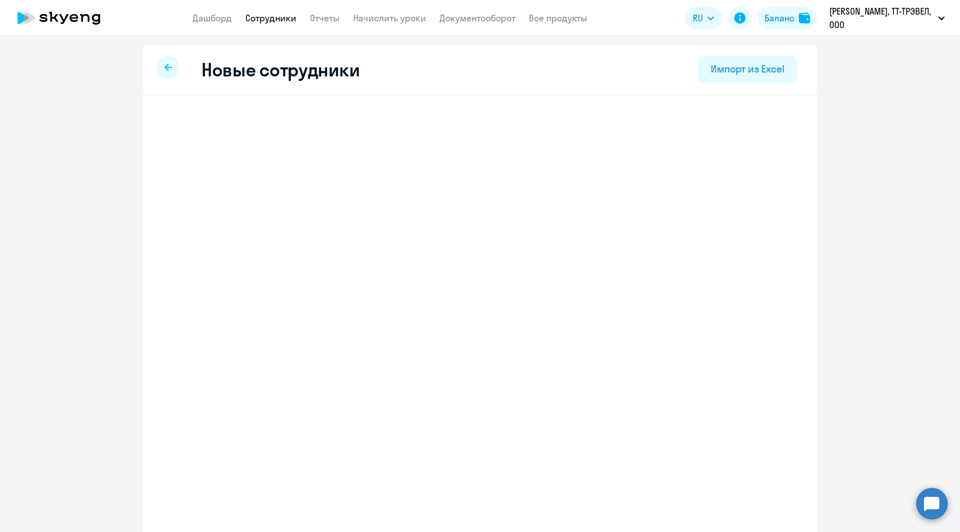
select select "english_adult_not_native_speaker"
select select "3"
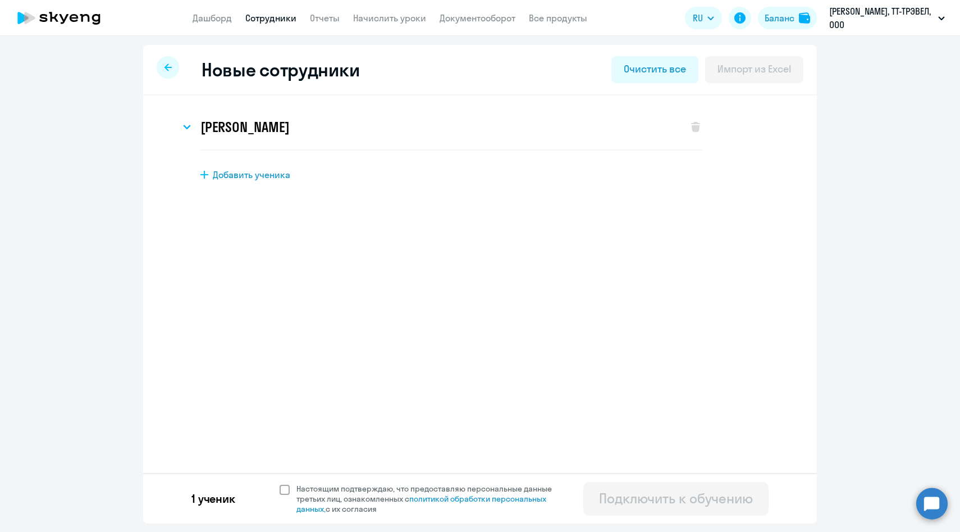
click at [327, 491] on span "Настоящим подтверждаю, что предоставляю персональные данные третьих лиц, ознако…" at bounding box center [431, 499] width 269 height 30
click at [280, 484] on input "Настоящим подтверждаю, что предоставляю персональные данные третьих лиц, ознако…" at bounding box center [279, 483] width 1 height 1
checkbox input "true"
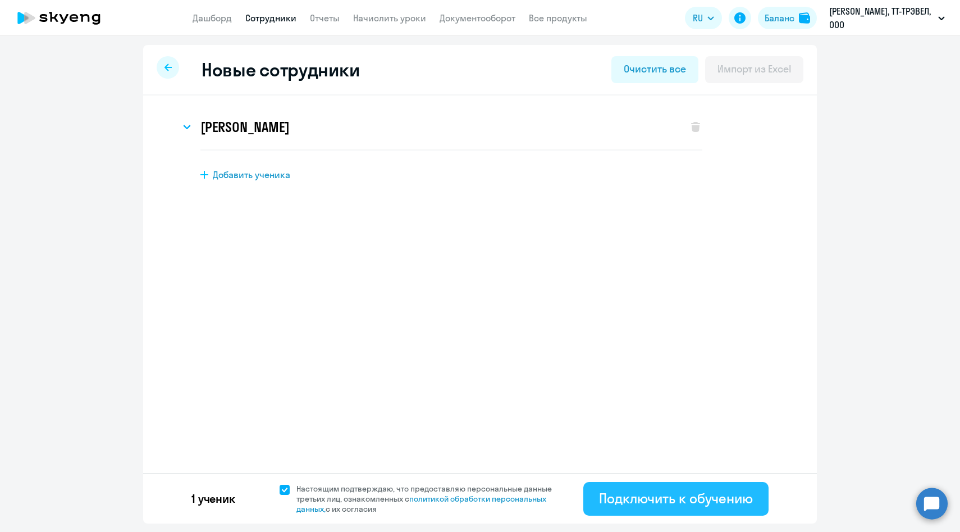
click at [637, 500] on div "Подключить к обучению" at bounding box center [676, 498] width 154 height 18
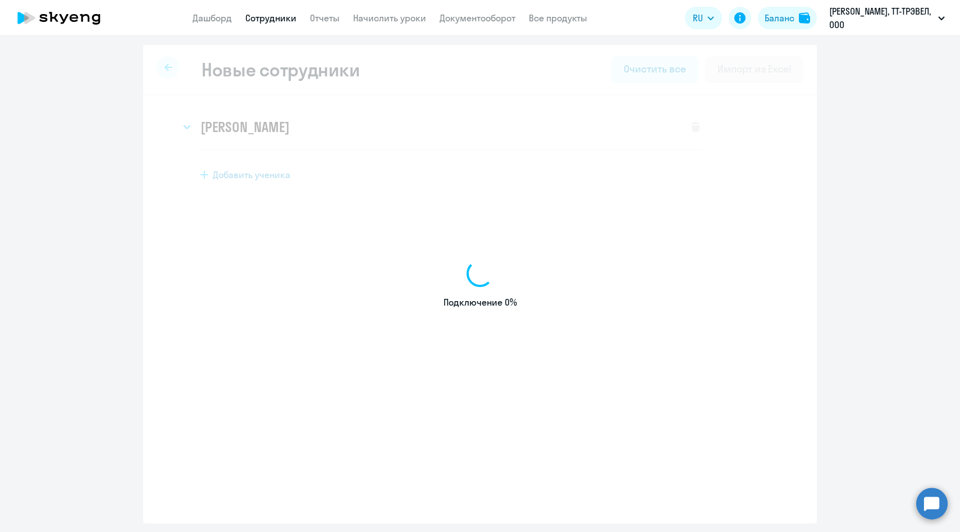
select select "english_adult_not_native_speaker"
select select "3"
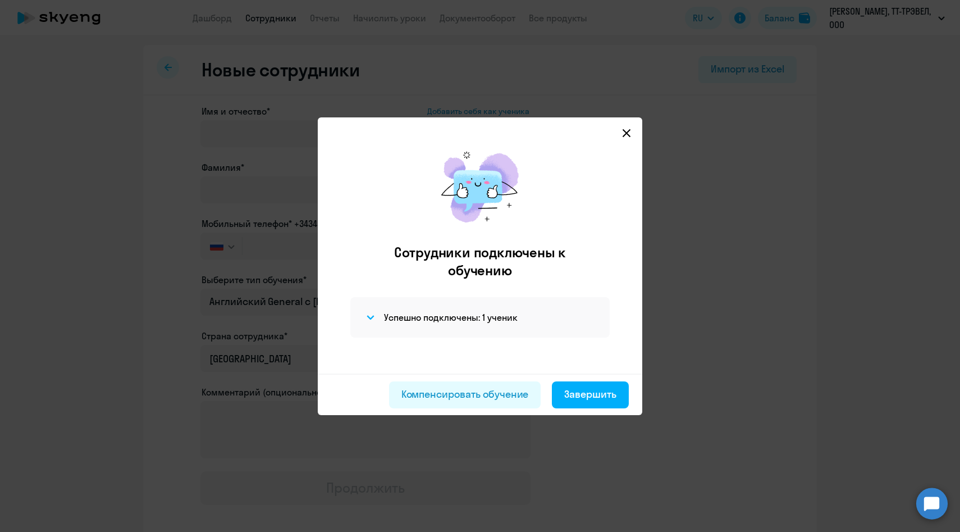
click at [631, 130] on icon at bounding box center [626, 133] width 9 height 9
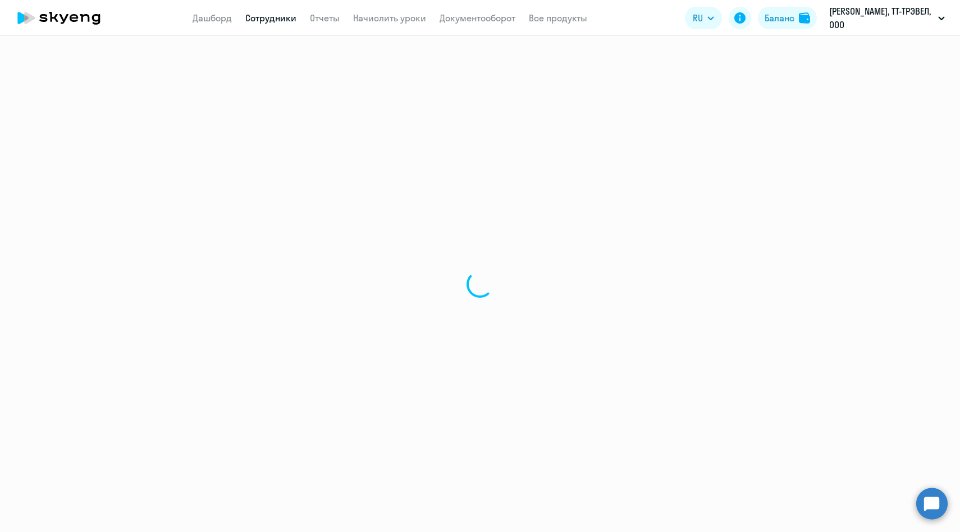
select select "30"
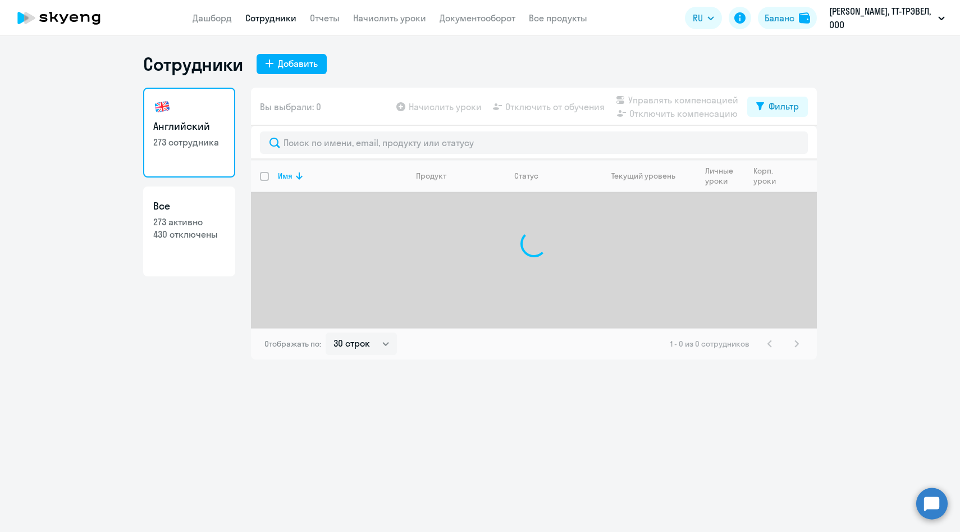
click at [286, 22] on link "Сотрудники" at bounding box center [270, 17] width 51 height 11
click at [289, 71] on button "Добавить" at bounding box center [292, 64] width 70 height 20
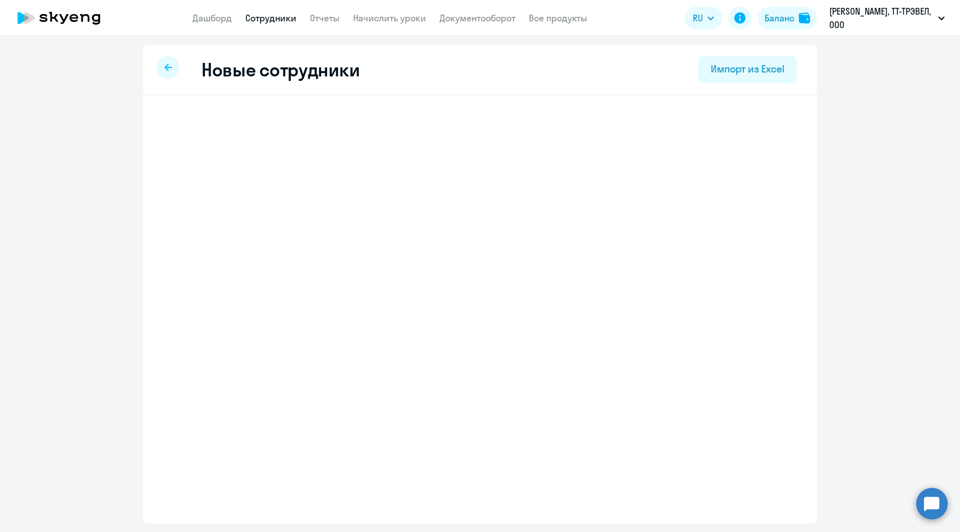
select select "english_adult_not_native_speaker"
select select "3"
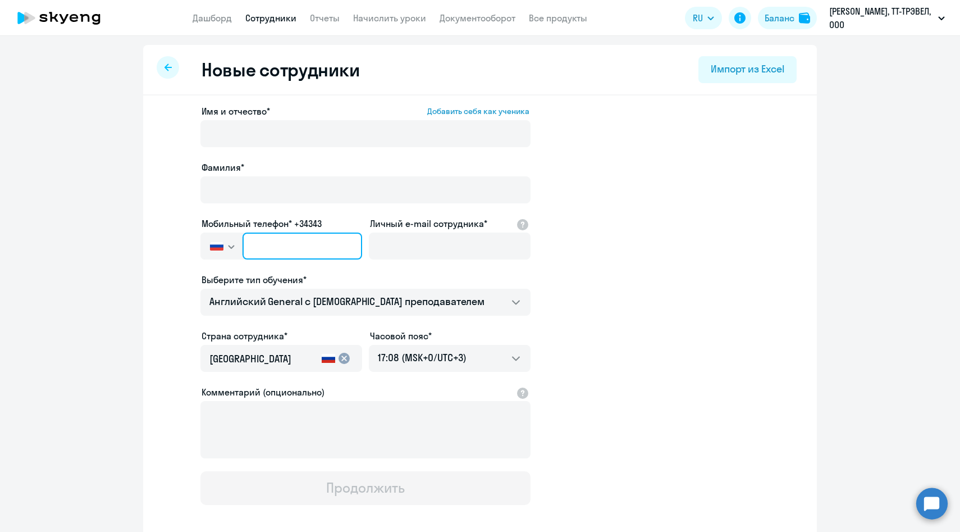
click at [328, 248] on input "text" at bounding box center [303, 246] width 120 height 27
paste input "[PHONE_NUMBER]"
type input "[PHONE_NUMBER]"
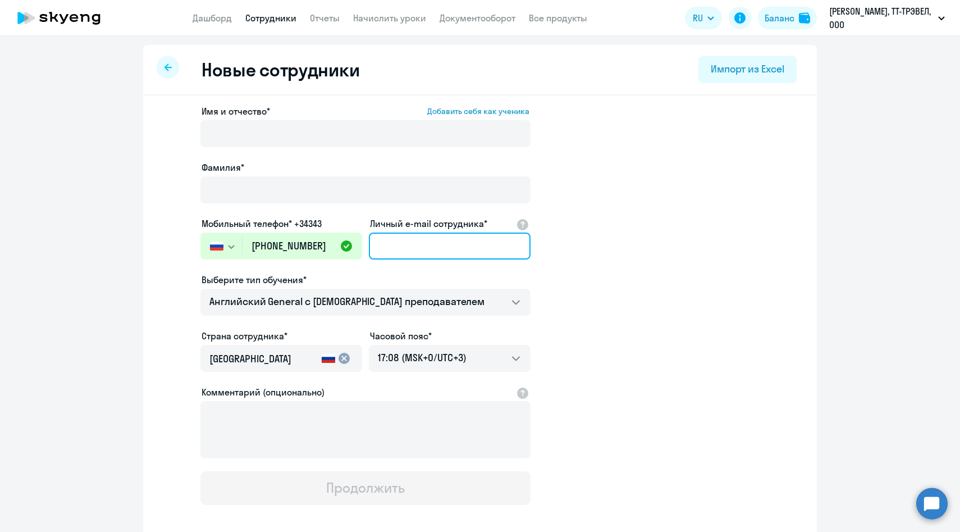
click at [419, 238] on input "Личный e-mail сотрудника*" at bounding box center [450, 246] width 162 height 27
paste input "[EMAIL_ADDRESS][DOMAIN_NAME]"
type input "[EMAIL_ADDRESS][DOMAIN_NAME]"
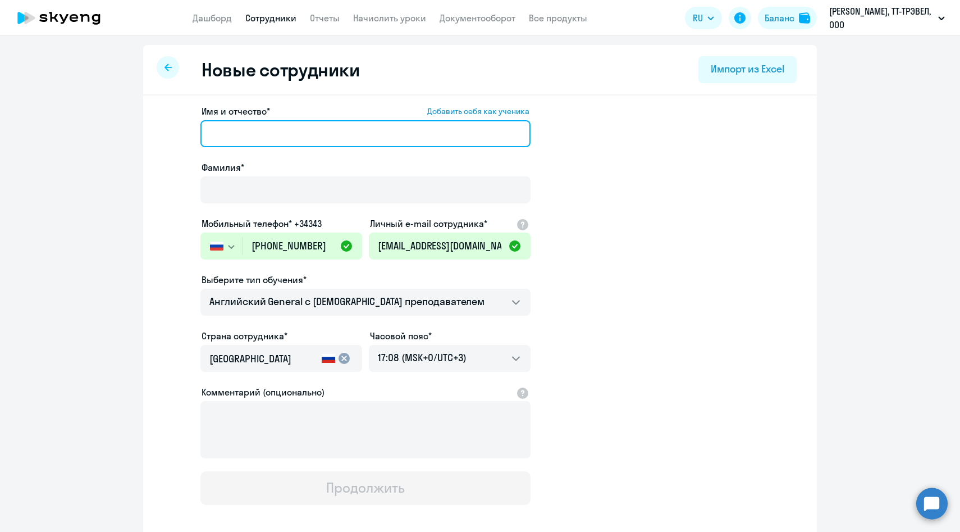
click at [259, 142] on input "Имя и отчество* Добавить себя как ученика" at bounding box center [366, 133] width 330 height 27
paste input "[PERSON_NAME]"
drag, startPoint x: 247, startPoint y: 133, endPoint x: 138, endPoint y: 118, distance: 109.9
click at [140, 120] on ng-component "Новые сотрудники Импорт из Excel Имя и отчество* Добавить себя как ученика [PER…" at bounding box center [480, 317] width 960 height 544
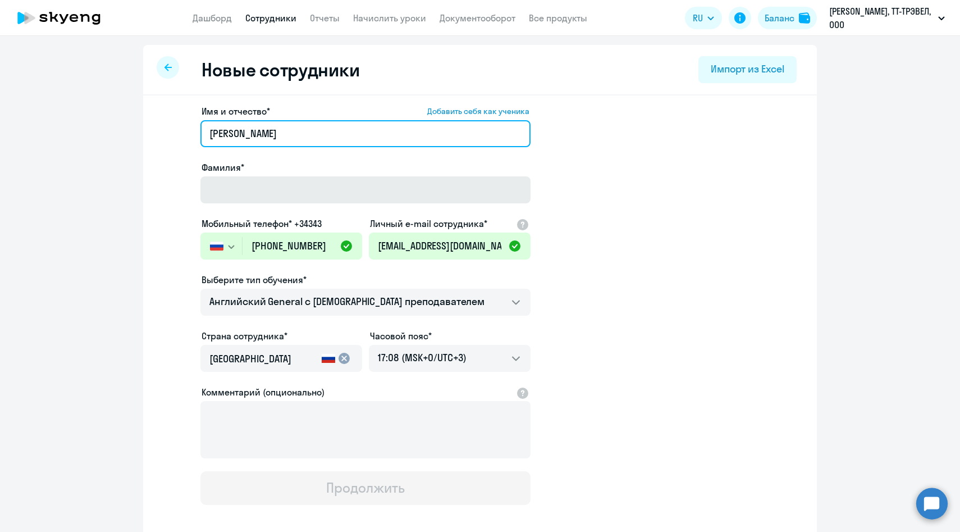
type input "[PERSON_NAME]"
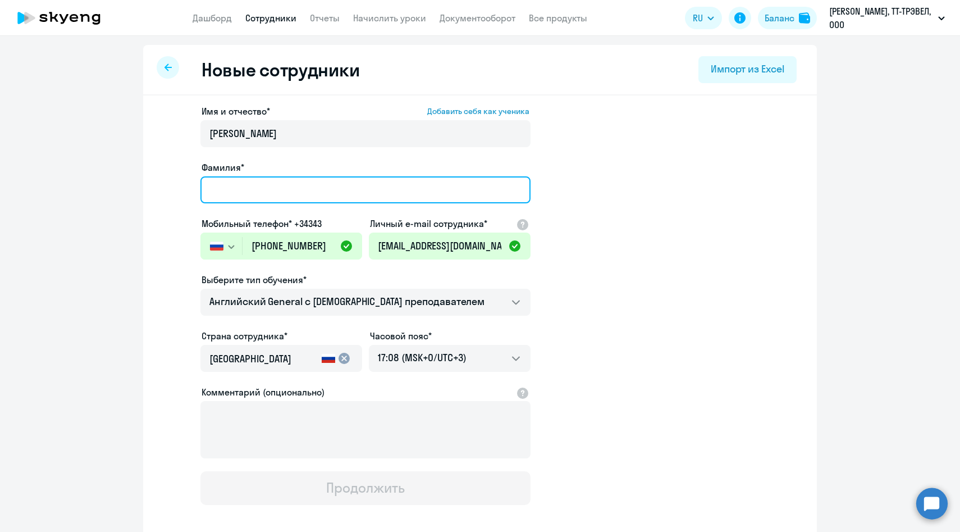
click at [246, 182] on input "Фамилия*" at bounding box center [366, 189] width 330 height 27
paste input "[PERSON_NAME]"
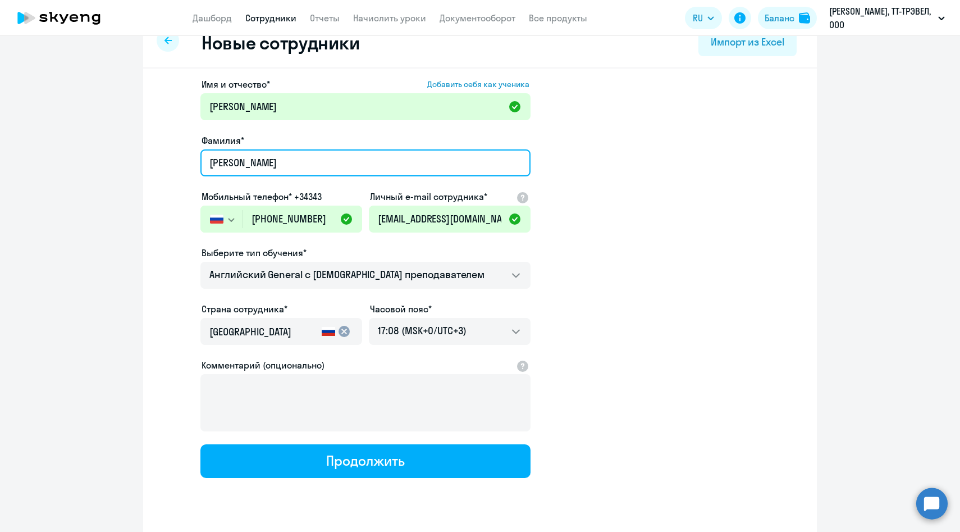
scroll to position [37, 0]
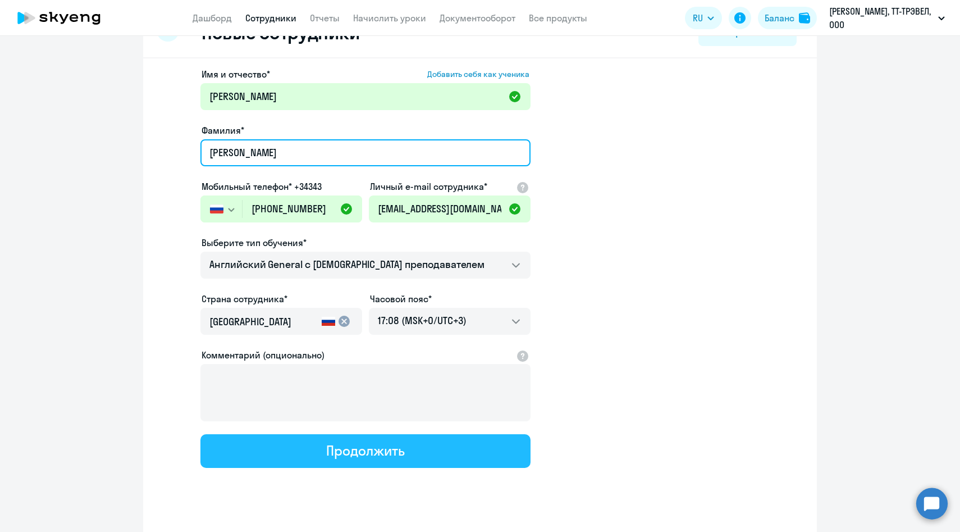
type input "[PERSON_NAME]"
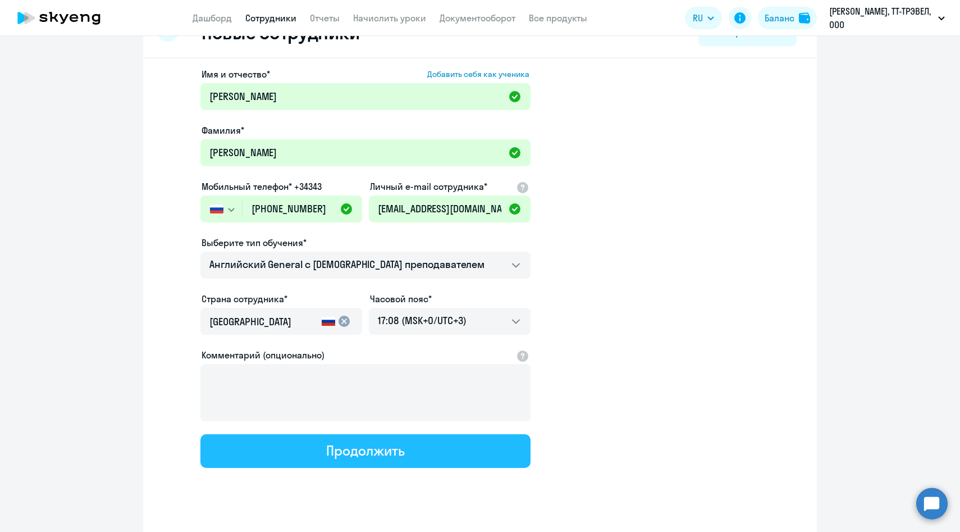
click at [298, 442] on button "Продолжить" at bounding box center [366, 451] width 330 height 34
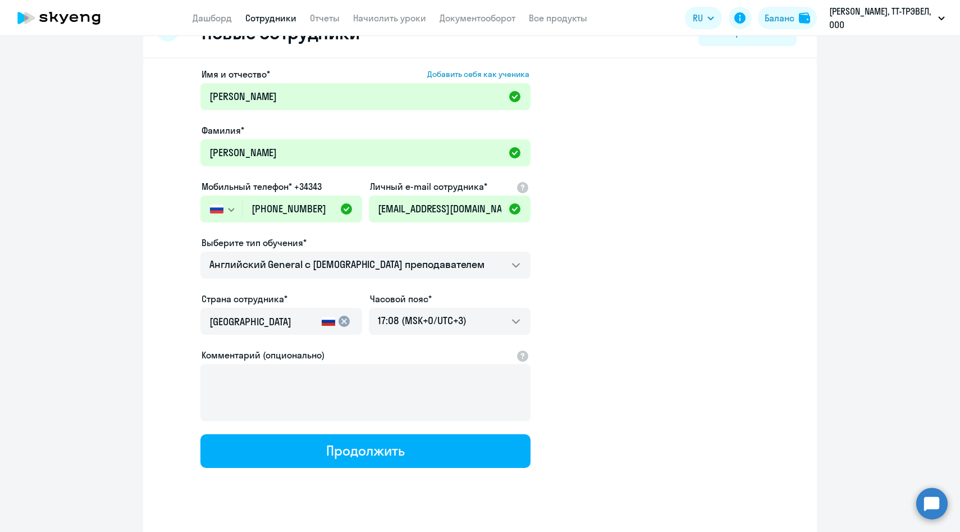
select select "english_adult_not_native_speaker"
select select "3"
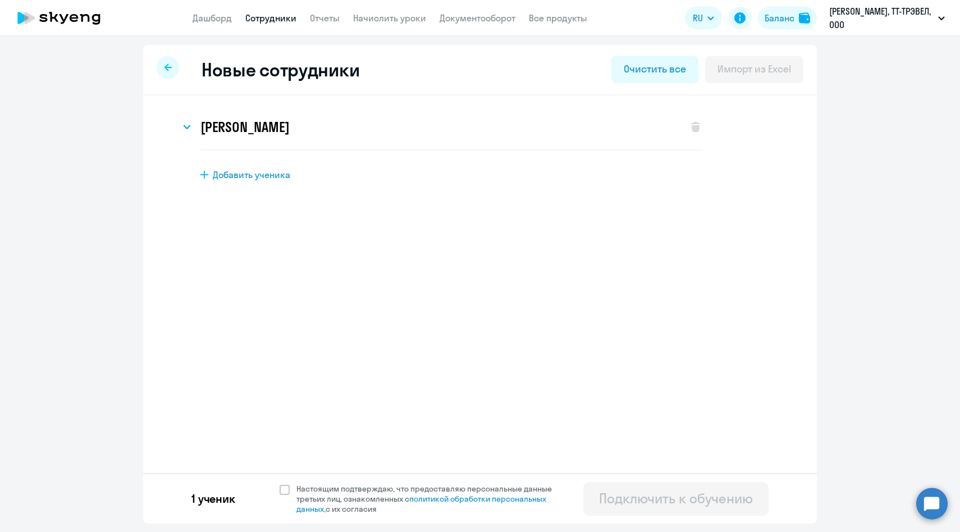
scroll to position [0, 0]
click at [286, 490] on span at bounding box center [285, 490] width 10 height 10
click at [280, 484] on input "Настоящим подтверждаю, что предоставляю персональные данные третьих лиц, ознако…" at bounding box center [279, 483] width 1 height 1
checkbox input "true"
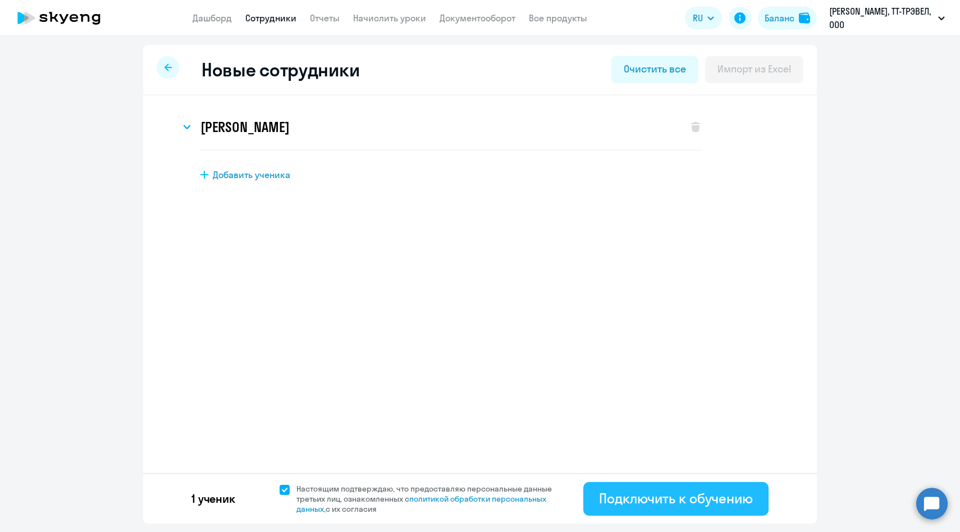
click at [622, 495] on div "Подключить к обучению" at bounding box center [676, 498] width 154 height 18
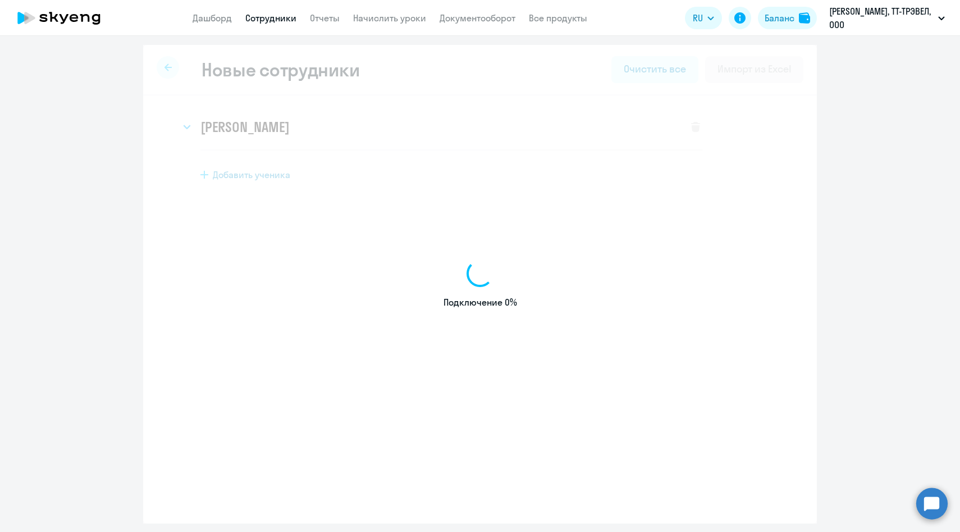
select select "english_adult_not_native_speaker"
select select "3"
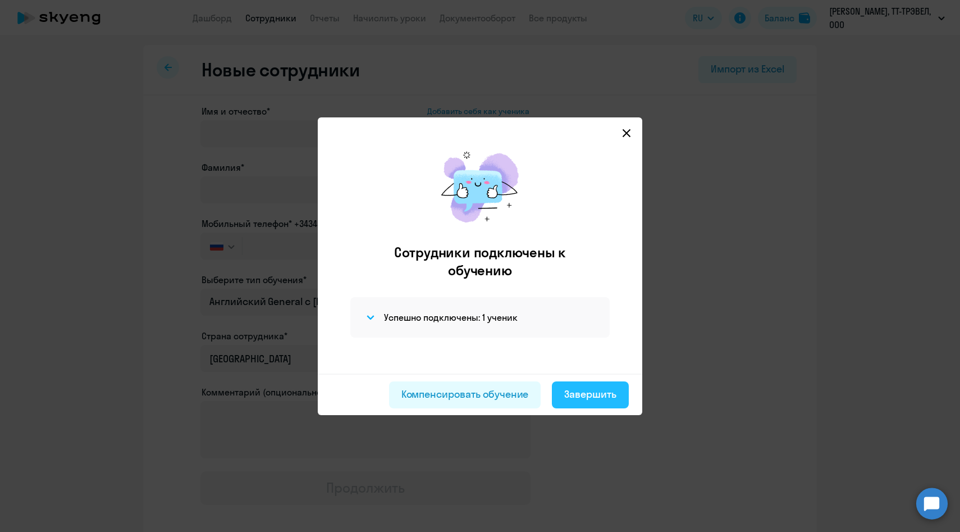
click at [585, 399] on div "Завершить" at bounding box center [590, 394] width 52 height 15
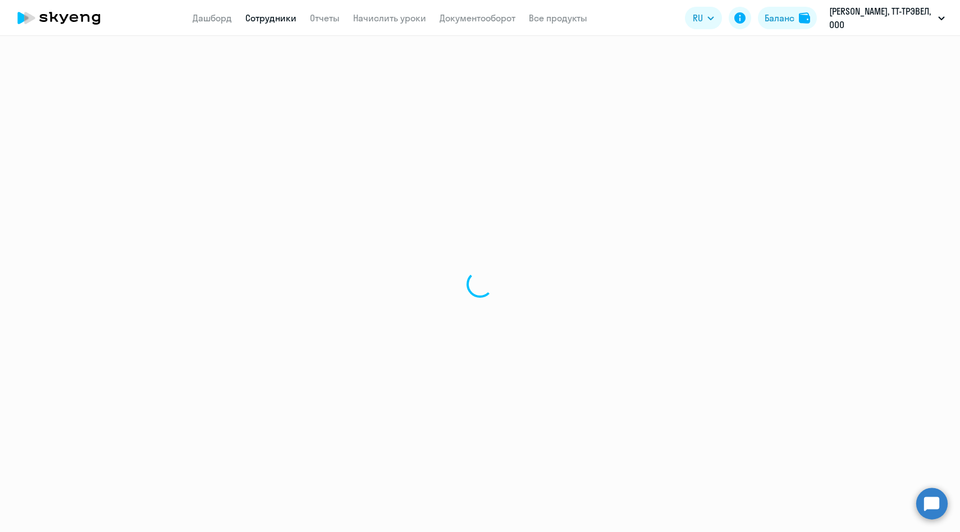
select select "30"
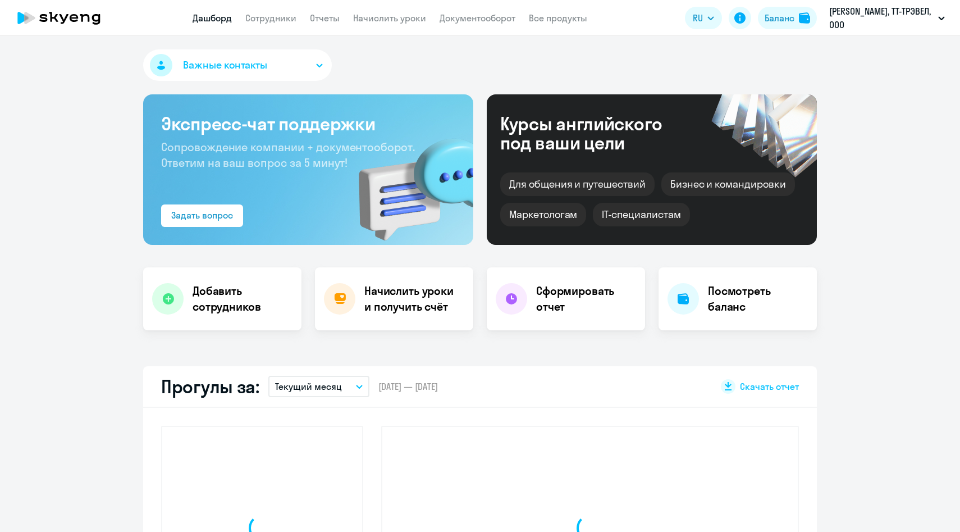
select select "30"
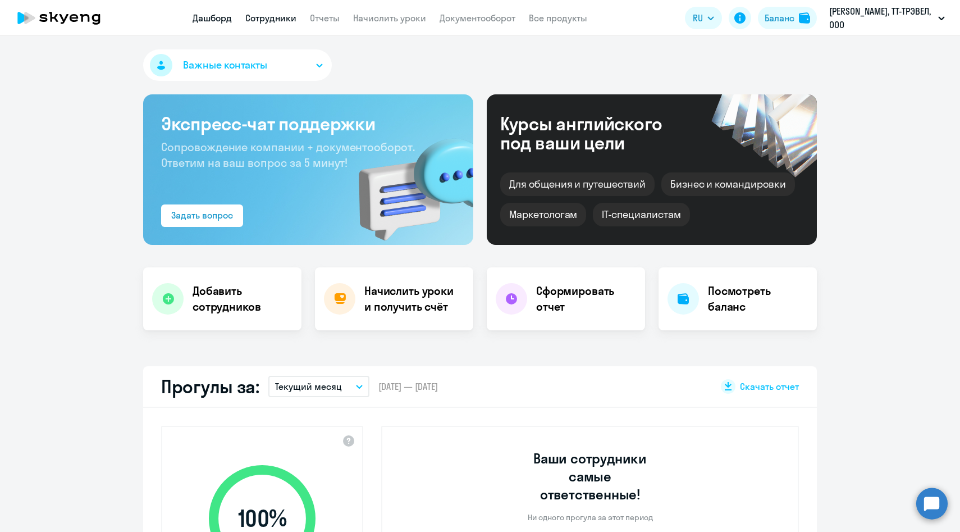
click at [265, 16] on link "Сотрудники" at bounding box center [270, 17] width 51 height 11
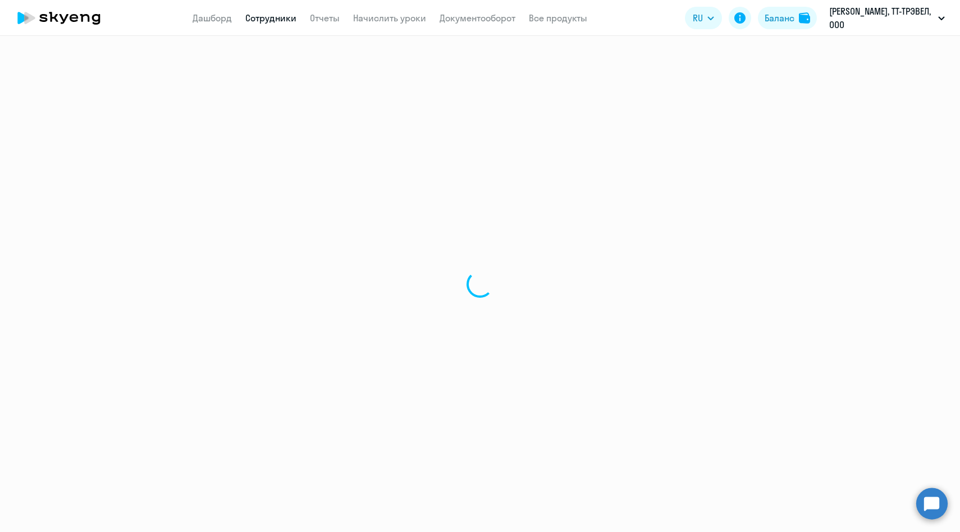
select select "30"
